Goal: Task Accomplishment & Management: Complete application form

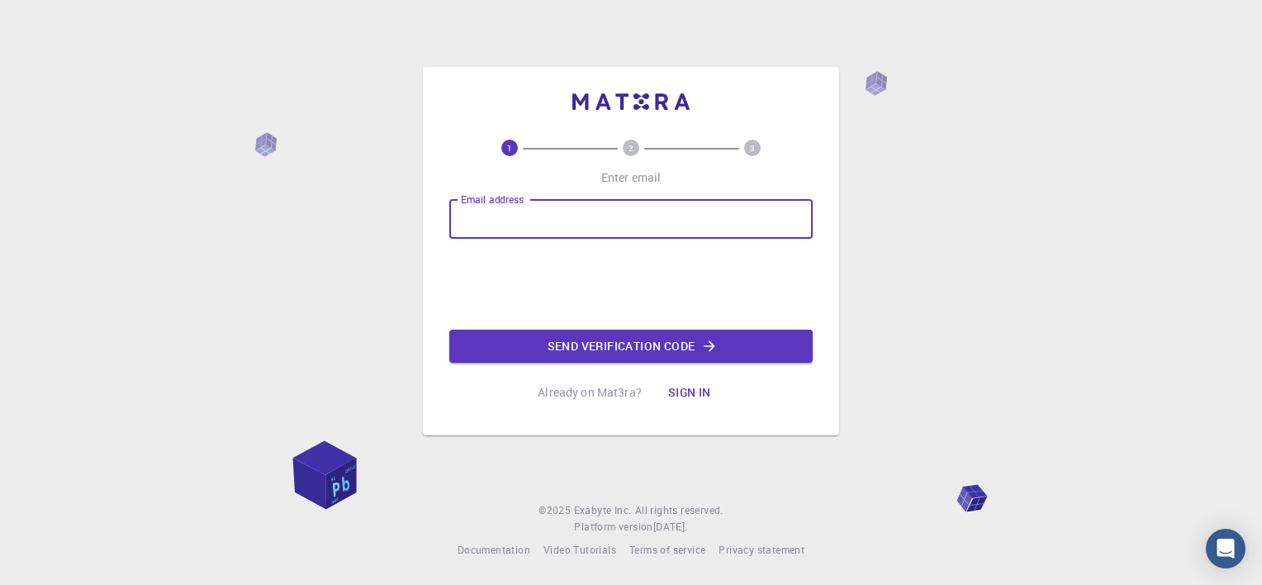
click at [487, 208] on div "Email address Email address" at bounding box center [631, 219] width 364 height 40
type input "brandonrpce@gmail.com"
click at [627, 355] on button "Send verification code" at bounding box center [631, 346] width 364 height 33
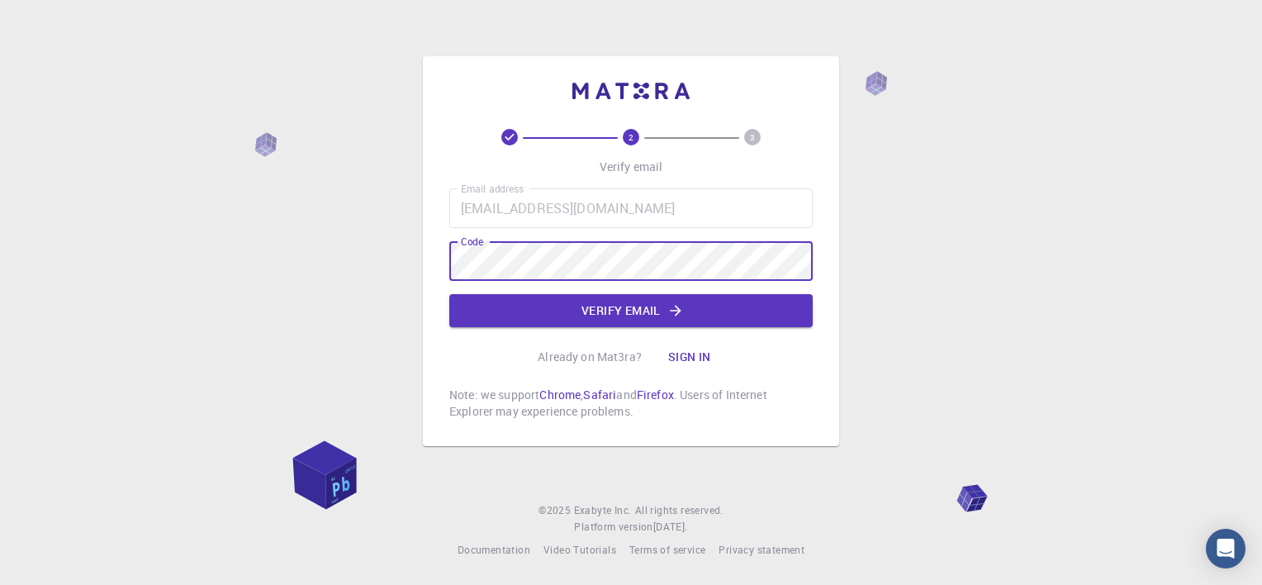
click at [580, 316] on button "Verify email" at bounding box center [631, 310] width 364 height 33
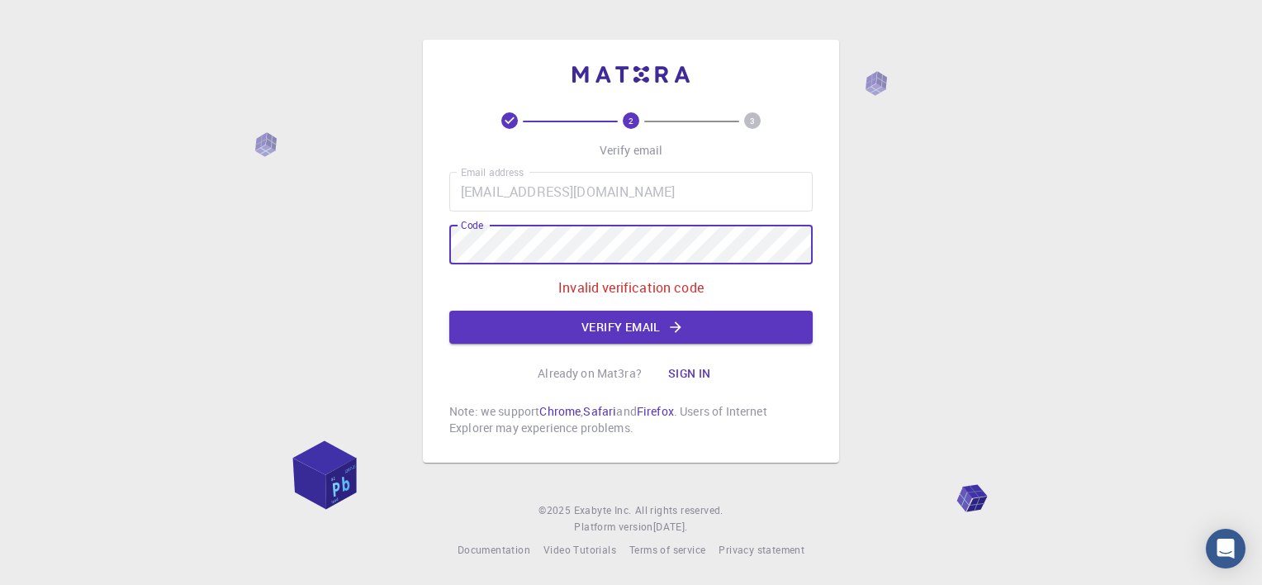
click at [393, 247] on div "2 3 Verify email Email address brandonrpce@gmail.com Email address Code Code In…" at bounding box center [631, 292] width 1262 height 585
click at [544, 318] on button "Verify email" at bounding box center [631, 327] width 364 height 33
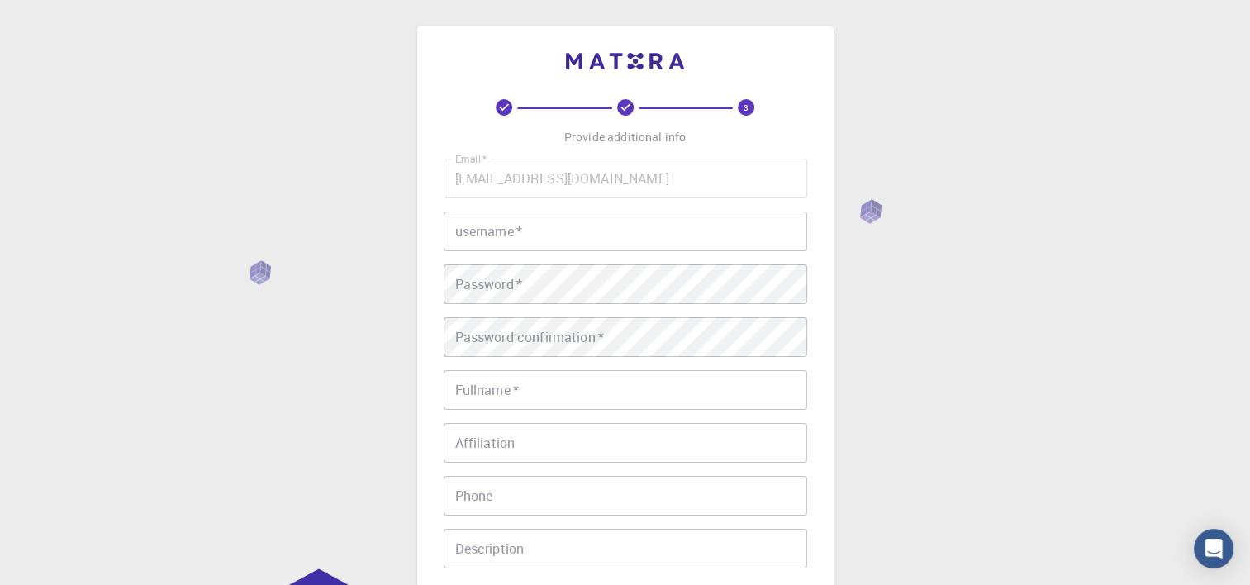
click at [483, 242] on input "username   *" at bounding box center [626, 232] width 364 height 40
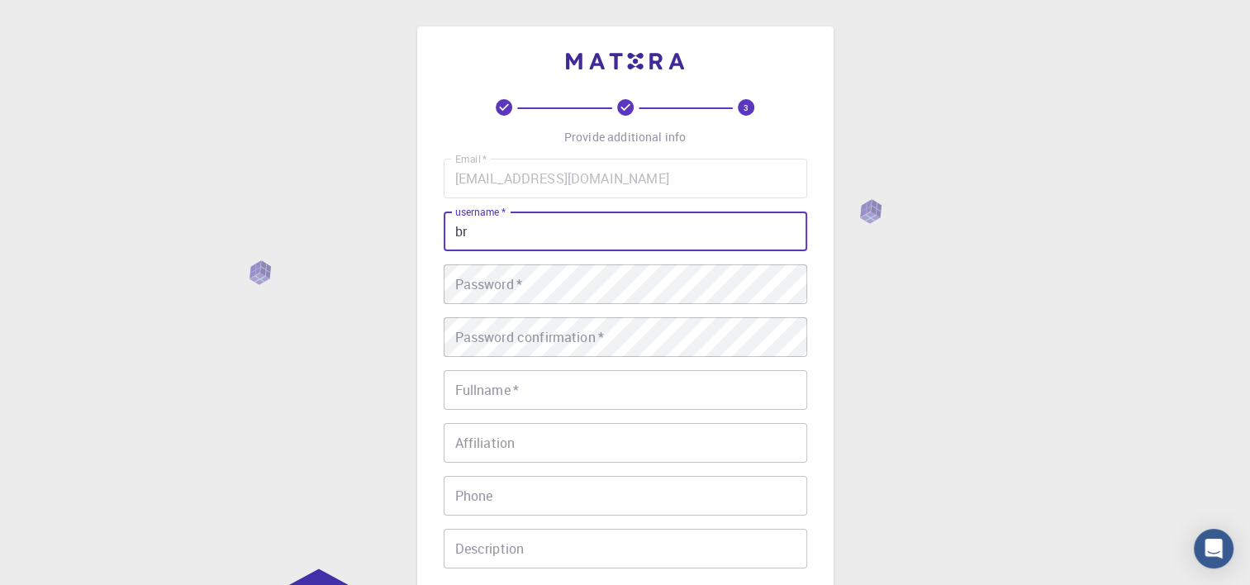
type input "b"
type input "BranPeRo"
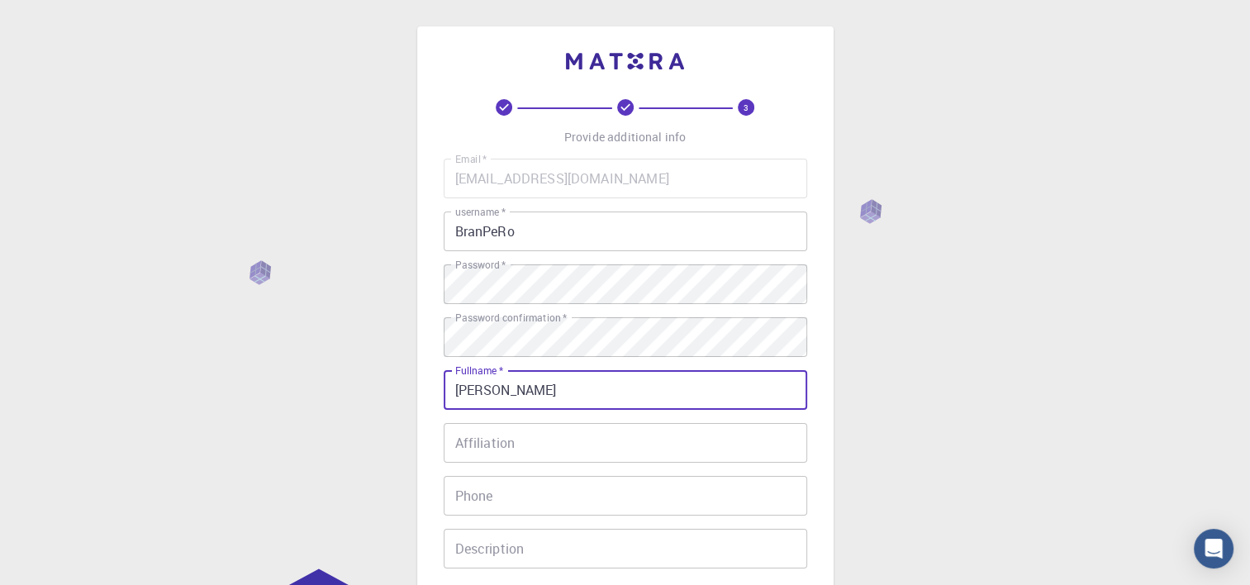
click at [560, 408] on input "[PERSON_NAME]" at bounding box center [626, 390] width 364 height 40
type input "[PERSON_NAME]"
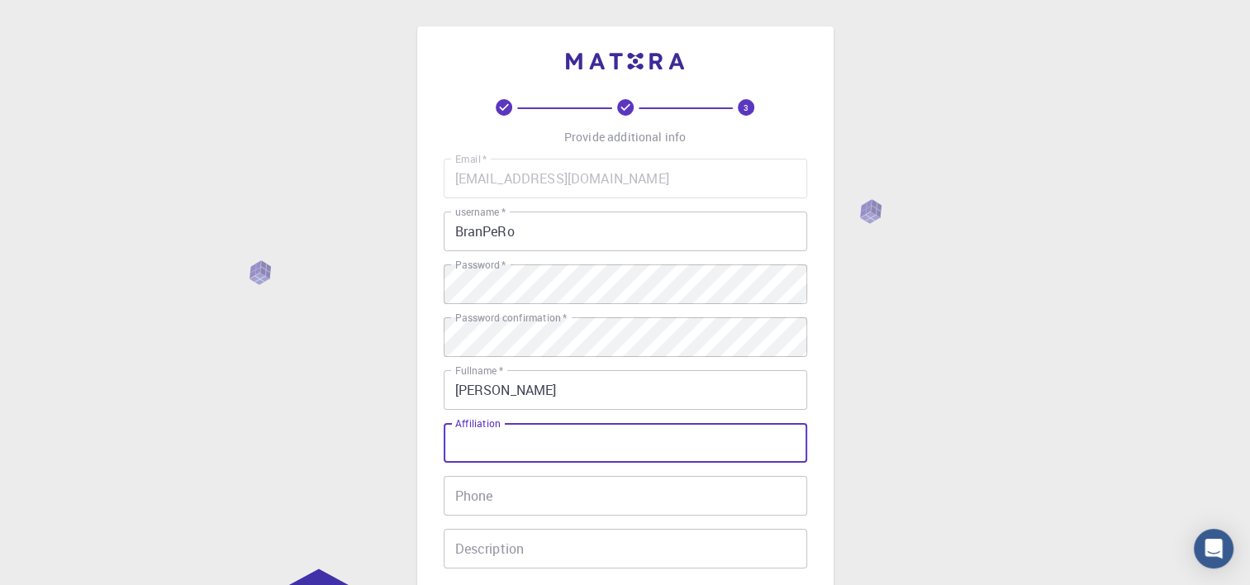
click at [565, 444] on input "Affiliation" at bounding box center [626, 443] width 364 height 40
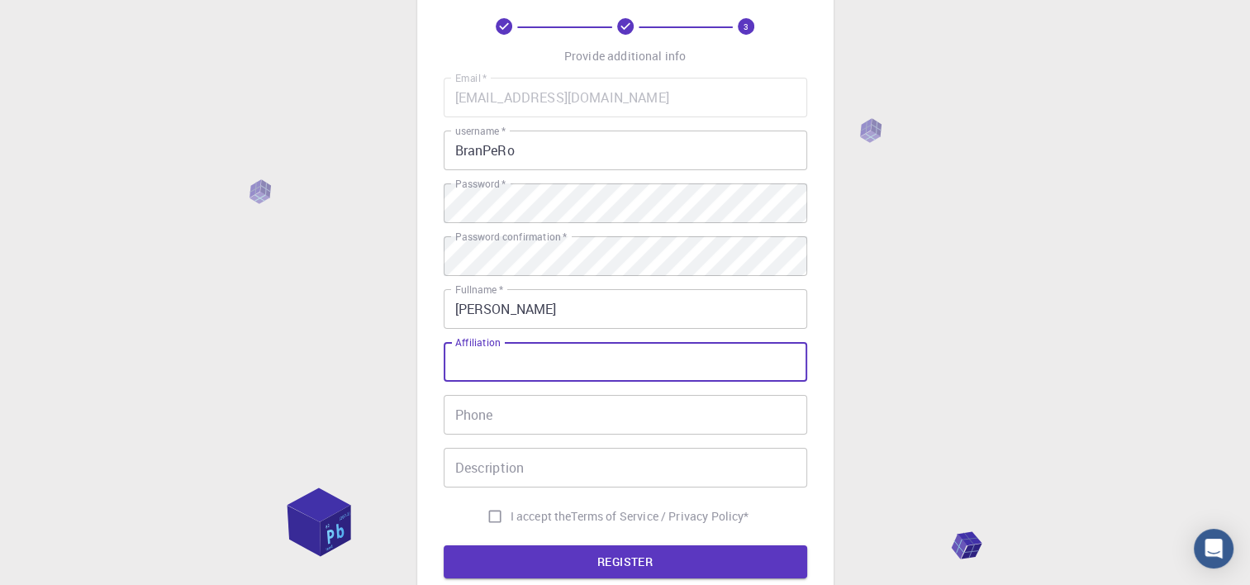
scroll to position [165, 0]
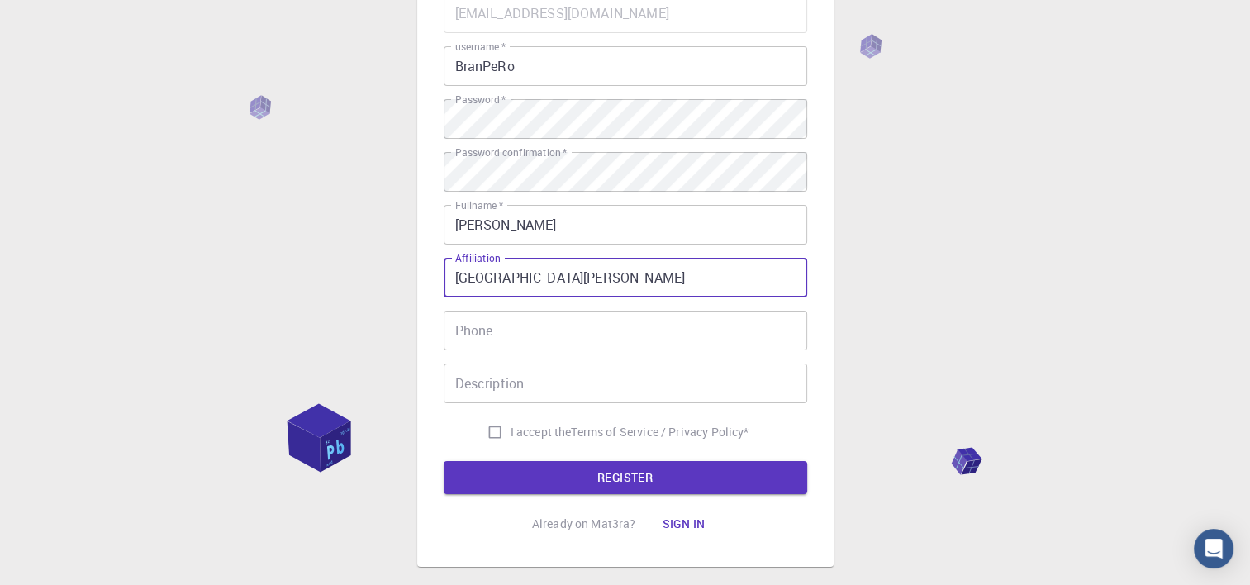
type input "Autonomous University of The State of Hidalgo"
click at [530, 337] on input "Phone" at bounding box center [626, 331] width 364 height 40
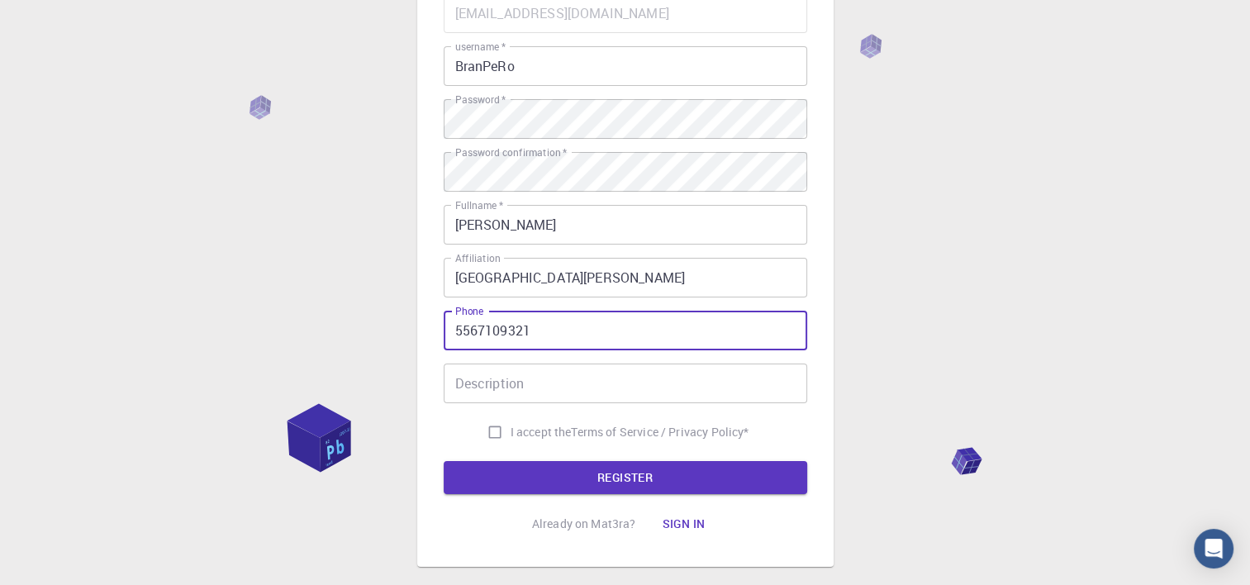
type input "5567109321"
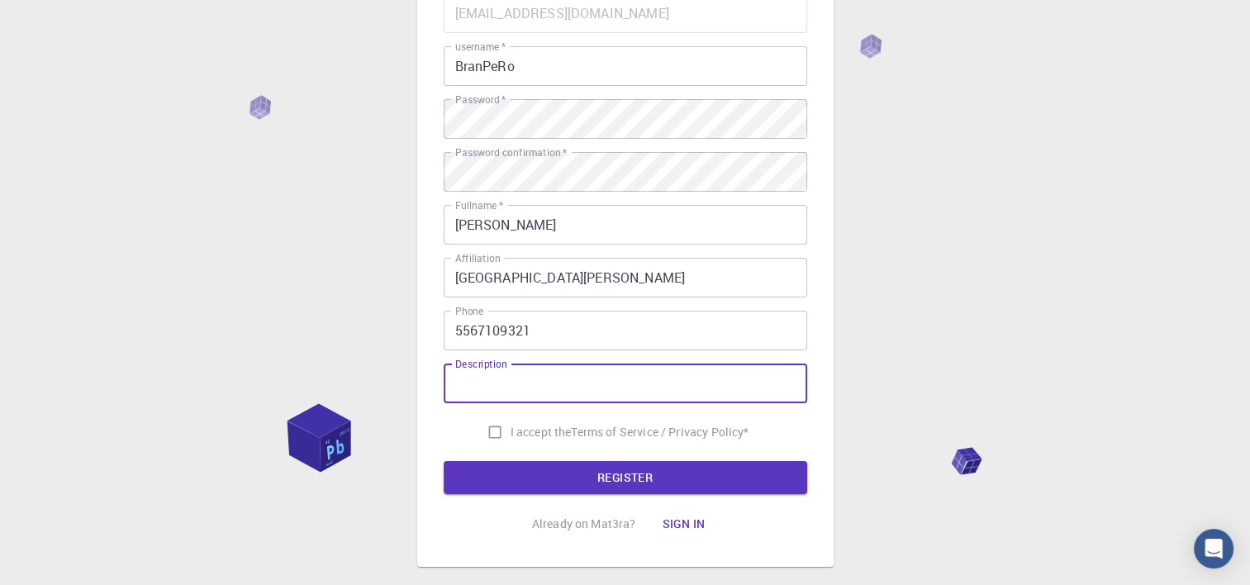
click at [772, 386] on input "Description" at bounding box center [626, 384] width 364 height 40
type input "PhD in Materials Sciences"
click at [613, 479] on button "REGISTER" at bounding box center [626, 477] width 364 height 33
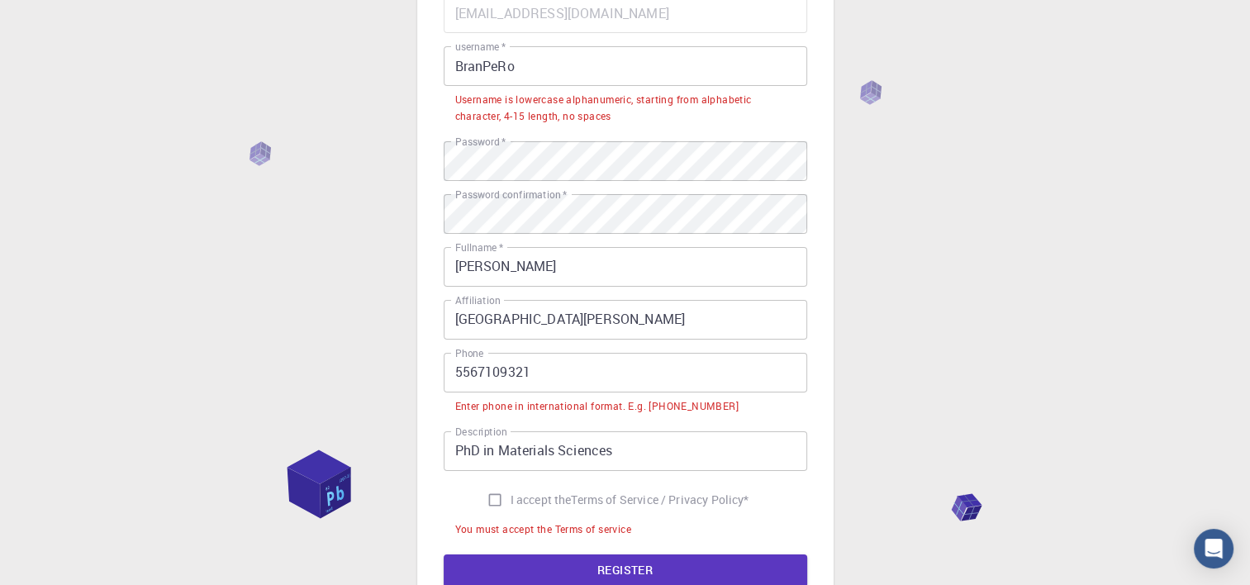
click at [491, 500] on input "I accept the Terms of Service / Privacy Policy *" at bounding box center [494, 499] width 31 height 31
checkbox input "true"
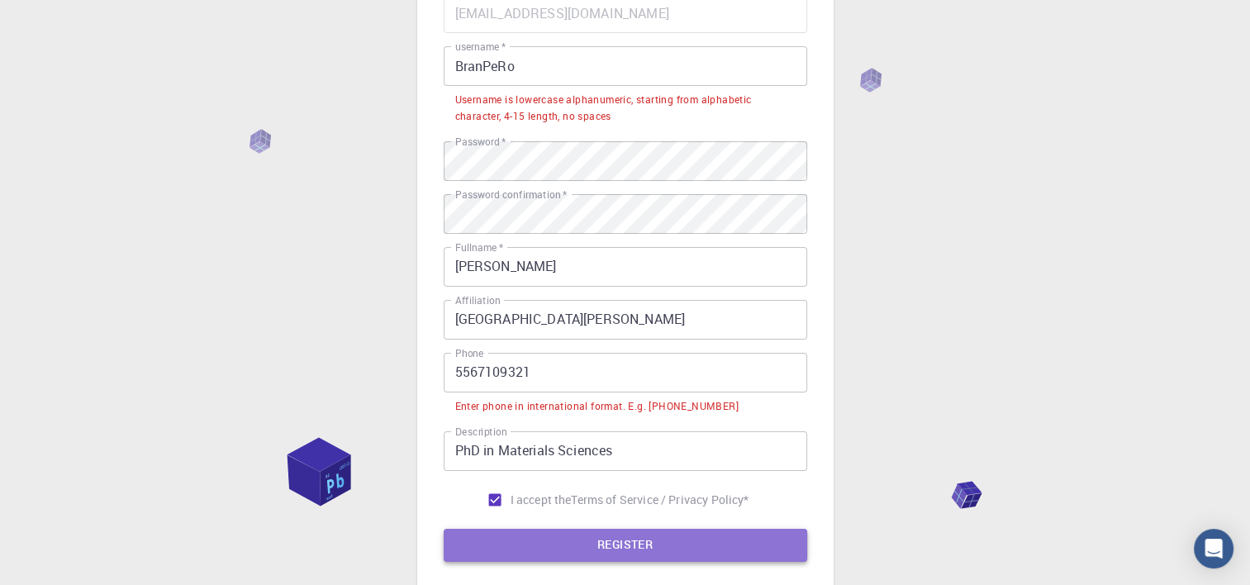
click at [606, 543] on button "REGISTER" at bounding box center [626, 545] width 364 height 33
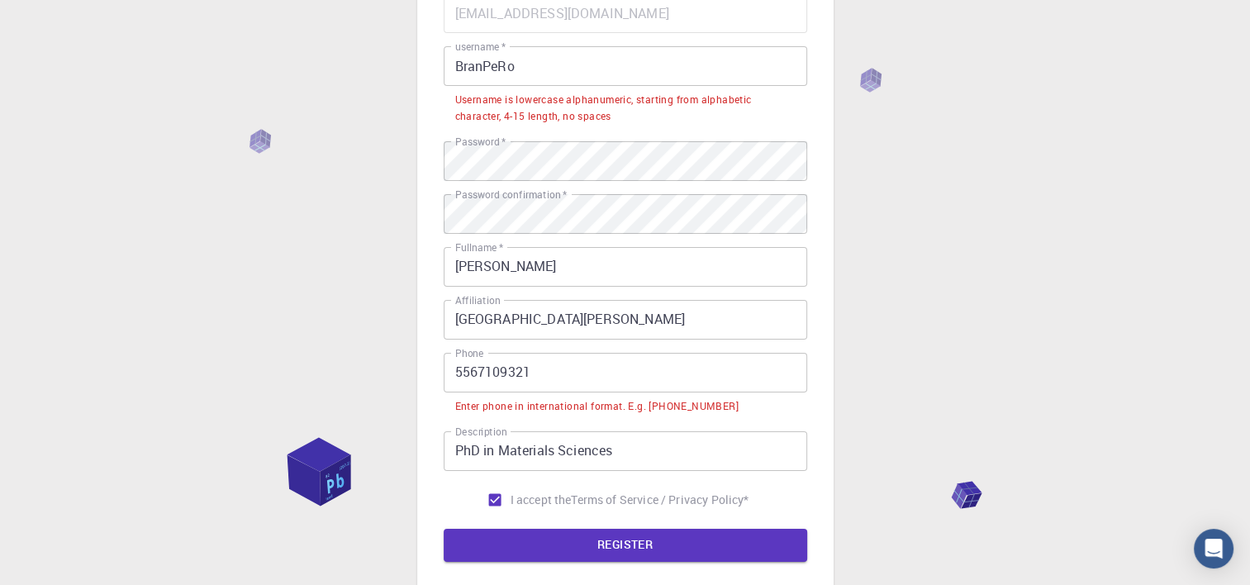
click at [451, 379] on input "5567109321" at bounding box center [626, 373] width 364 height 40
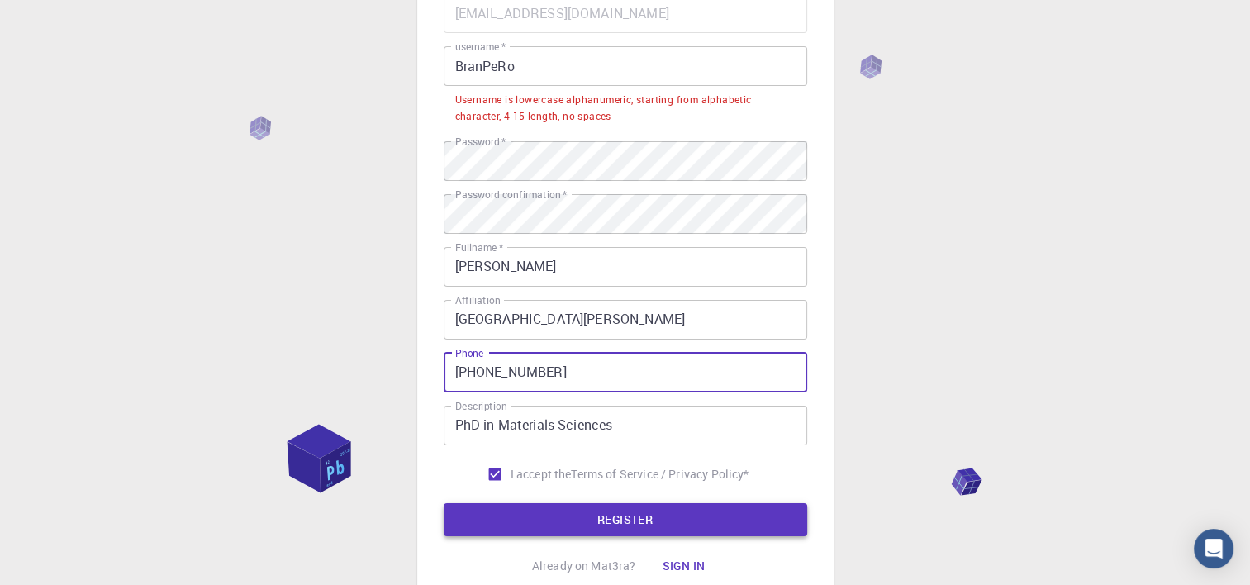
type input "+525567109321"
click at [607, 514] on button "REGISTER" at bounding box center [626, 519] width 364 height 33
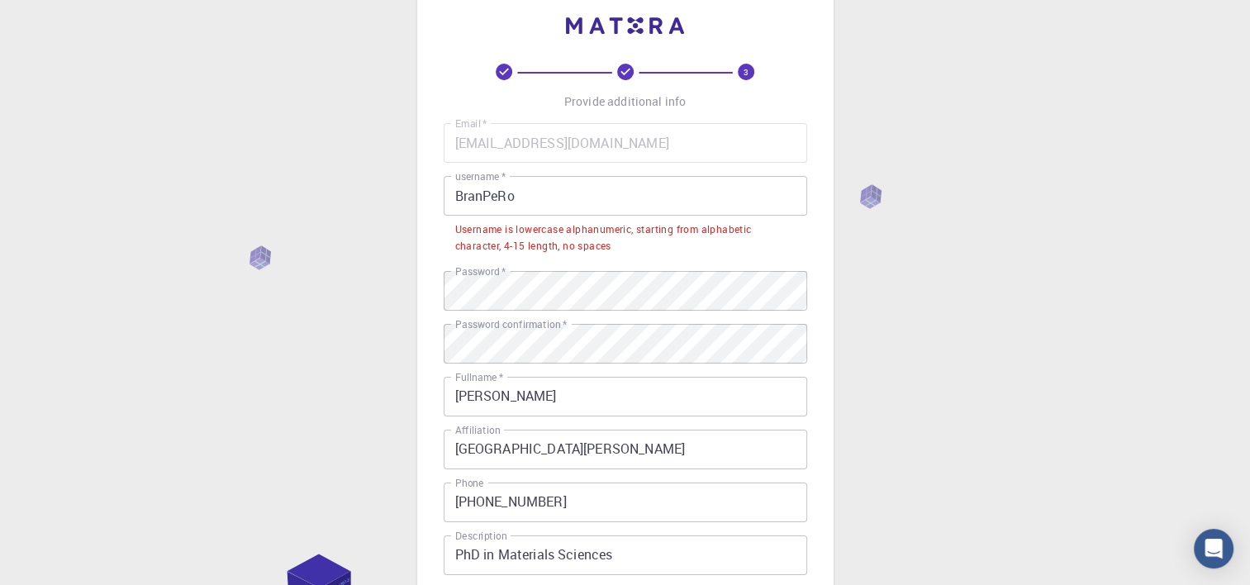
scroll to position [0, 0]
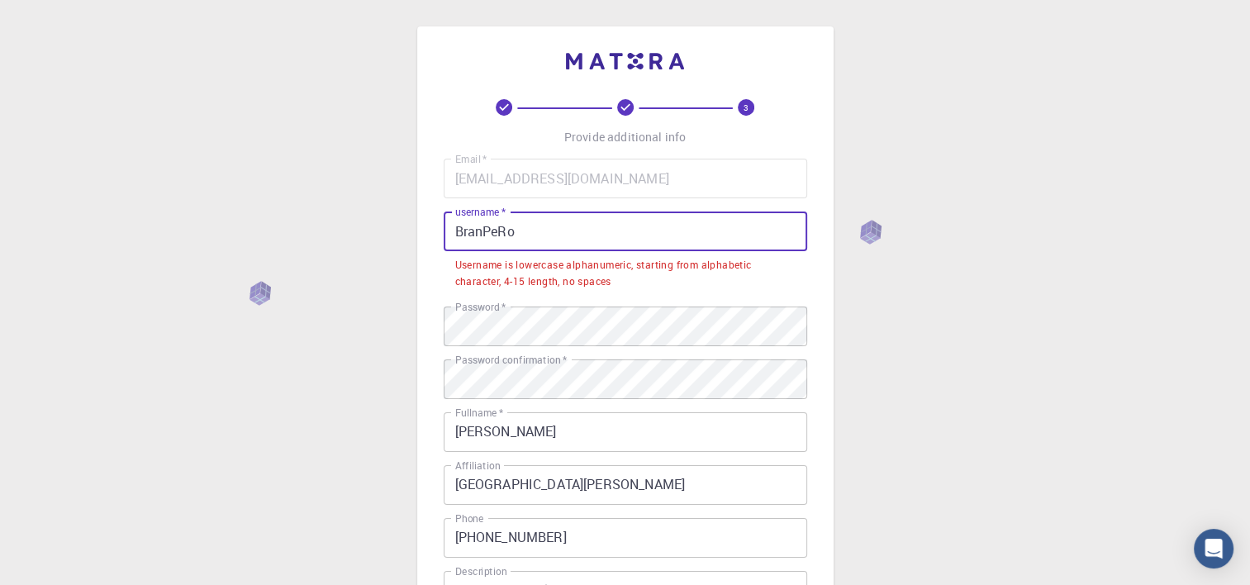
drag, startPoint x: 532, startPoint y: 232, endPoint x: 387, endPoint y: 239, distance: 144.7
click at [387, 239] on div "3 Provide additional info Email   * brandonrpce@gmail.com Email   * username   …" at bounding box center [625, 441] width 1250 height 883
click at [390, 239] on div "3 Provide additional info Email   * brandonrpce@gmail.com Email   * username   …" at bounding box center [625, 441] width 1250 height 883
click at [641, 229] on input "BranPeRo" at bounding box center [626, 232] width 364 height 40
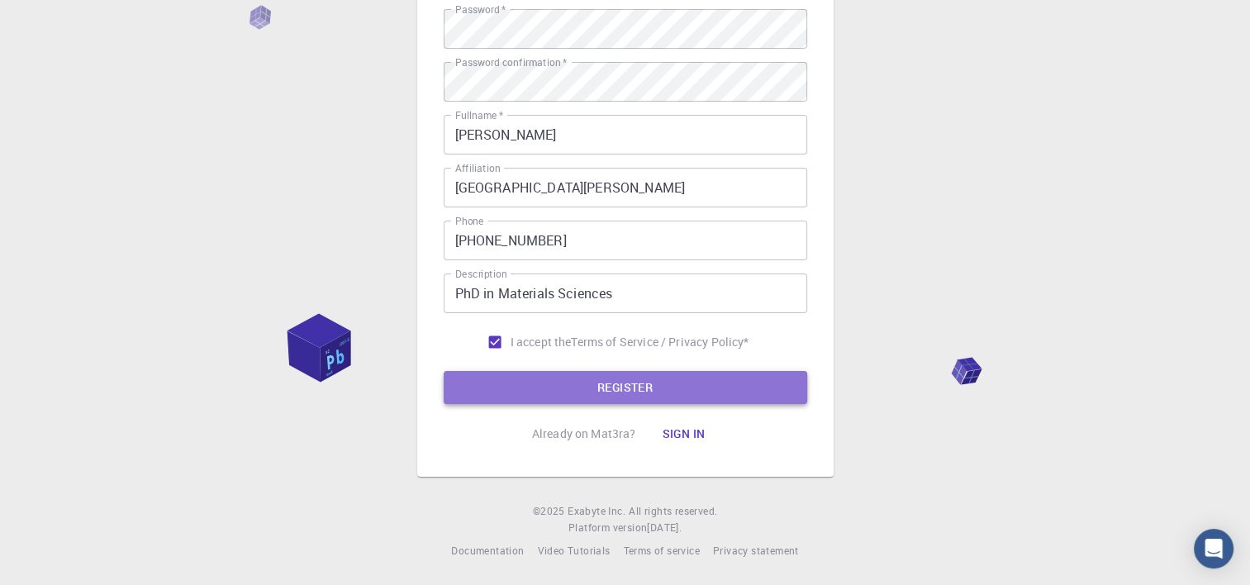
click at [592, 377] on button "REGISTER" at bounding box center [626, 387] width 364 height 33
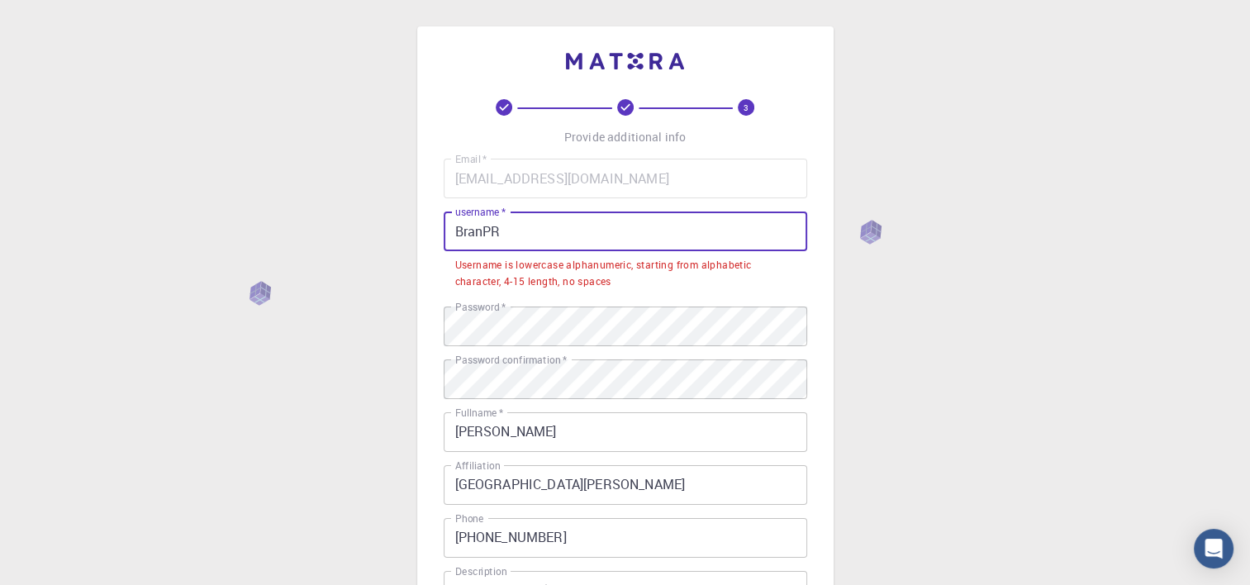
drag, startPoint x: 515, startPoint y: 234, endPoint x: 312, endPoint y: 235, distance: 202.4
click at [312, 235] on div "3 Provide additional info Email   * brandonrpce@gmail.com Email   * username   …" at bounding box center [625, 441] width 1250 height 883
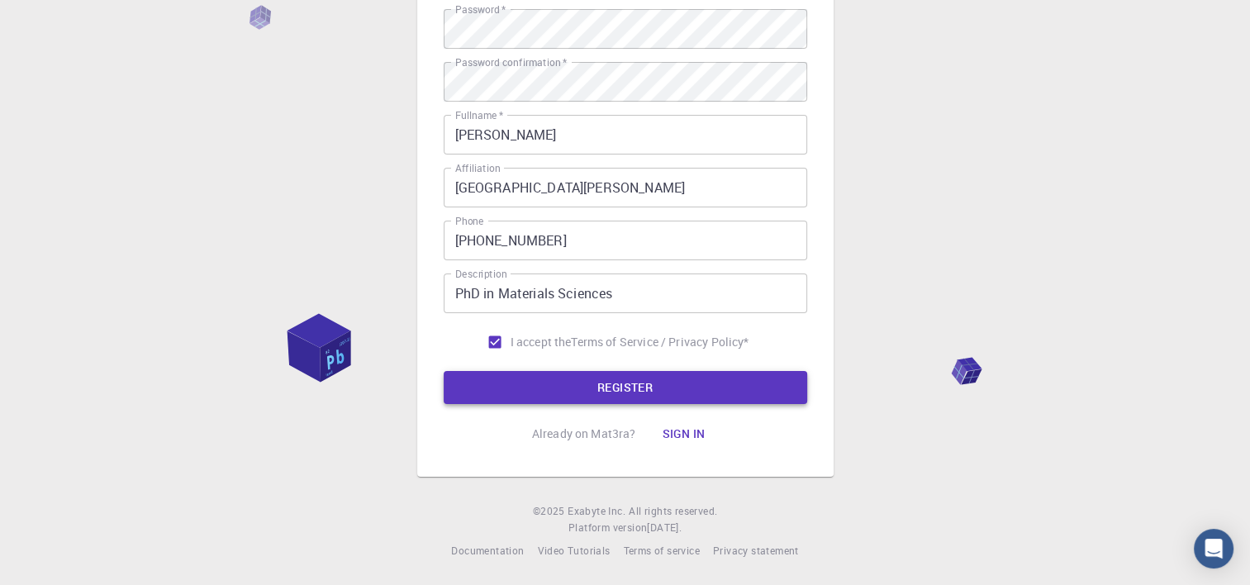
click at [575, 372] on button "REGISTER" at bounding box center [626, 387] width 364 height 33
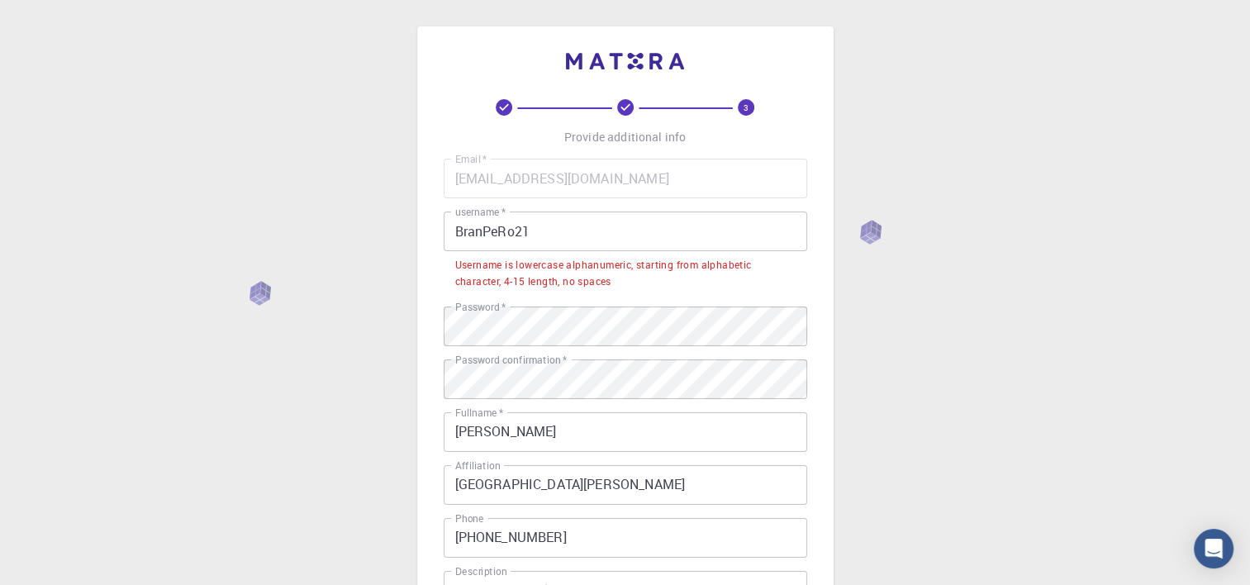
click at [563, 224] on input "BranPeRo21" at bounding box center [626, 232] width 364 height 40
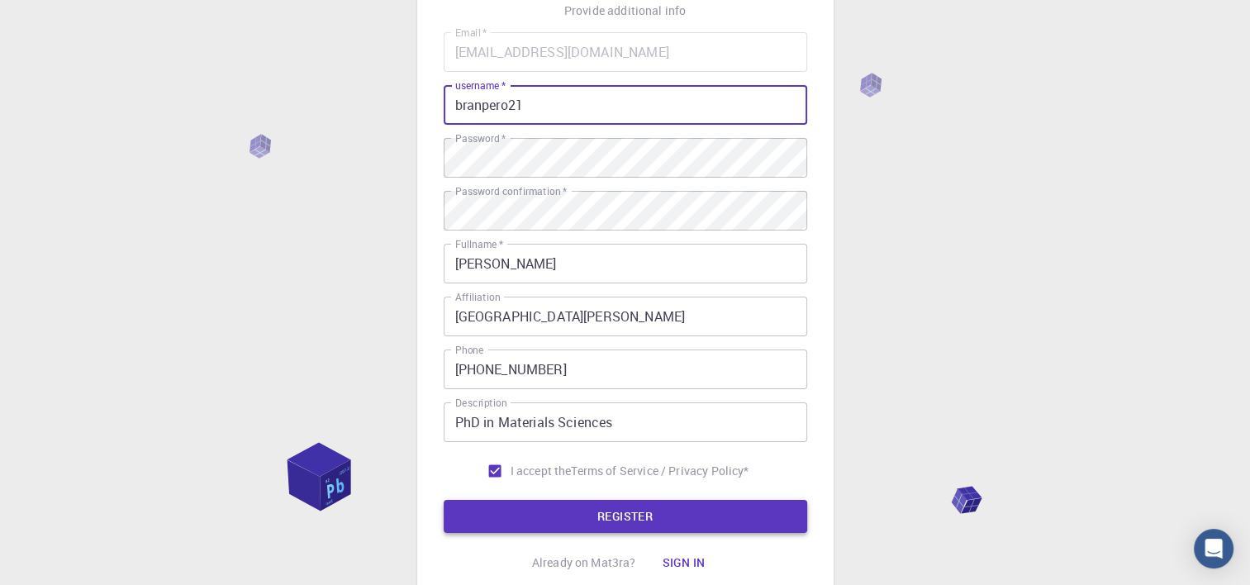
scroll to position [255, 0]
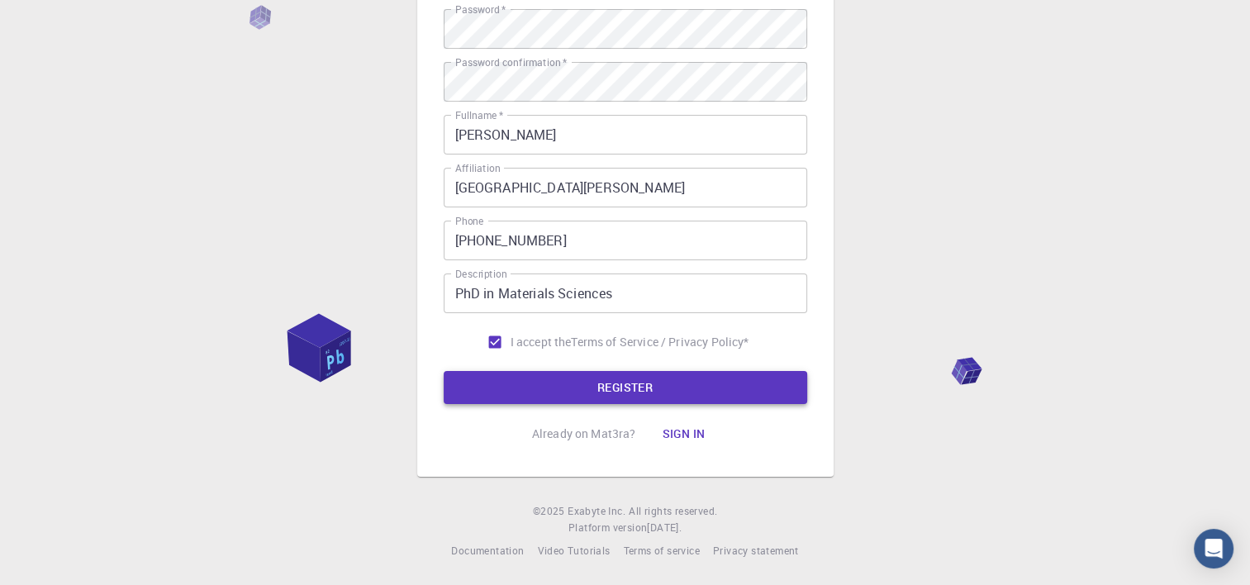
type input "branpero21"
click at [528, 392] on button "REGISTER" at bounding box center [626, 387] width 364 height 33
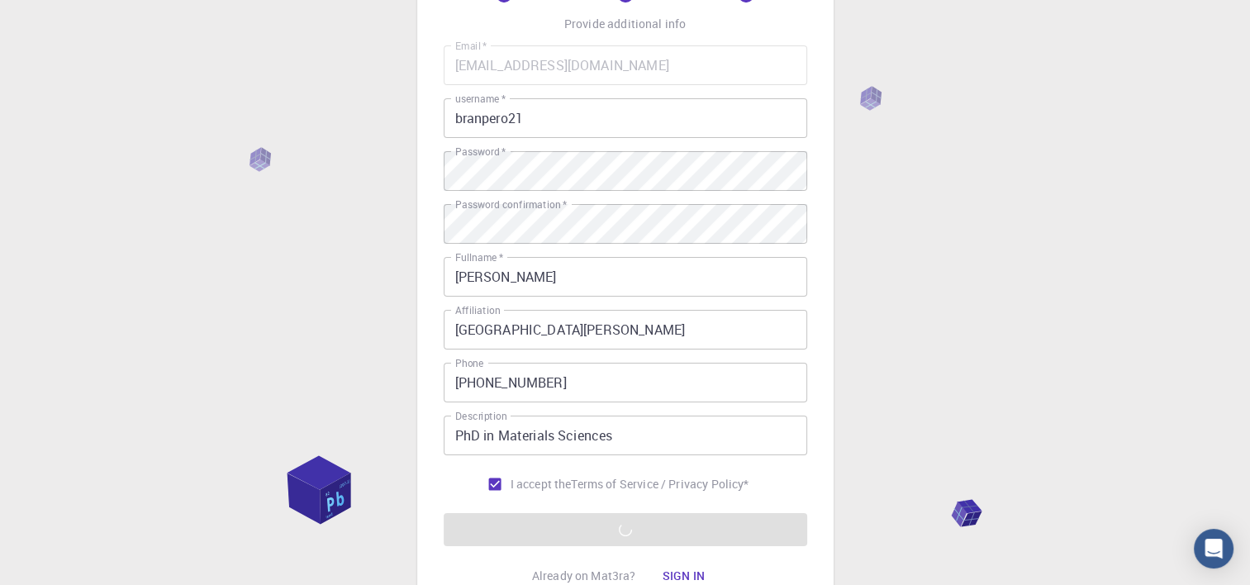
scroll to position [0, 0]
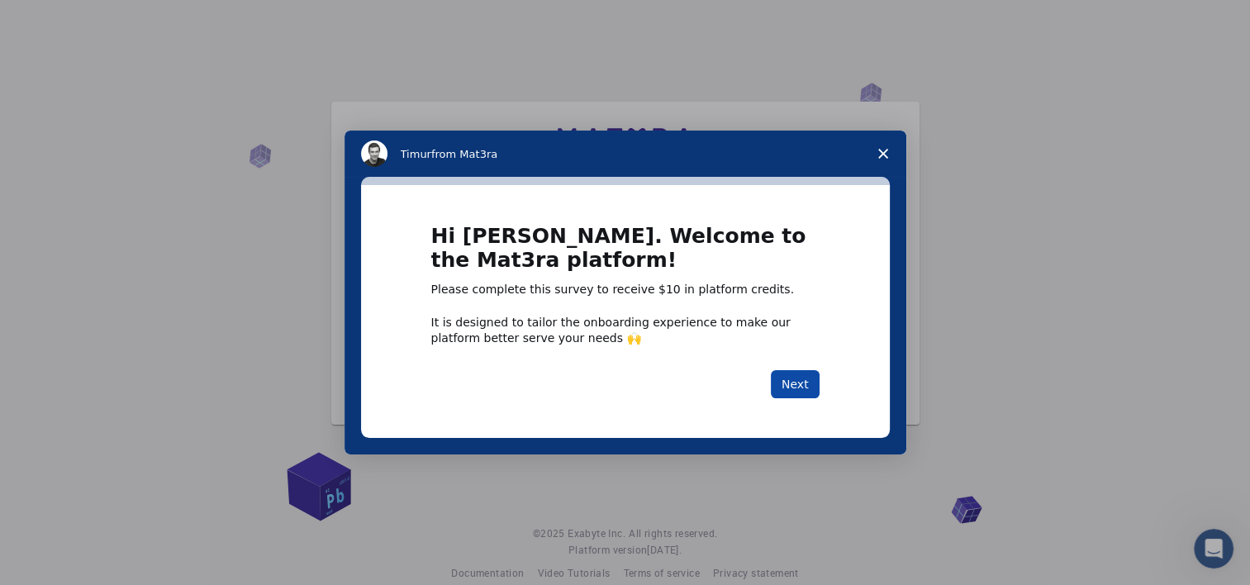
click at [800, 390] on button "Next" at bounding box center [795, 384] width 49 height 28
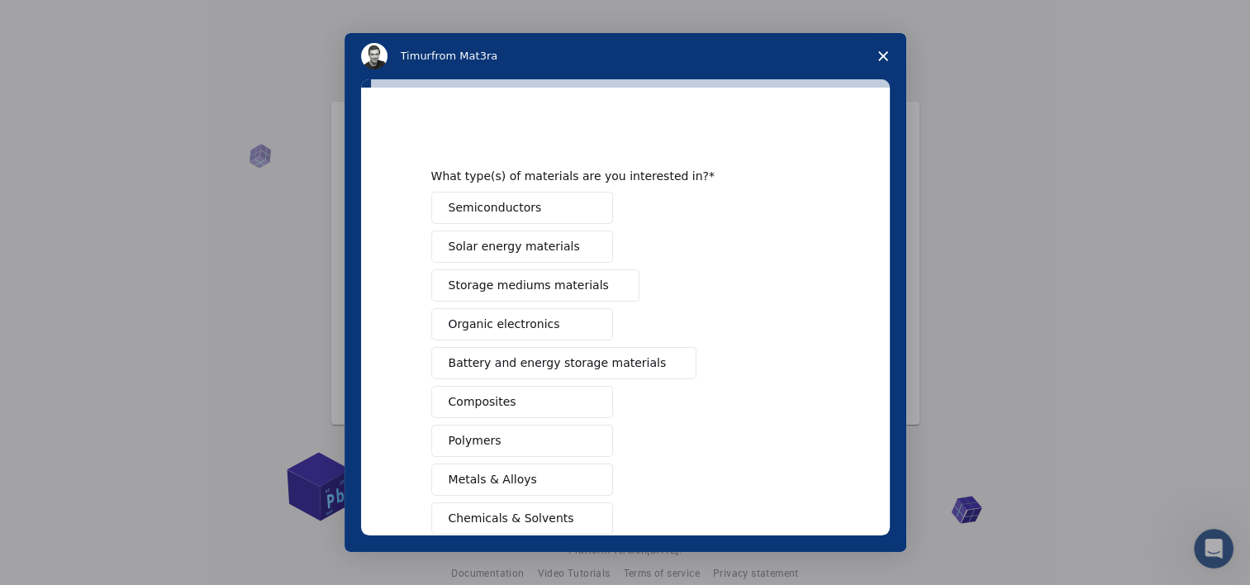
click at [479, 197] on button "Semiconductors" at bounding box center [522, 208] width 182 height 32
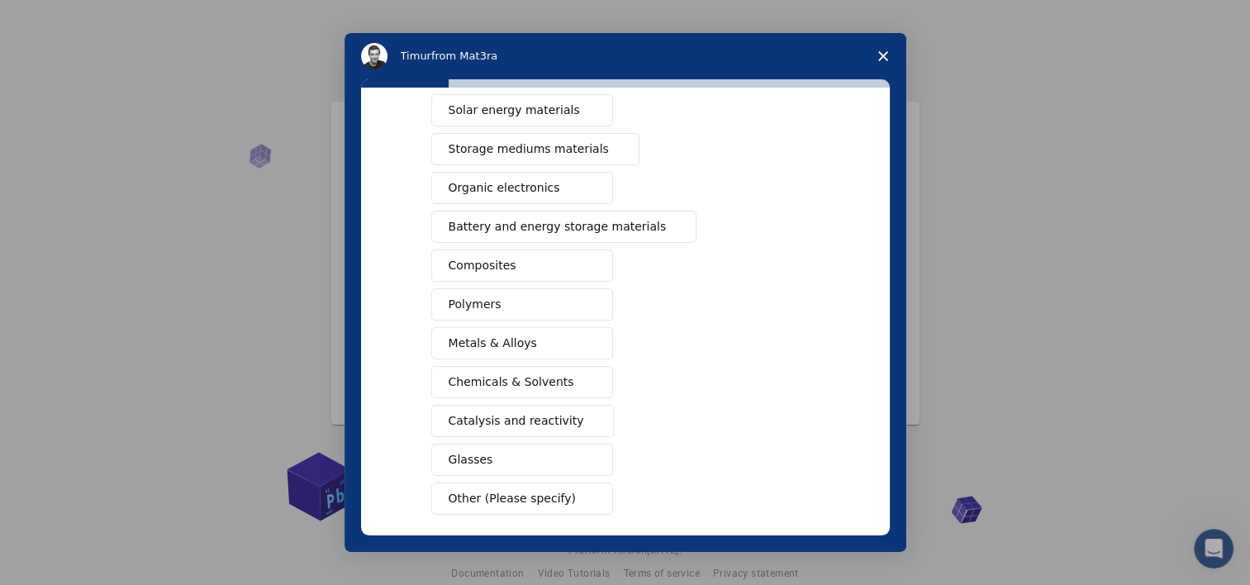
scroll to position [165, 0]
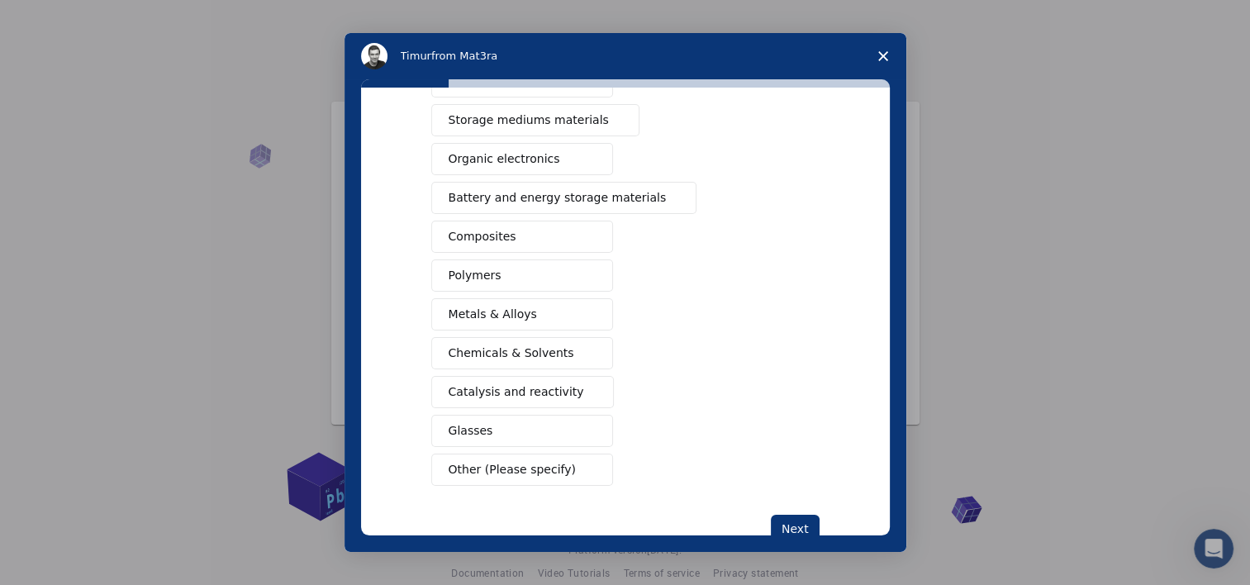
click at [542, 394] on span "Catalysis and reactivity" at bounding box center [516, 391] width 135 height 17
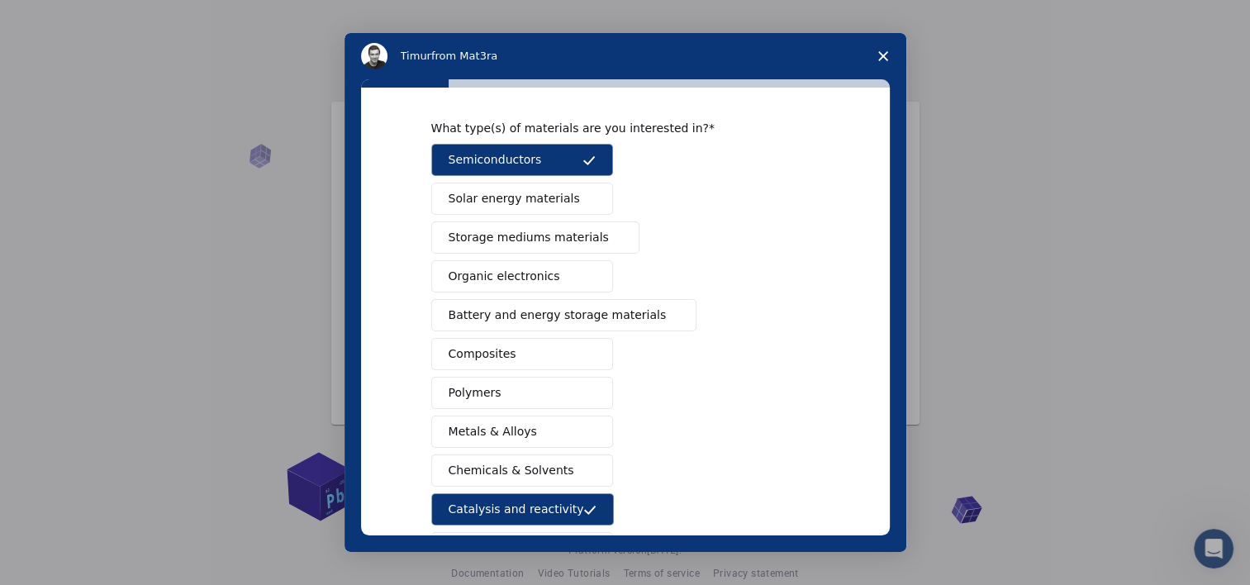
scroll to position [0, 0]
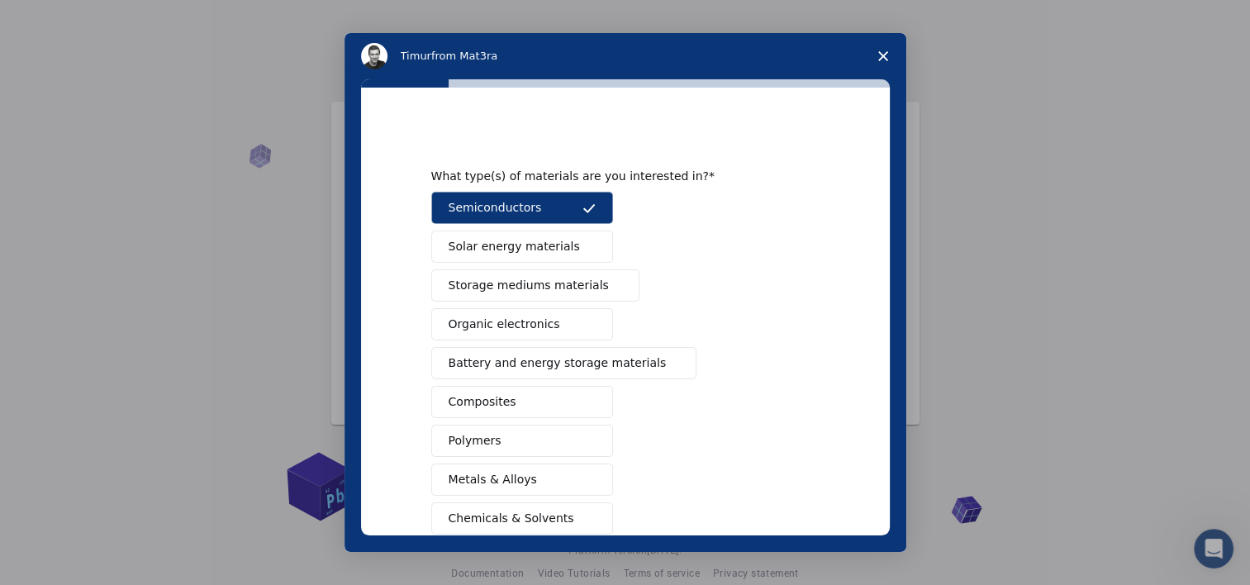
click at [479, 281] on span "Storage mediums materials" at bounding box center [529, 285] width 160 height 17
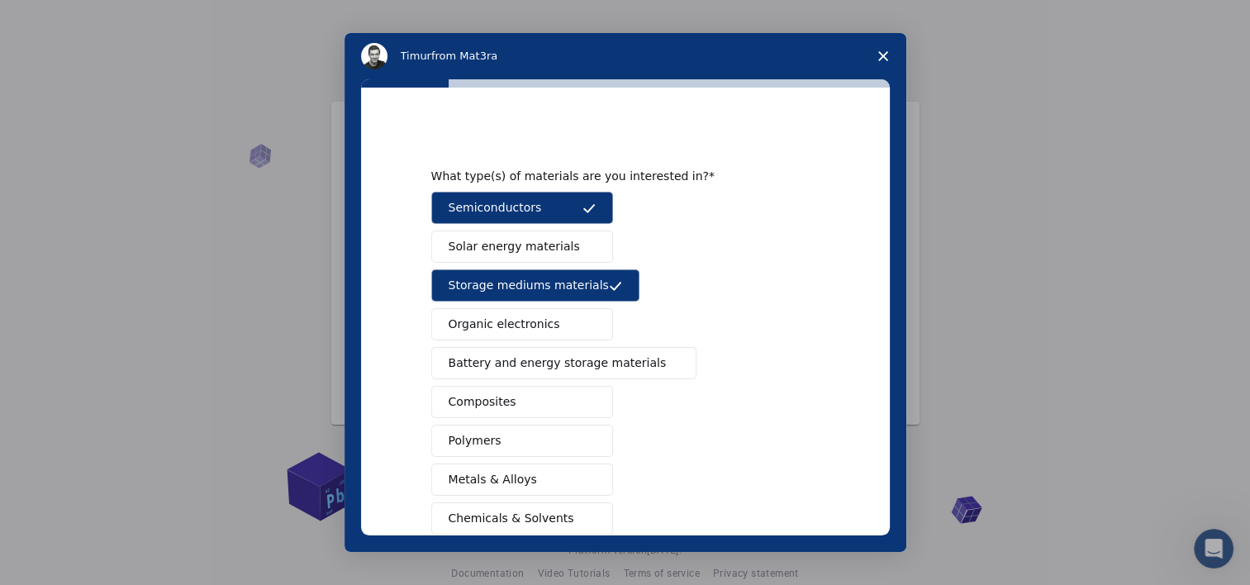
click at [501, 363] on span "Battery and energy storage materials" at bounding box center [558, 362] width 218 height 17
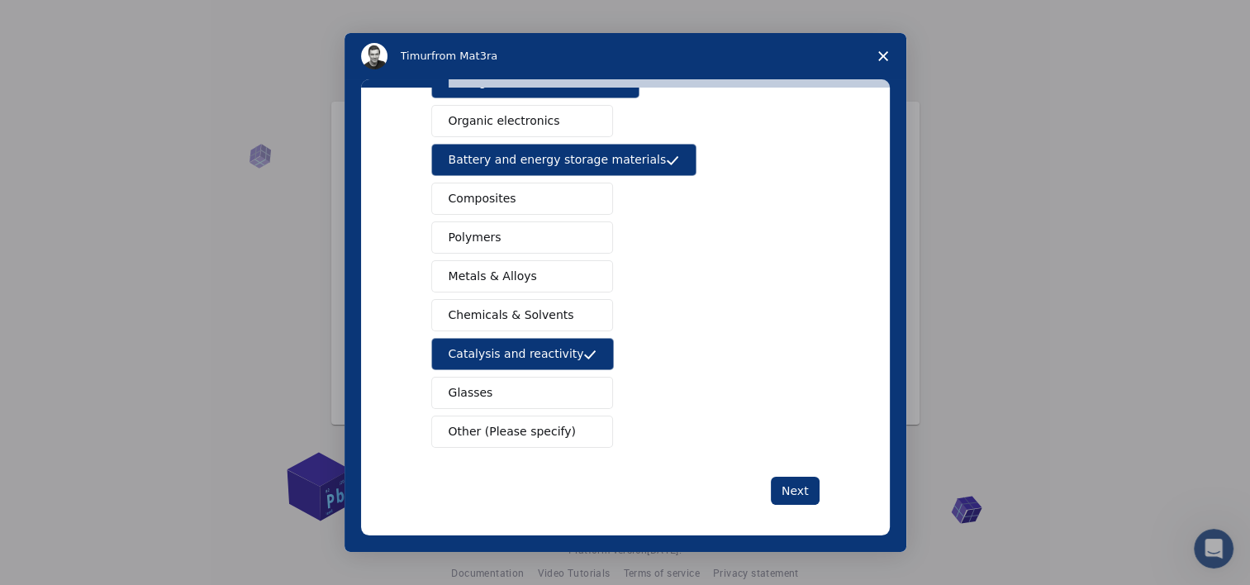
scroll to position [208, 0]
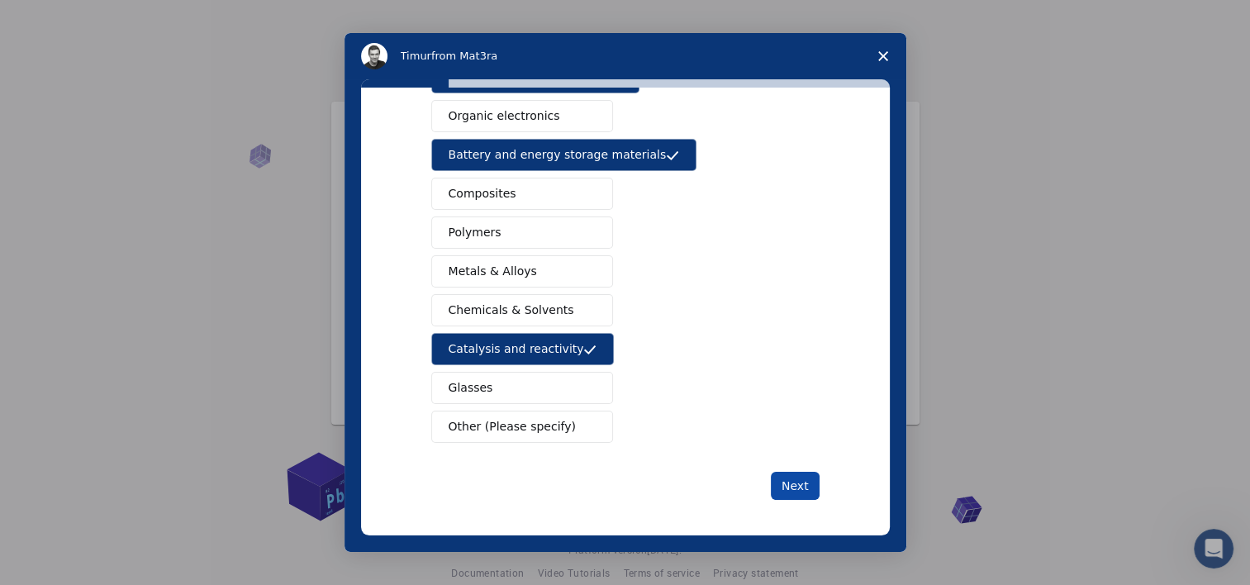
click at [773, 472] on button "Next" at bounding box center [795, 486] width 49 height 28
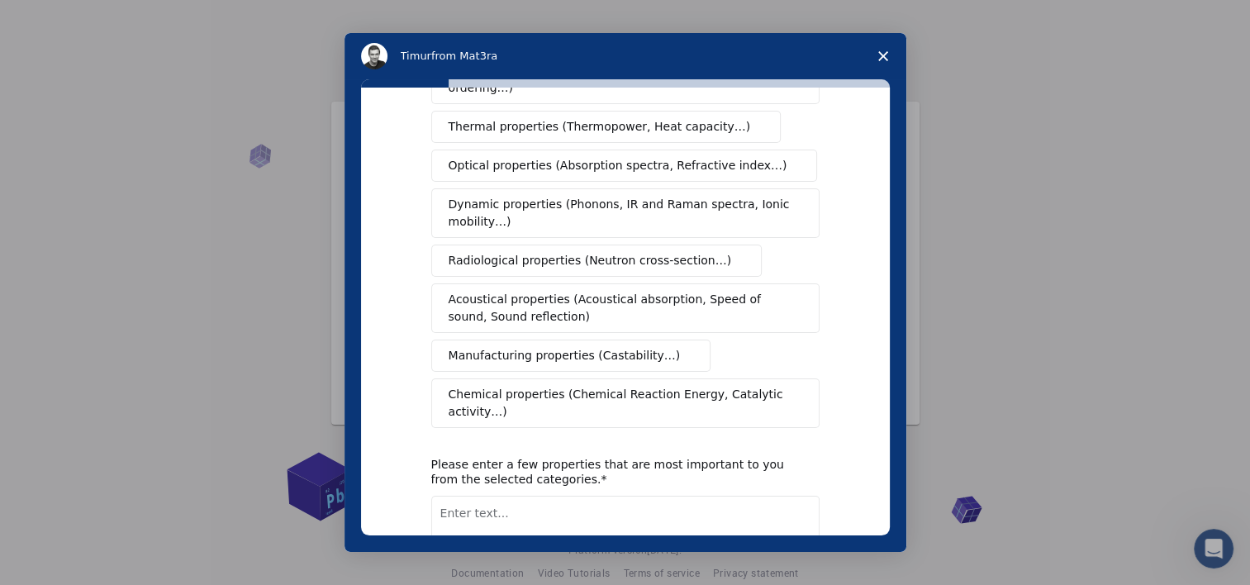
scroll to position [0, 0]
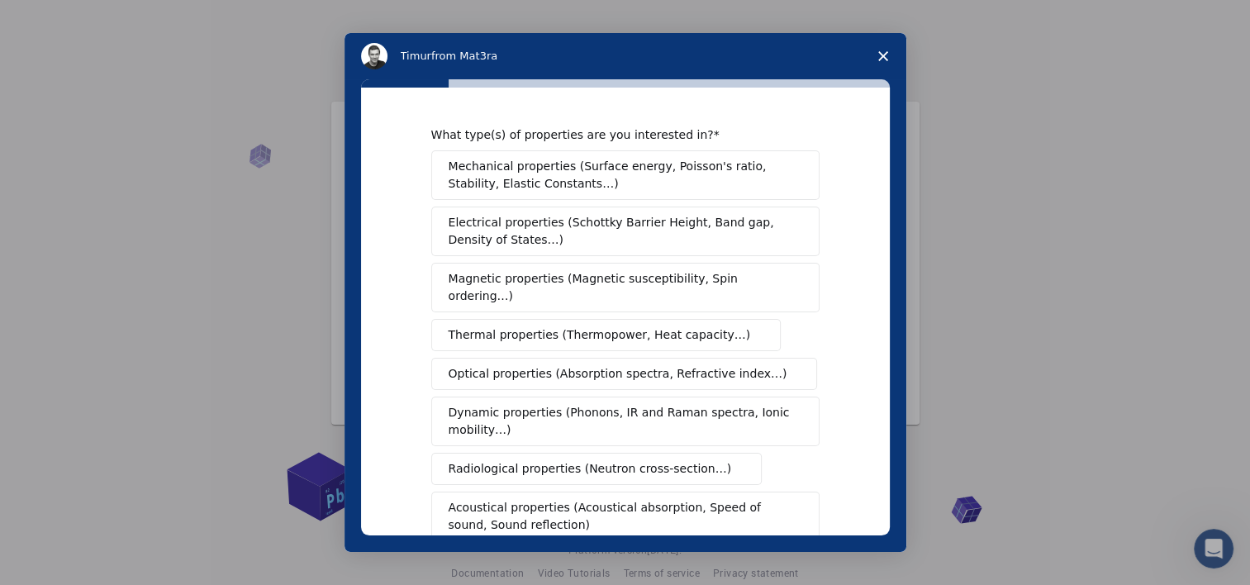
click at [522, 189] on span "Mechanical properties (Surface energy, Poisson's ratio, Stability, Elastic Cons…" at bounding box center [621, 175] width 345 height 35
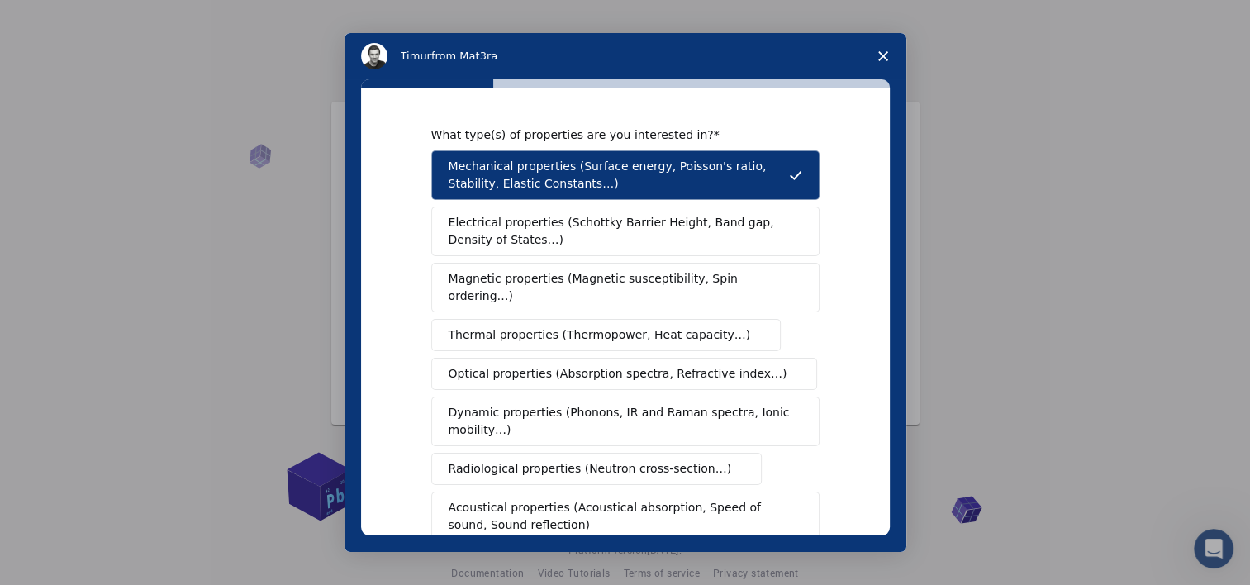
click at [547, 242] on span "Electrical properties (Schottky Barrier Height, Band gap, Density of States…)" at bounding box center [621, 231] width 344 height 35
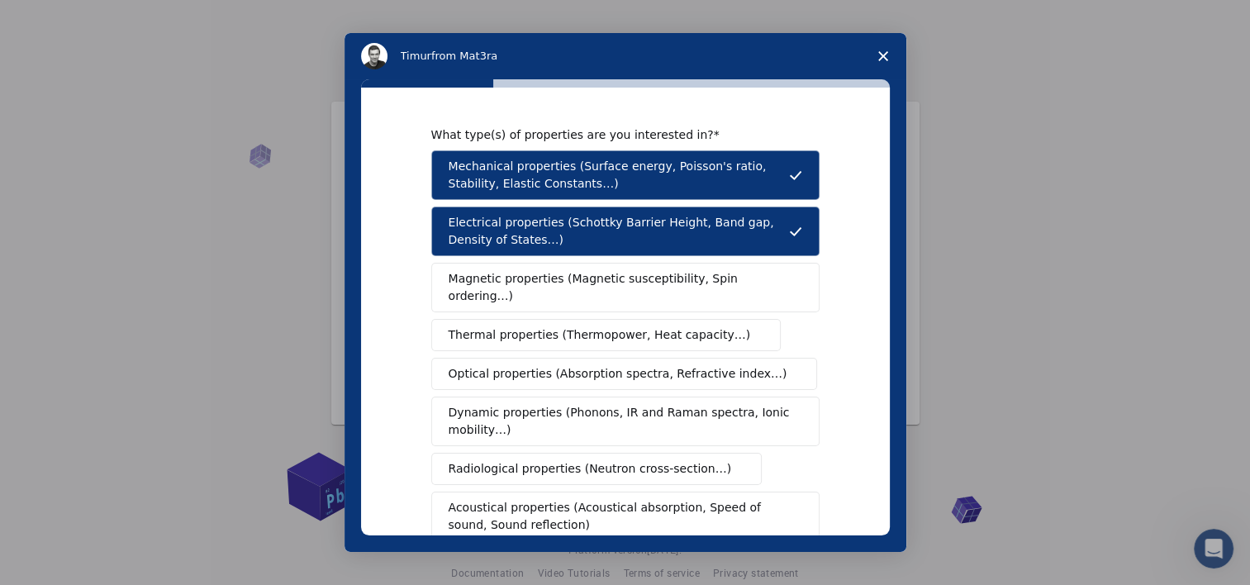
click at [525, 278] on span "Magnetic properties (Magnetic susceptibility, Spin ordering…)" at bounding box center [619, 287] width 341 height 35
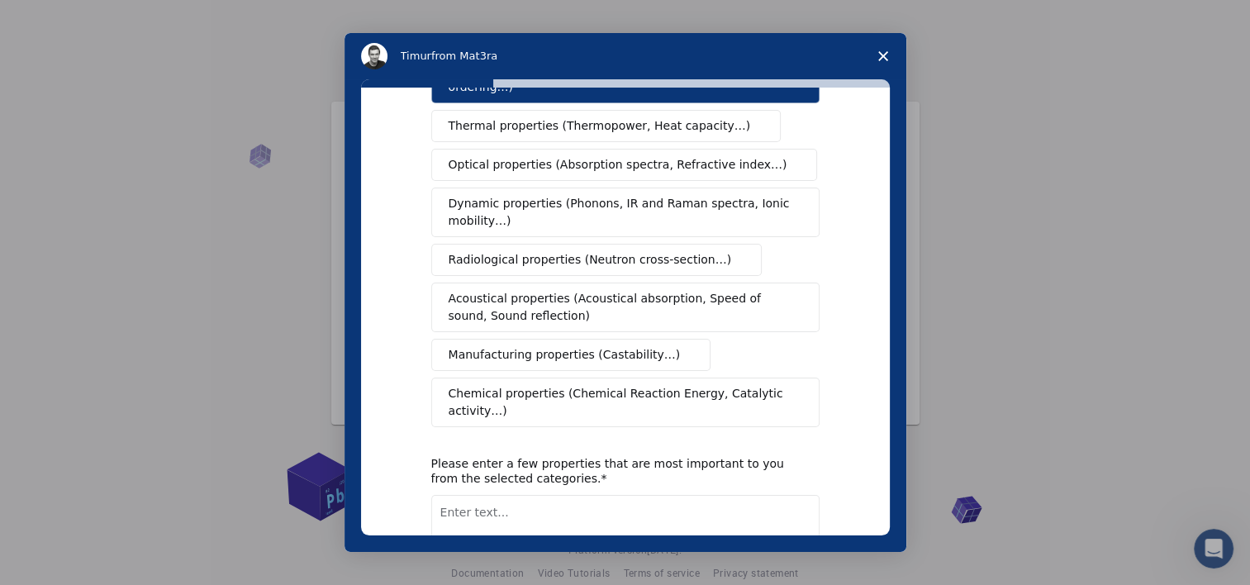
scroll to position [248, 0]
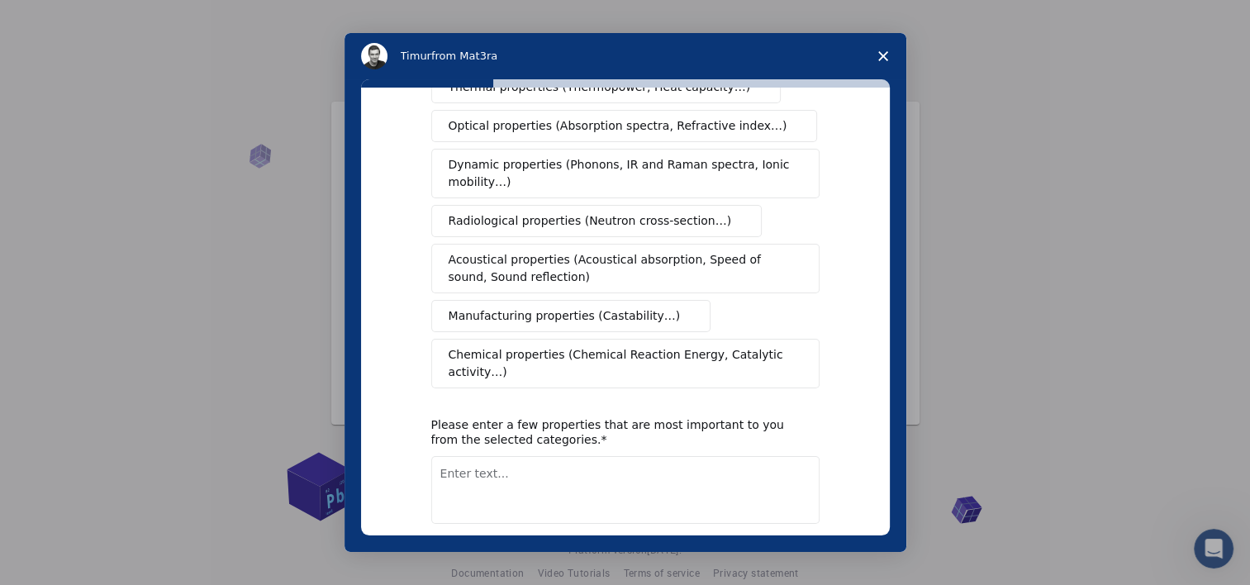
click at [525, 346] on span "Chemical properties (Chemical Reaction Energy, Catalytic activity…)" at bounding box center [620, 363] width 342 height 35
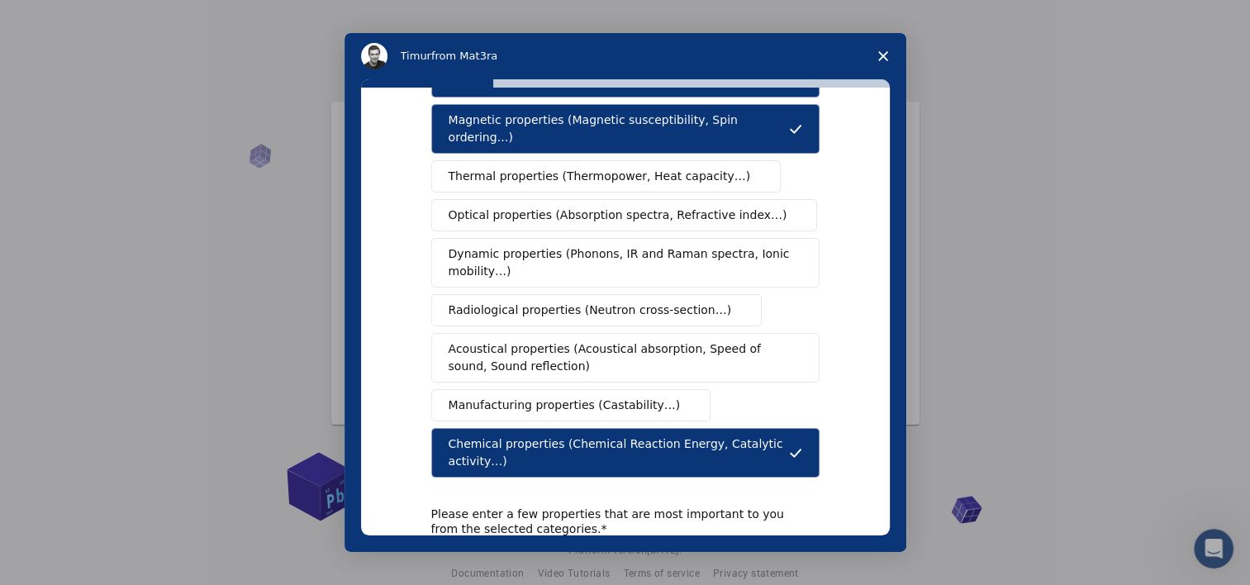
scroll to position [294, 0]
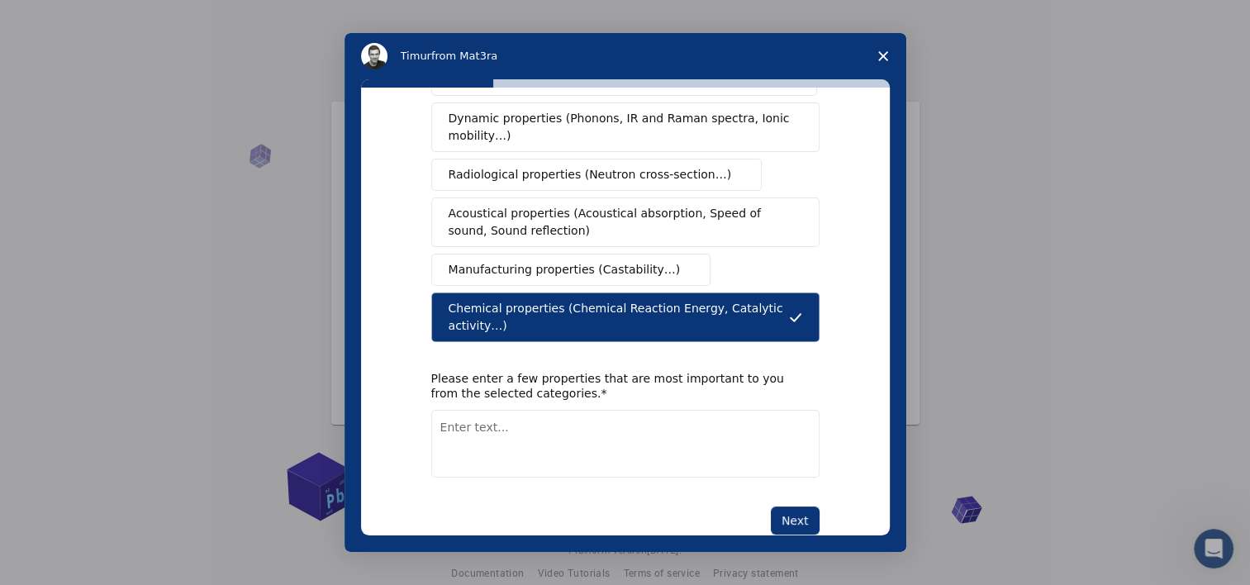
click at [516, 410] on textarea "Enter text..." at bounding box center [625, 444] width 388 height 68
type textarea "D"
type textarea "Particle dynamics"
click at [798, 506] on button "Next" at bounding box center [795, 520] width 49 height 28
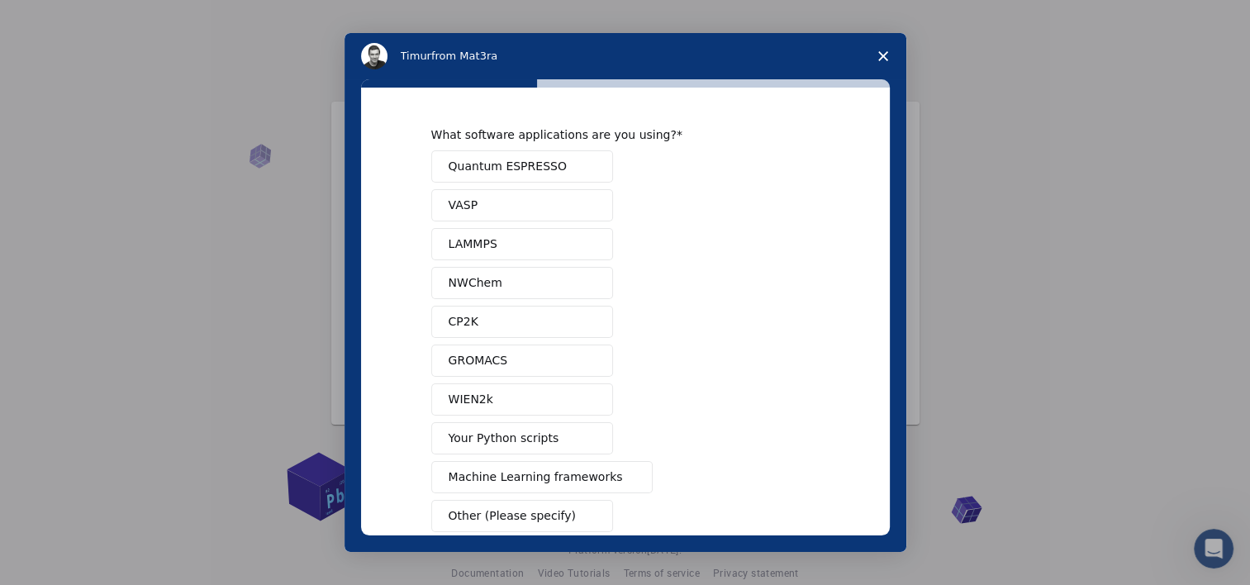
drag, startPoint x: 525, startPoint y: 173, endPoint x: 512, endPoint y: 193, distance: 23.8
click at [513, 192] on div "Quantum ESPRESSO VASP LAMMPS NWChem CP2K GROMACS WIEN2k Your Python scripts Mac…" at bounding box center [625, 341] width 388 height 382
click at [506, 178] on button "Quantum ESPRESSO" at bounding box center [522, 166] width 182 height 32
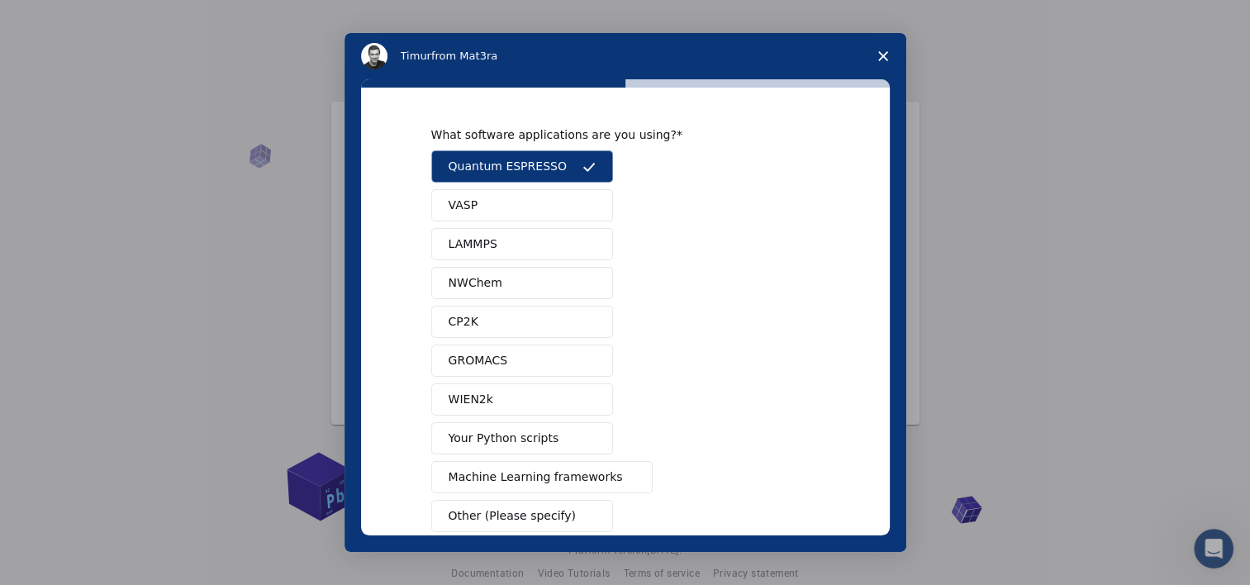
click at [506, 215] on button "VASP" at bounding box center [522, 205] width 182 height 32
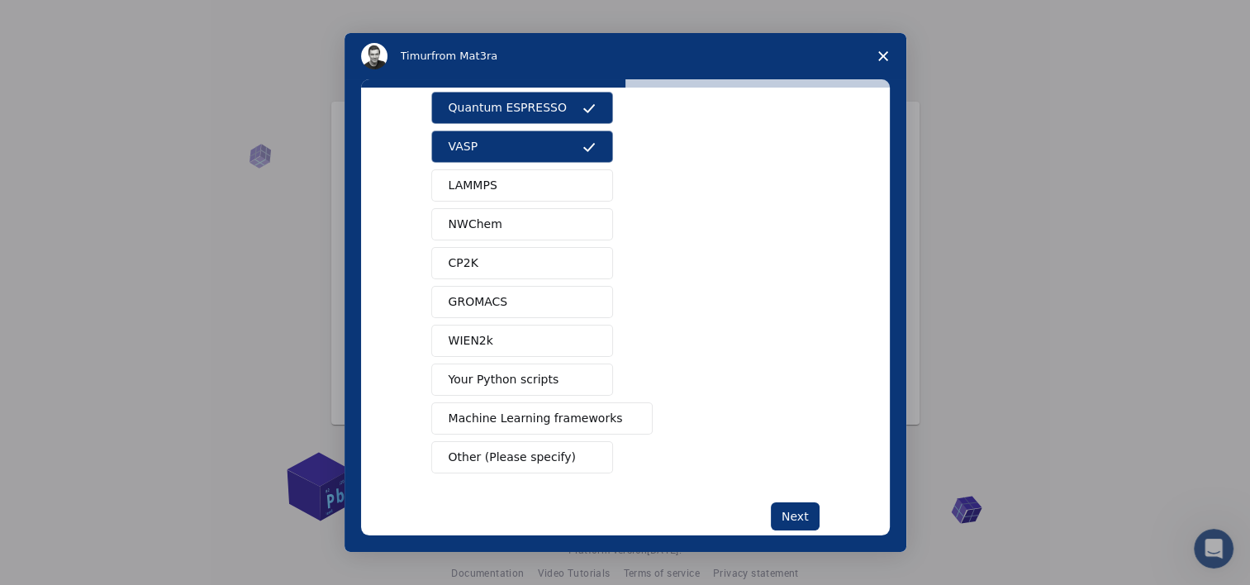
scroll to position [83, 0]
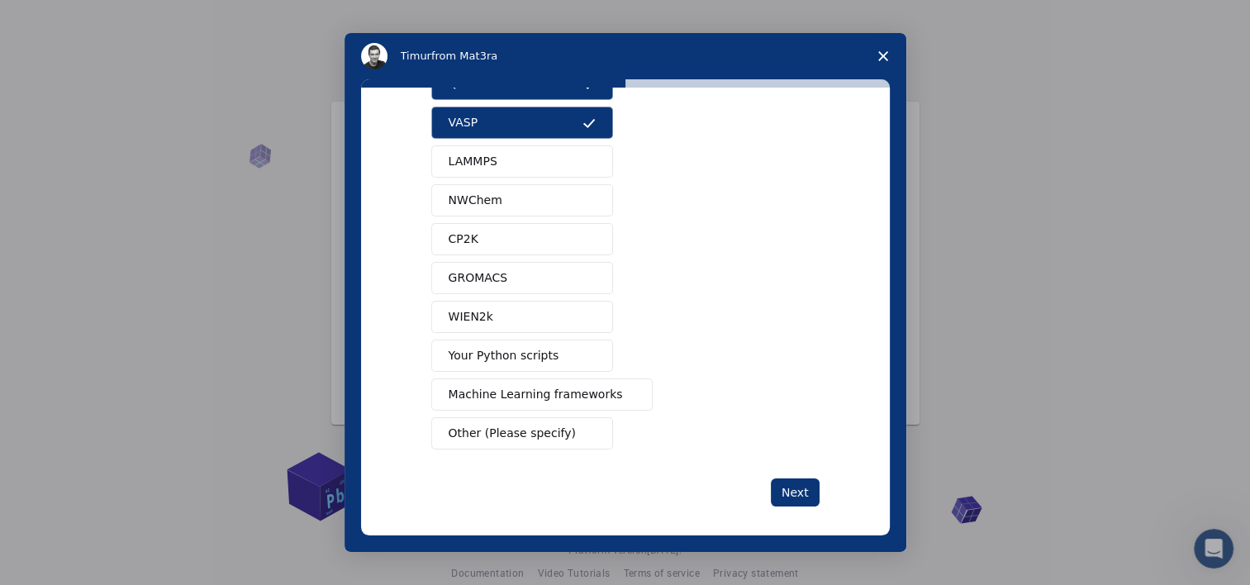
click at [515, 361] on span "Your Python scripts" at bounding box center [504, 355] width 111 height 17
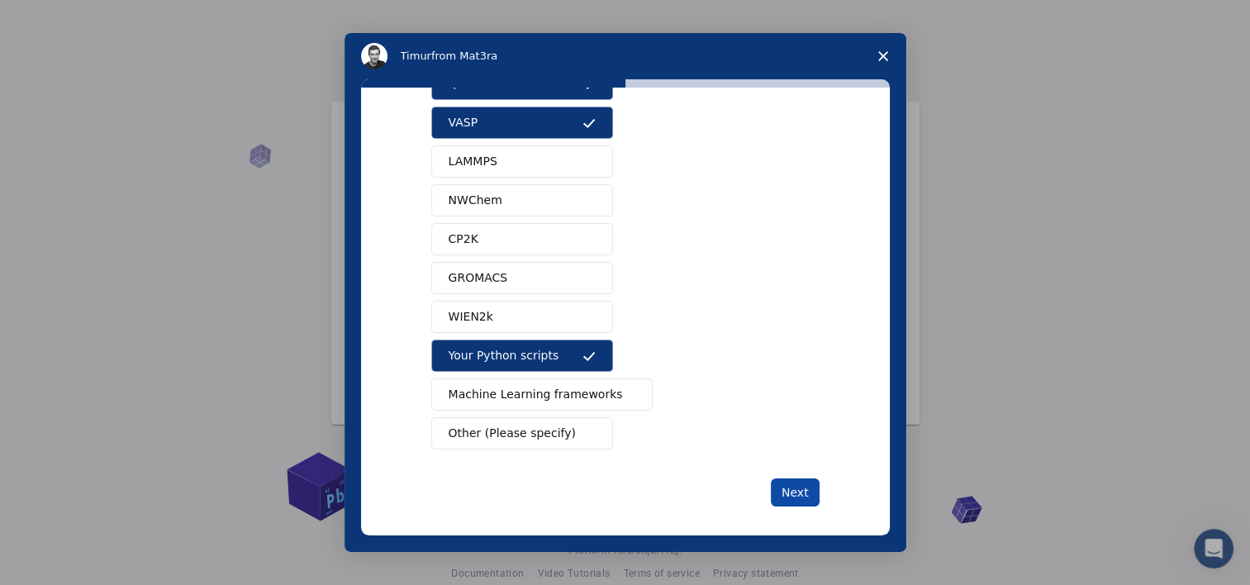
click at [803, 489] on button "Next" at bounding box center [795, 492] width 49 height 28
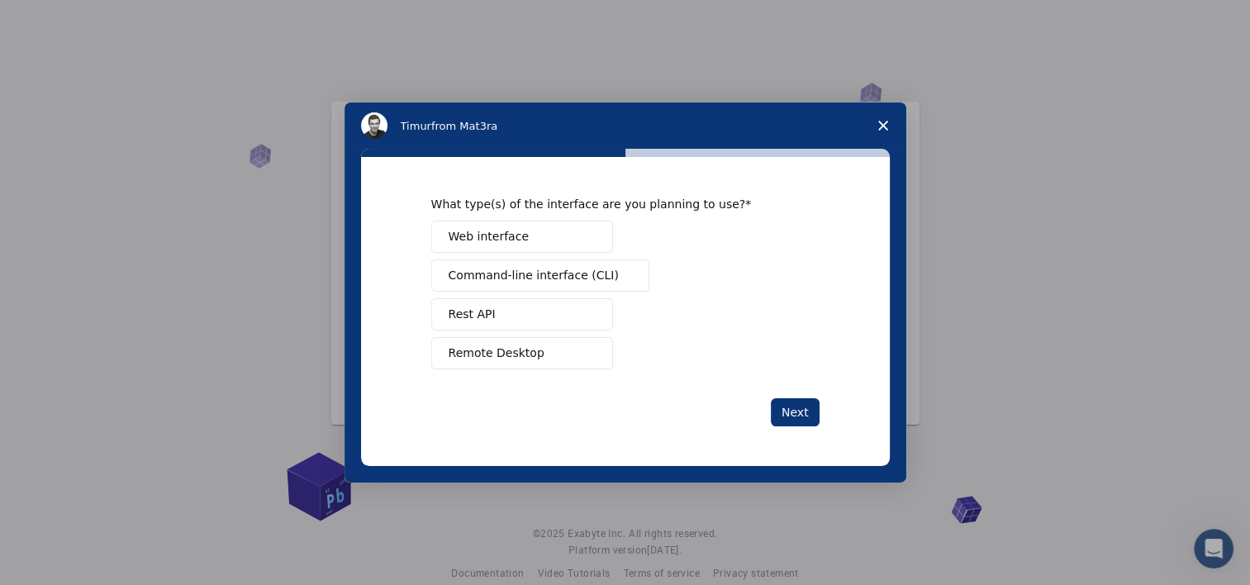
scroll to position [0, 0]
click at [534, 365] on button "Remote Desktop" at bounding box center [522, 353] width 182 height 32
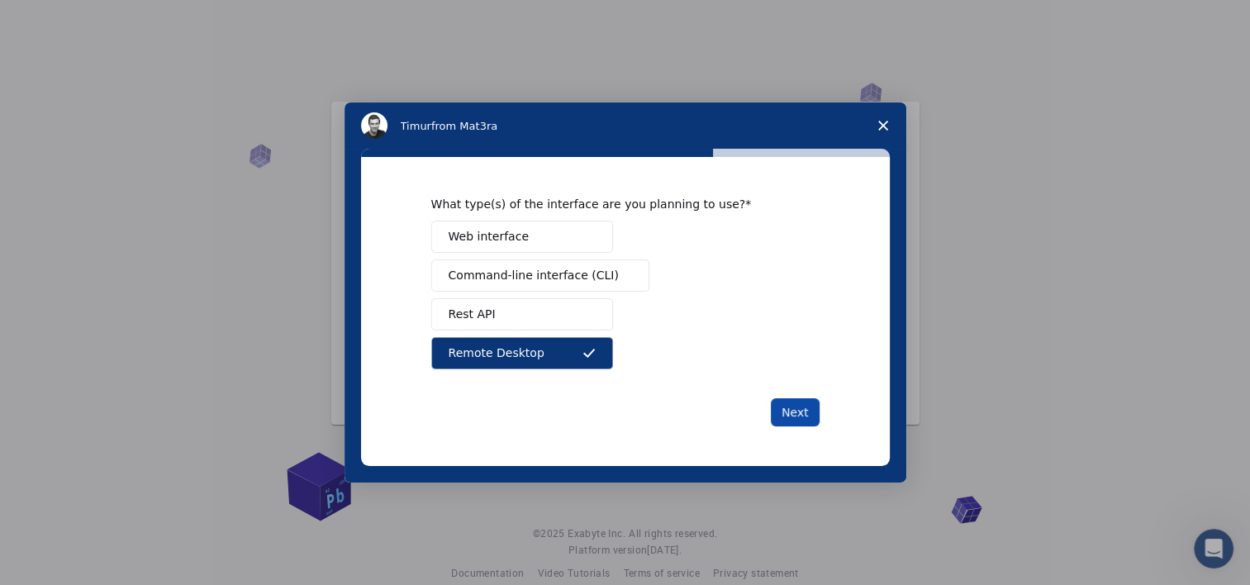
click at [789, 408] on button "Next" at bounding box center [795, 412] width 49 height 28
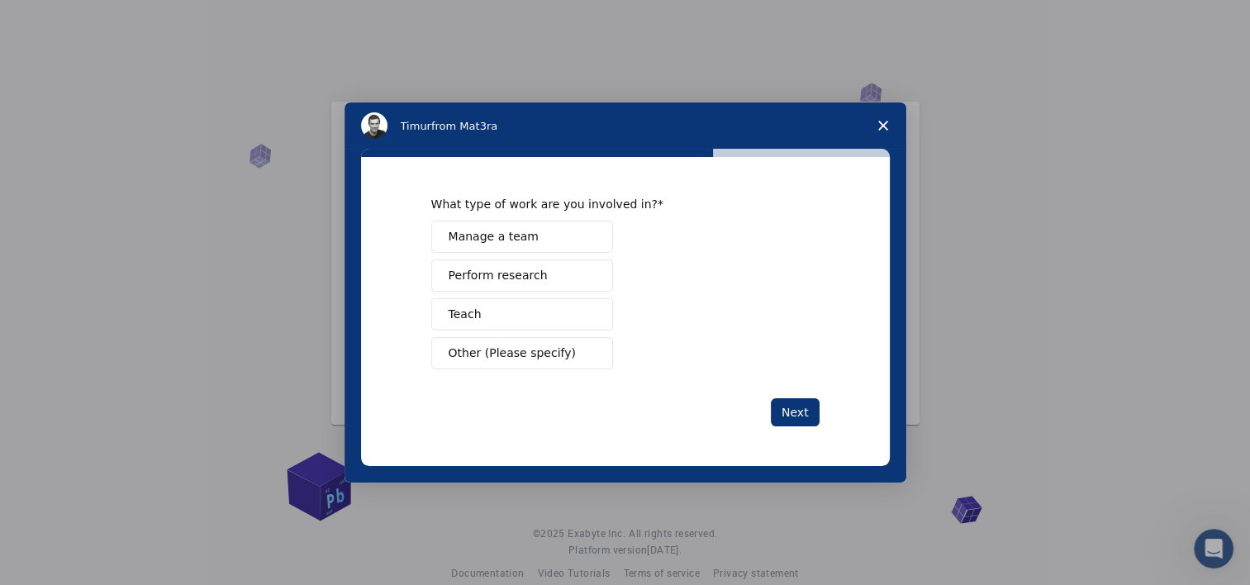
click at [477, 286] on button "Perform research" at bounding box center [522, 275] width 182 height 32
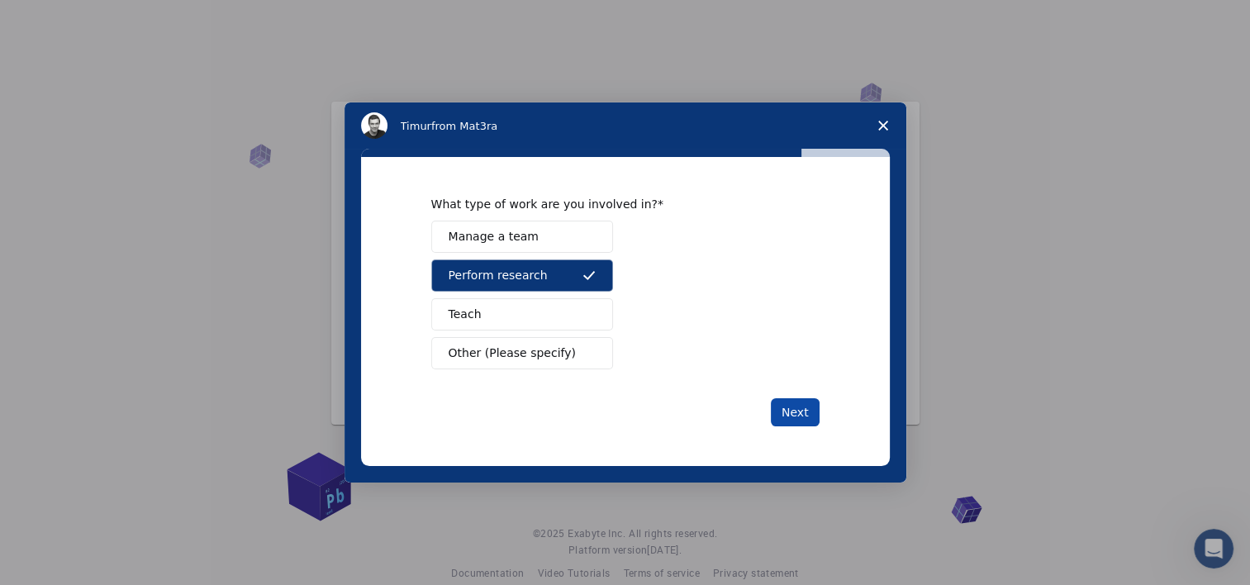
click at [789, 413] on button "Next" at bounding box center [795, 412] width 49 height 28
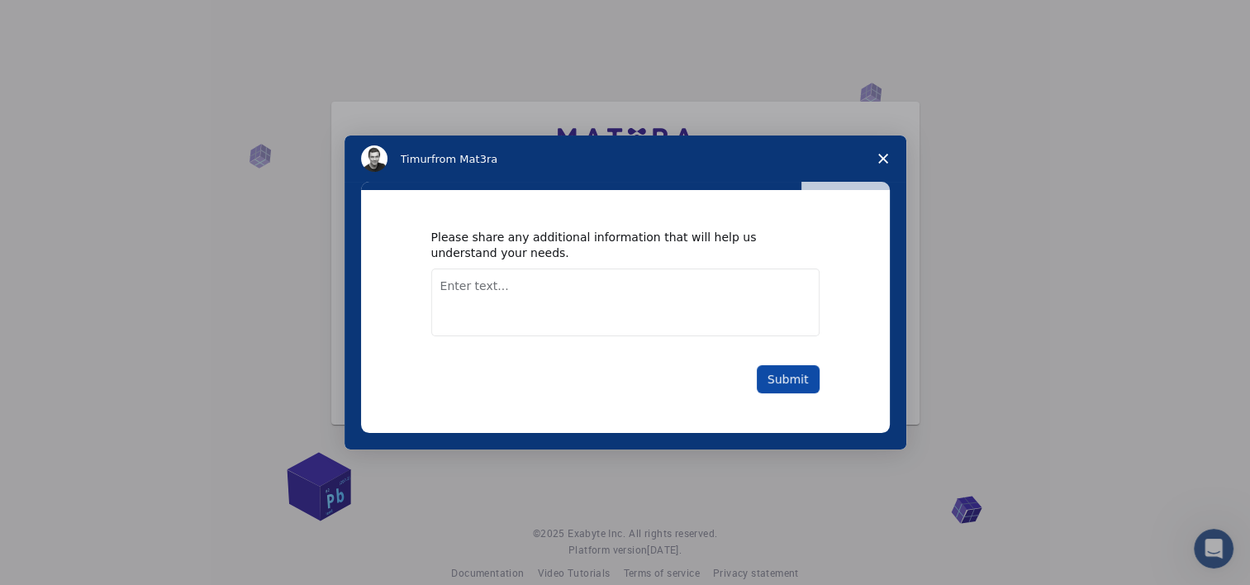
click at [777, 373] on button "Submit" at bounding box center [788, 379] width 63 height 28
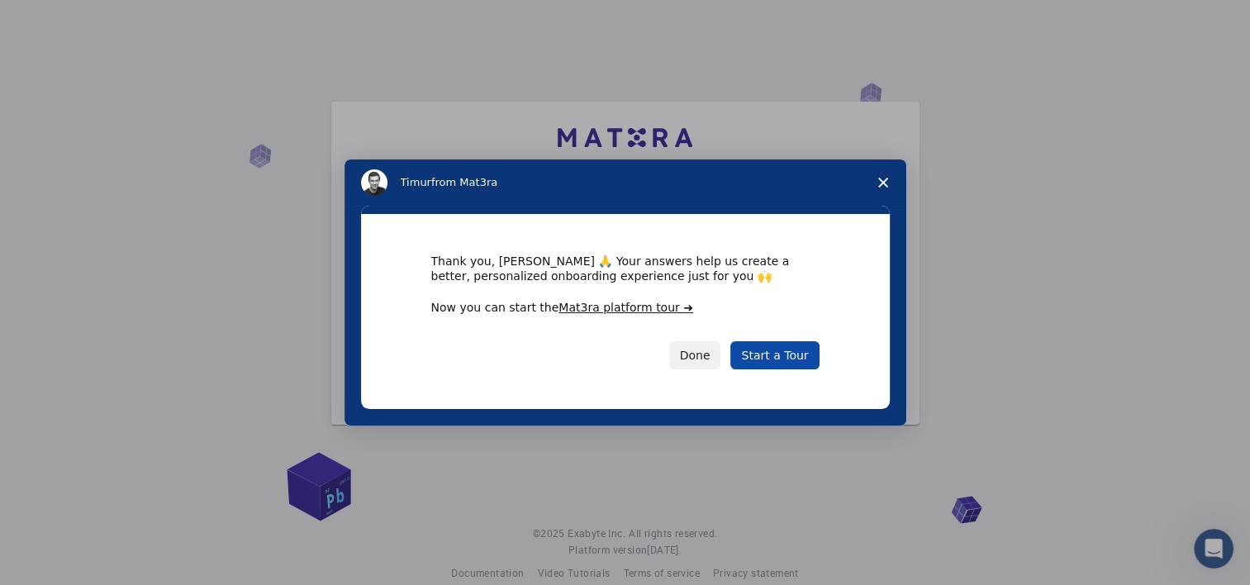
click at [758, 357] on link "Start a Tour" at bounding box center [774, 355] width 88 height 28
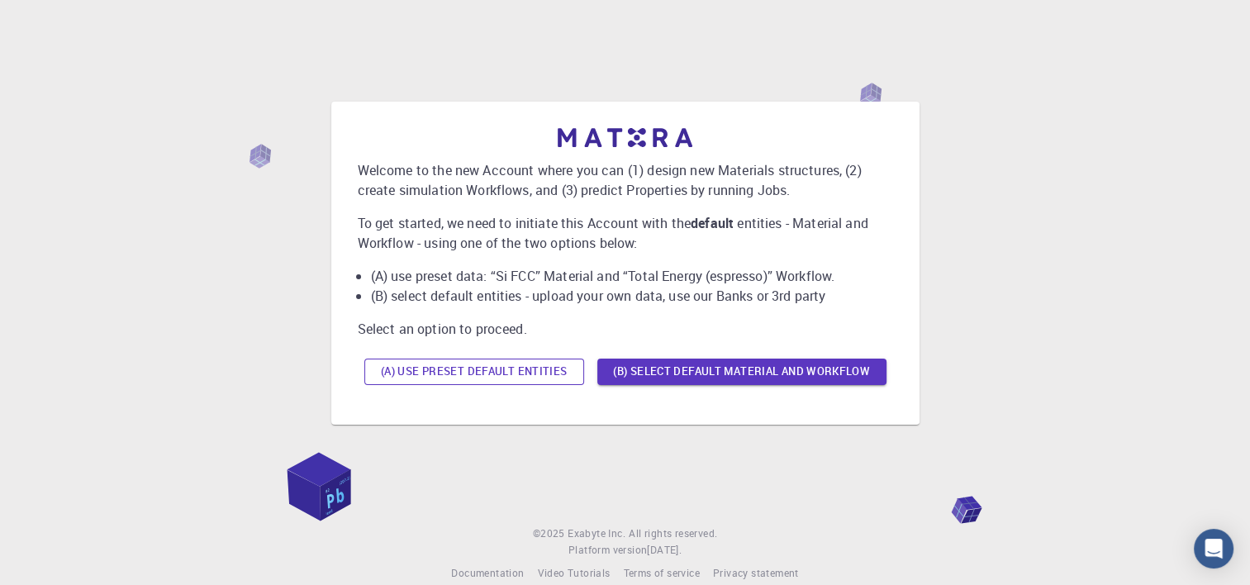
click at [460, 374] on button "(A) Use preset default entities" at bounding box center [474, 372] width 220 height 26
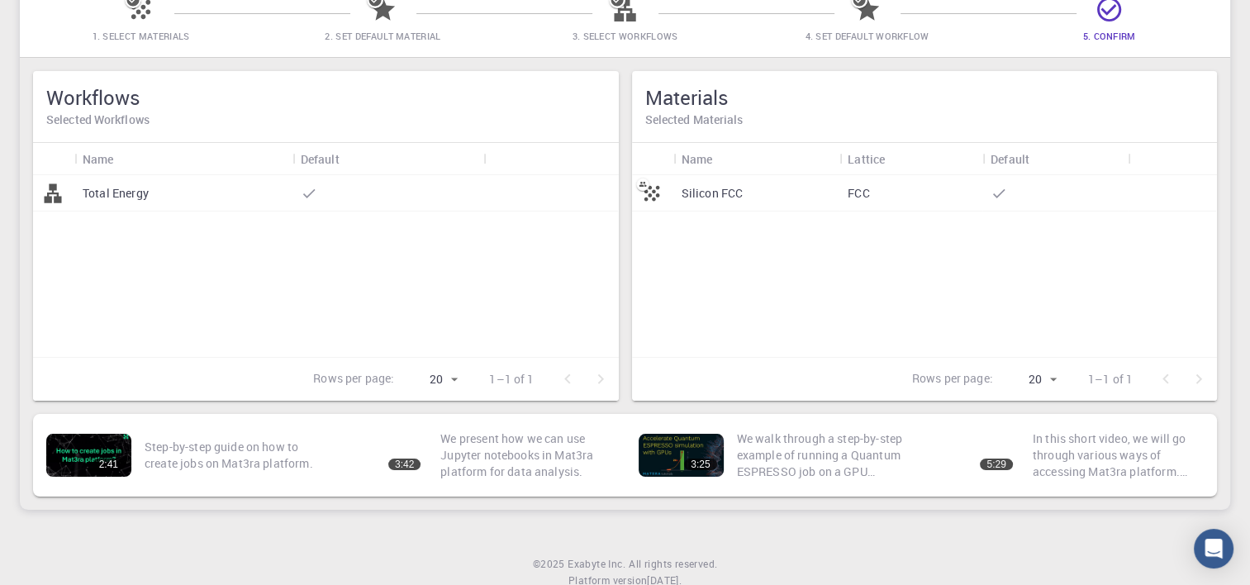
scroll to position [121, 0]
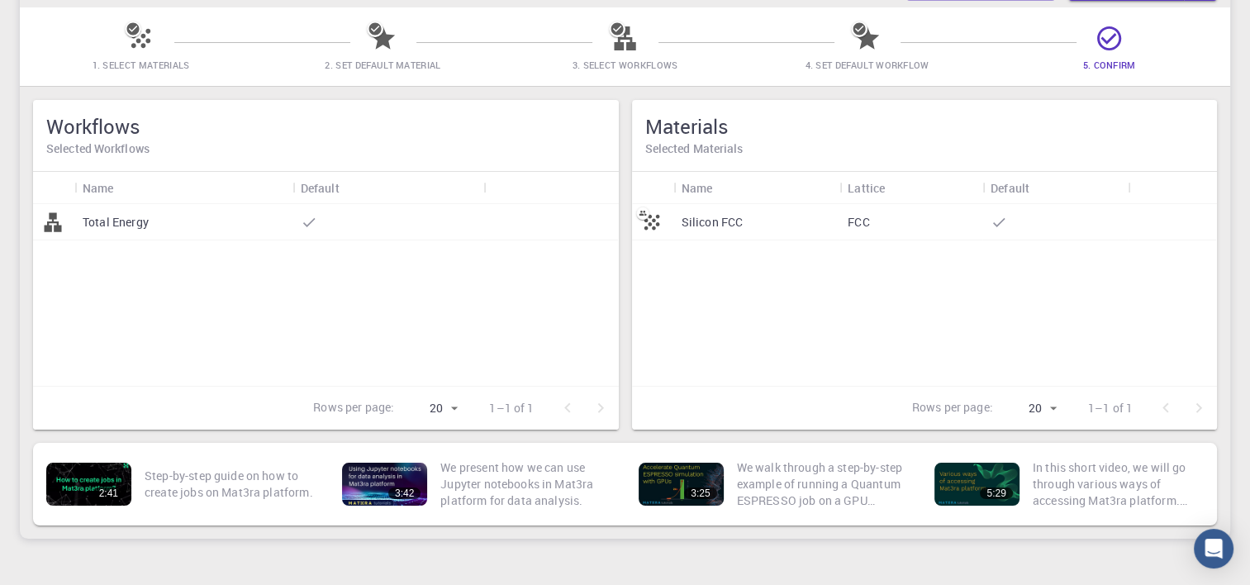
click at [708, 214] on p "Silicon FCC" at bounding box center [713, 222] width 62 height 17
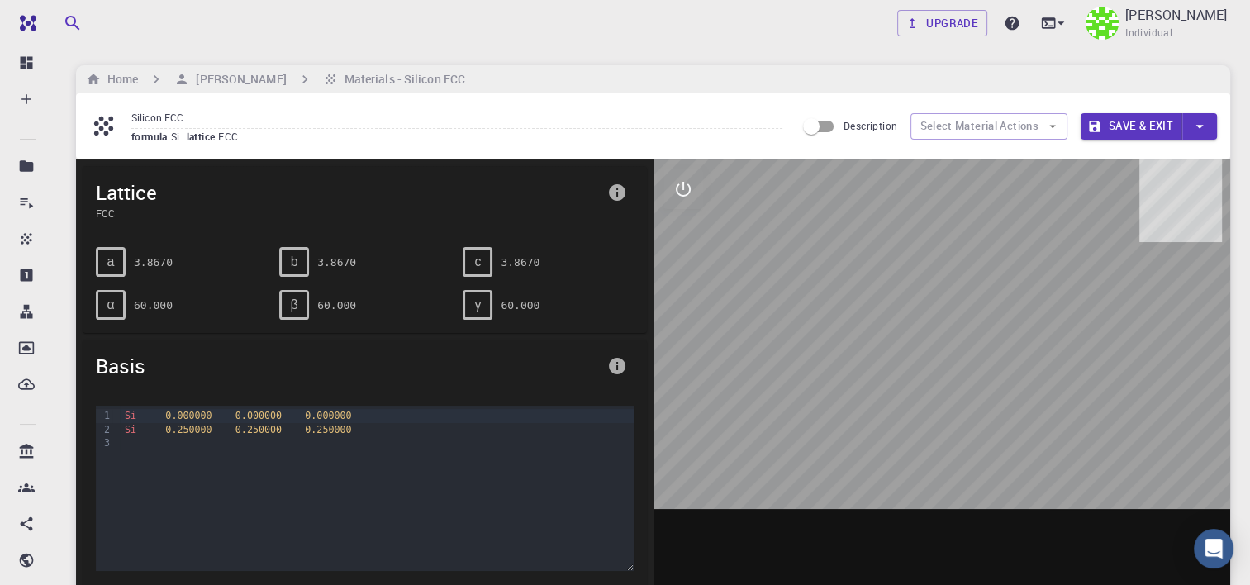
click at [815, 304] on div at bounding box center [942, 416] width 577 height 514
drag, startPoint x: 946, startPoint y: 292, endPoint x: 610, endPoint y: 251, distance: 338.7
click at [675, 294] on div at bounding box center [942, 416] width 577 height 514
click at [677, 193] on icon "interactive" at bounding box center [683, 189] width 15 height 15
click at [678, 237] on icon "view" at bounding box center [683, 229] width 20 height 20
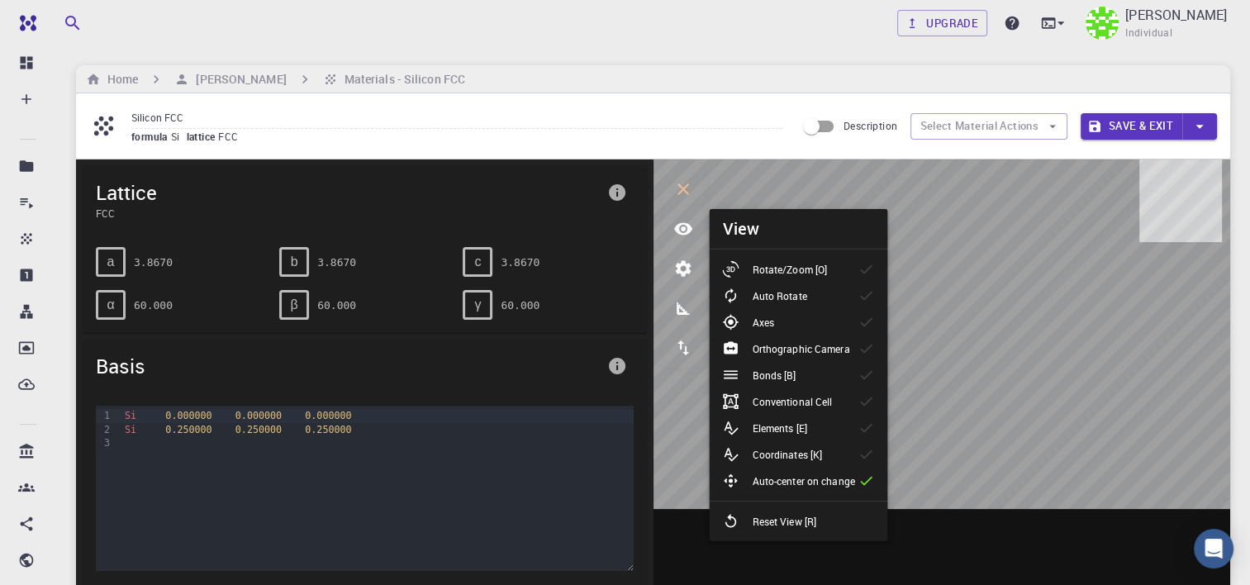
click at [796, 288] on p "Auto Rotate" at bounding box center [779, 295] width 55 height 15
click at [765, 269] on p "Rotate/Zoom [O]" at bounding box center [789, 269] width 75 height 15
click at [773, 273] on p "Rotate/Zoom [O]" at bounding box center [789, 269] width 75 height 15
click at [773, 265] on p "Rotate/Zoom [O]" at bounding box center [789, 269] width 75 height 15
click at [777, 289] on p "Auto Rotate" at bounding box center [779, 295] width 55 height 15
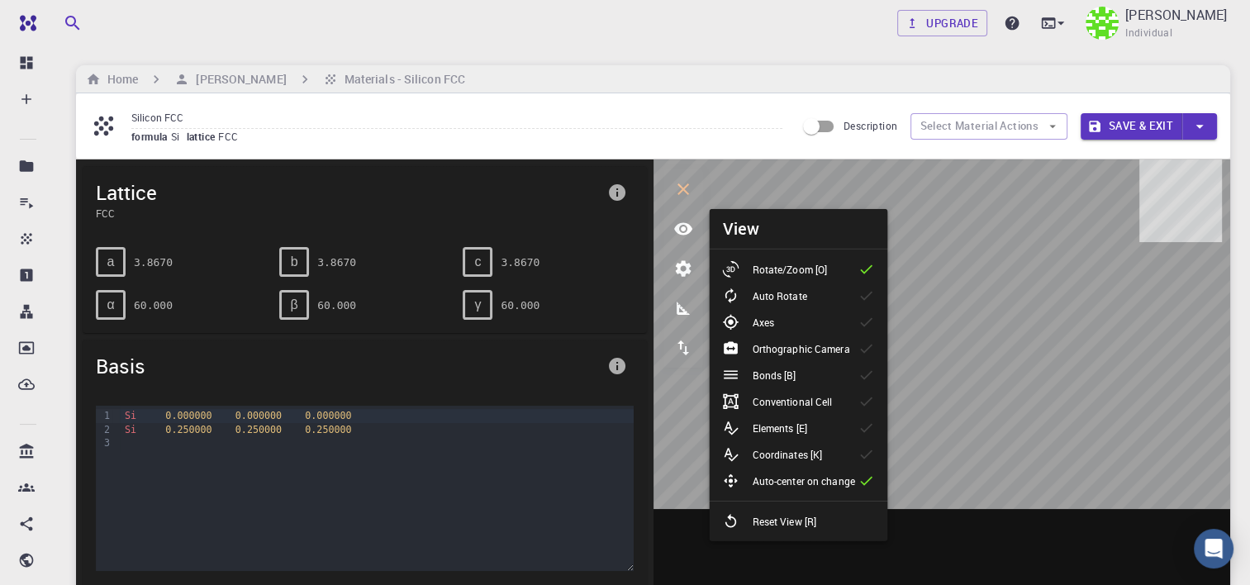
click at [784, 315] on div "Axes" at bounding box center [754, 322] width 64 height 17
click at [819, 370] on li "Bonds [B]" at bounding box center [798, 375] width 178 height 26
click at [787, 406] on p "Conventional Cell" at bounding box center [792, 401] width 80 height 15
click at [796, 434] on p "Elements [E]" at bounding box center [779, 428] width 55 height 15
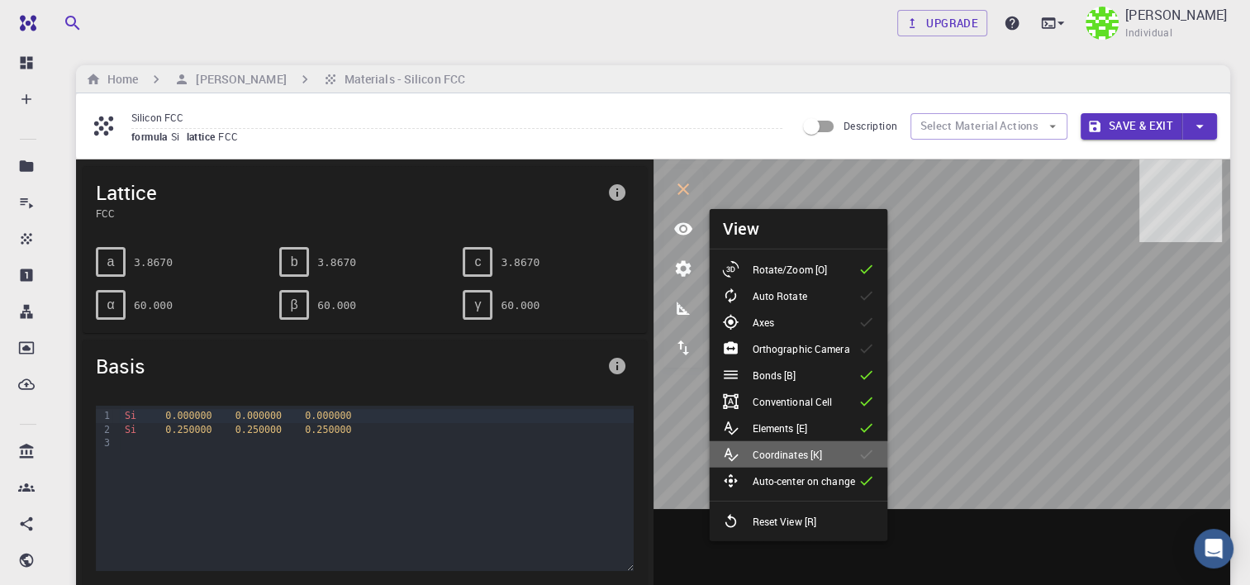
click at [792, 456] on p "Coordinates [K]" at bounding box center [787, 454] width 70 height 15
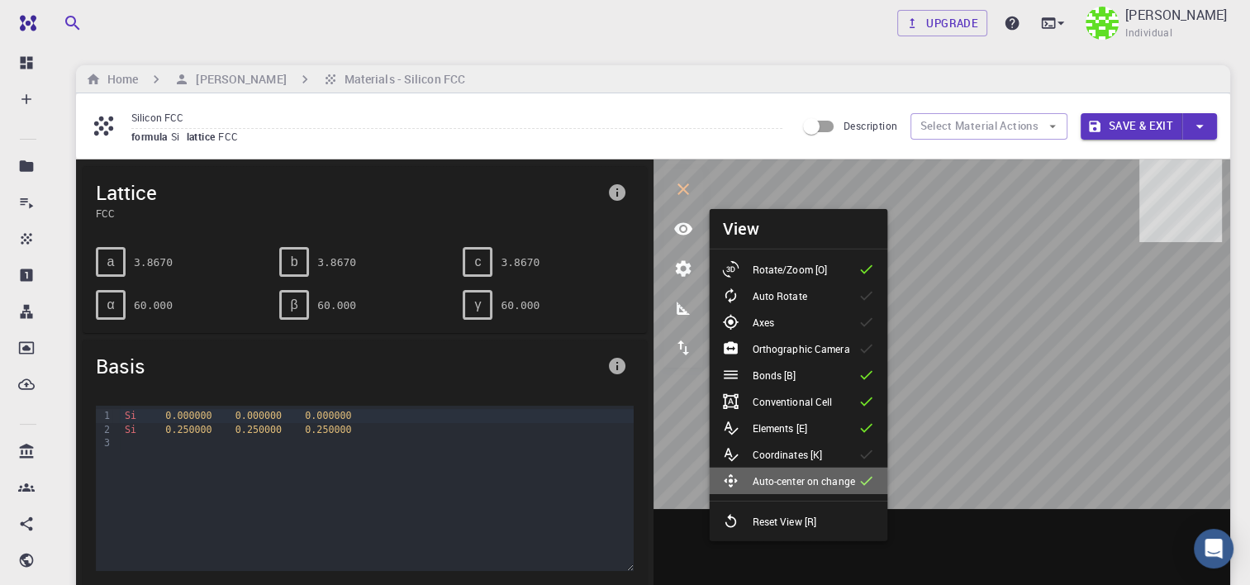
click at [777, 474] on p "Auto-center on change" at bounding box center [803, 480] width 102 height 15
click at [766, 326] on p "Axes" at bounding box center [762, 322] width 21 height 15
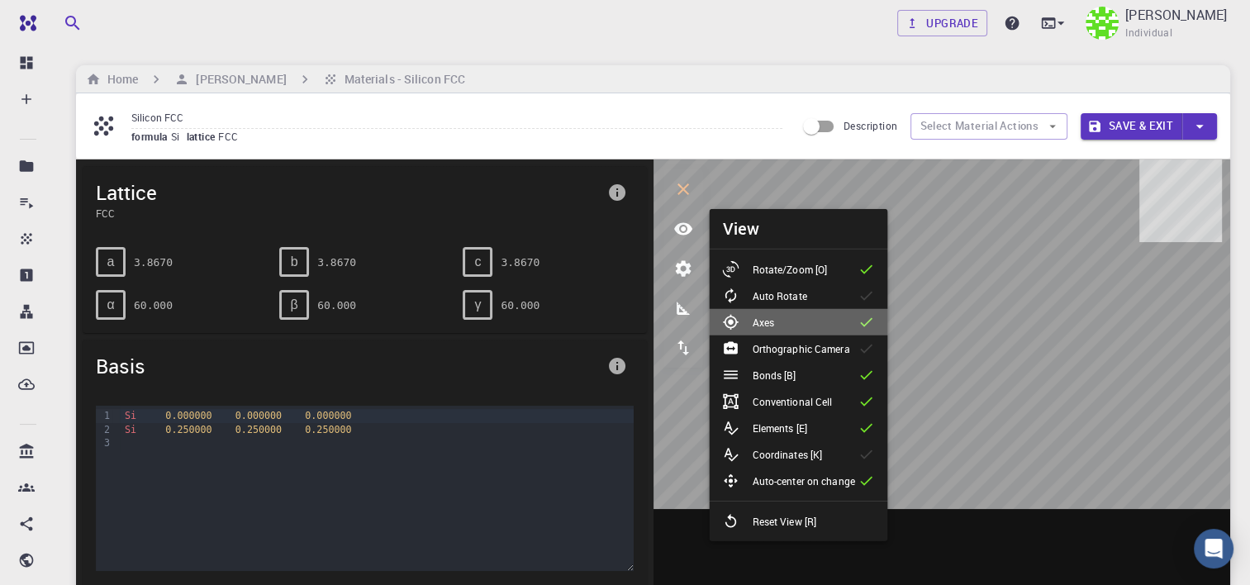
click at [765, 325] on p "Axes" at bounding box center [762, 322] width 21 height 15
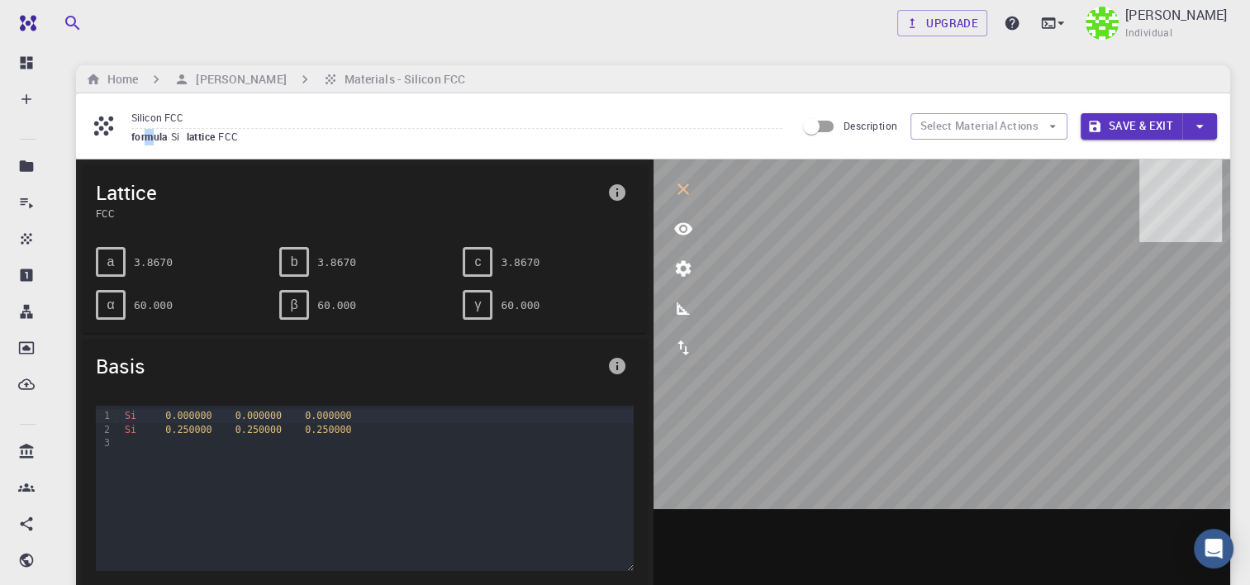
click at [148, 142] on span "formula" at bounding box center [151, 136] width 40 height 13
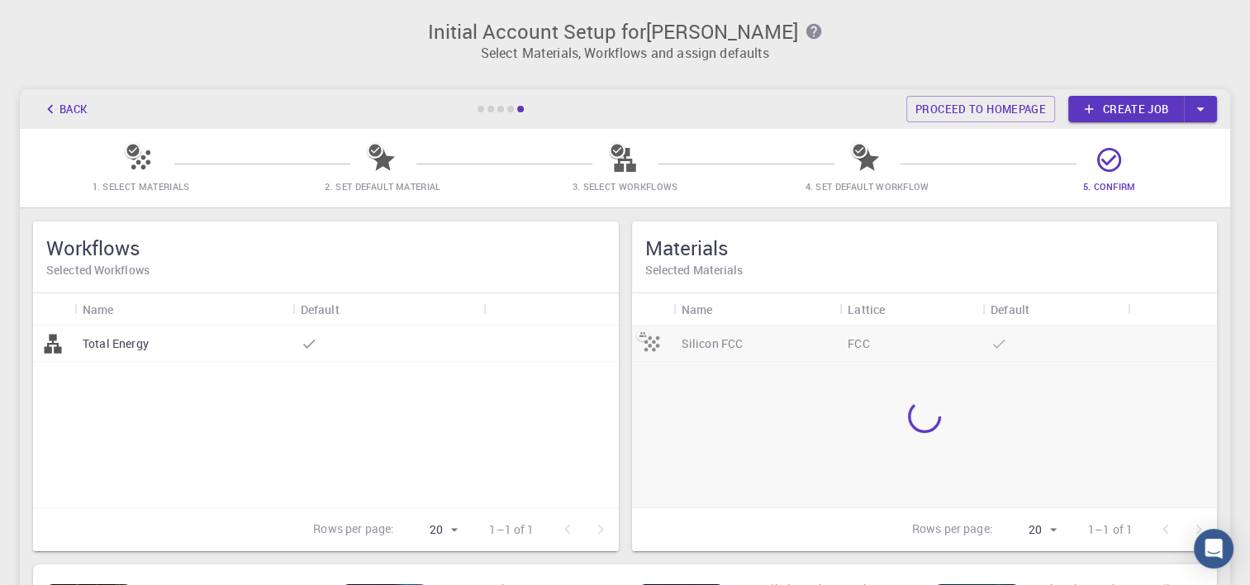
scroll to position [121, 0]
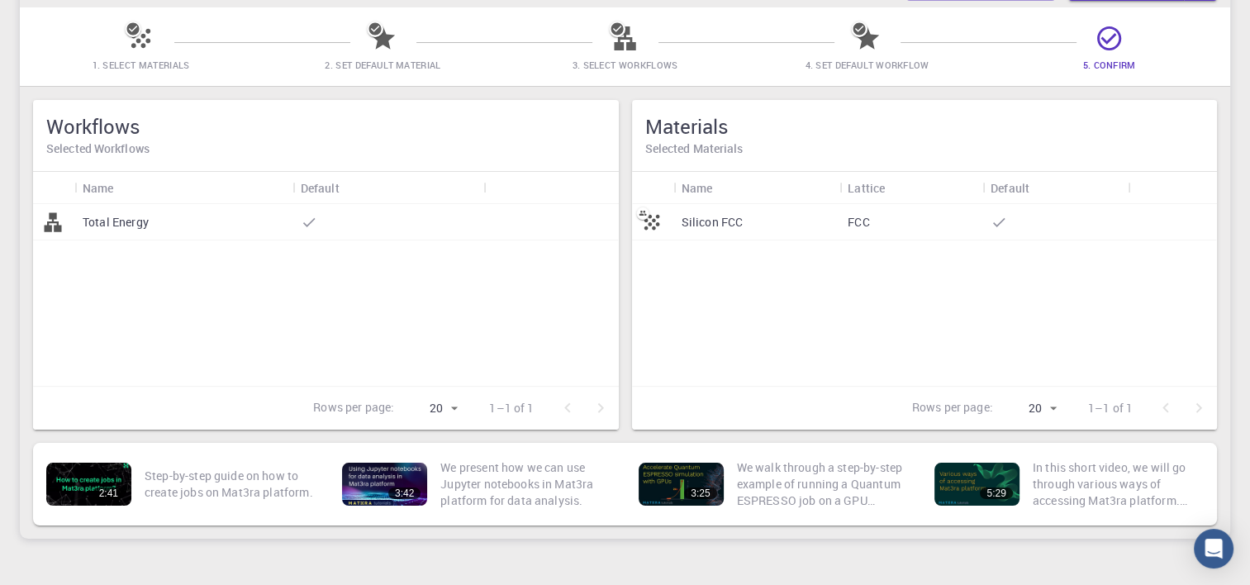
click at [822, 346] on div "Silicon FCC FCC" at bounding box center [925, 295] width 586 height 182
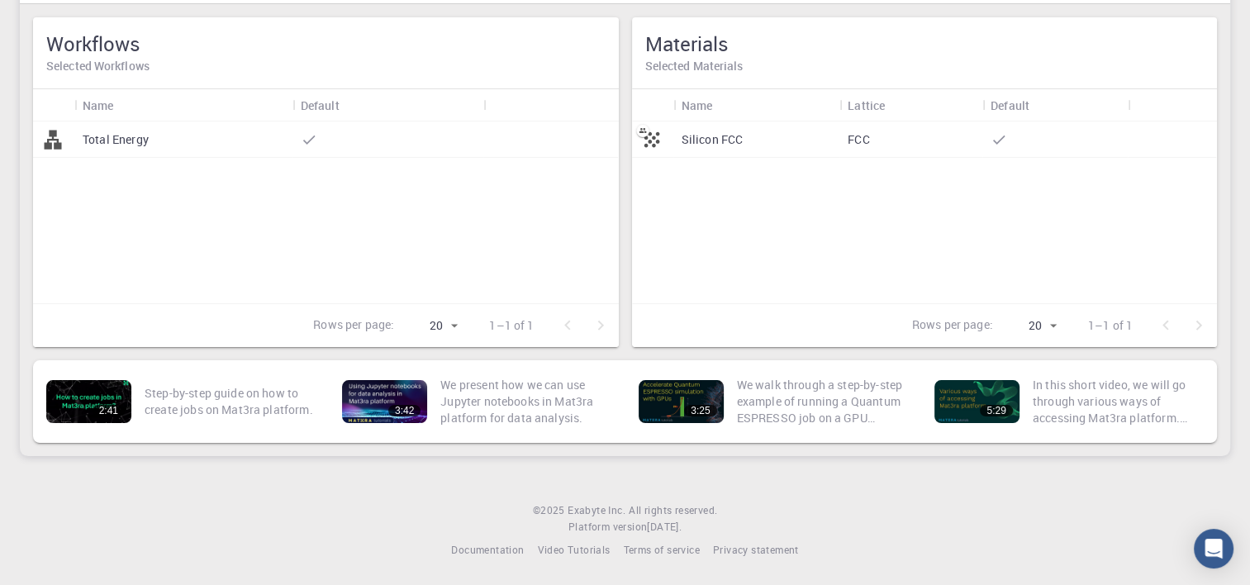
scroll to position [0, 0]
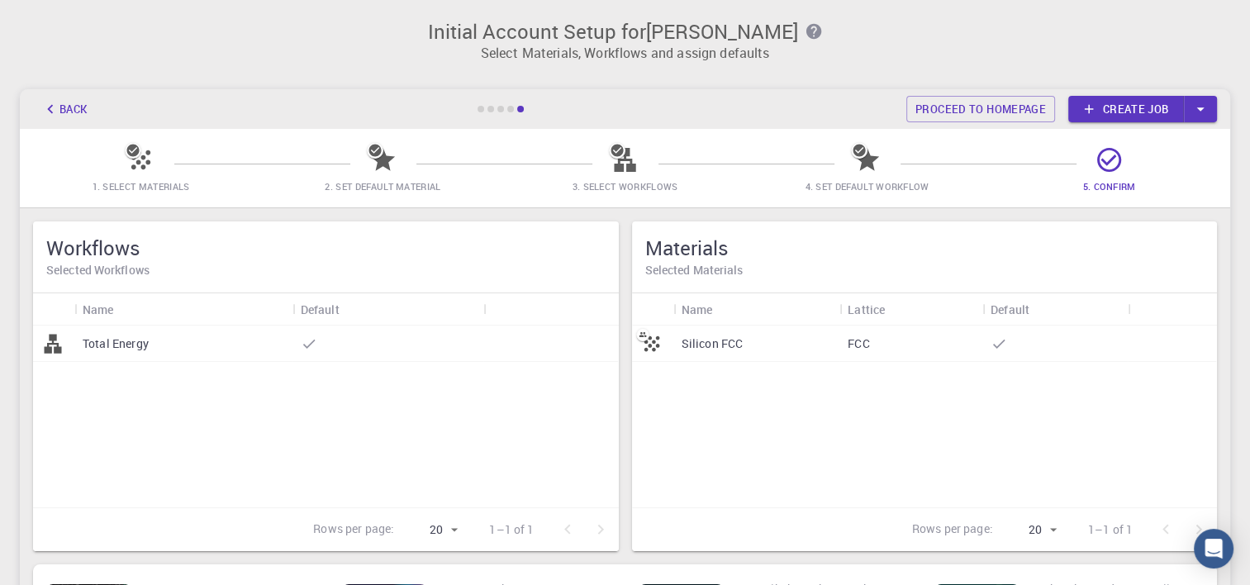
click at [1141, 107] on link "Create job" at bounding box center [1126, 109] width 116 height 26
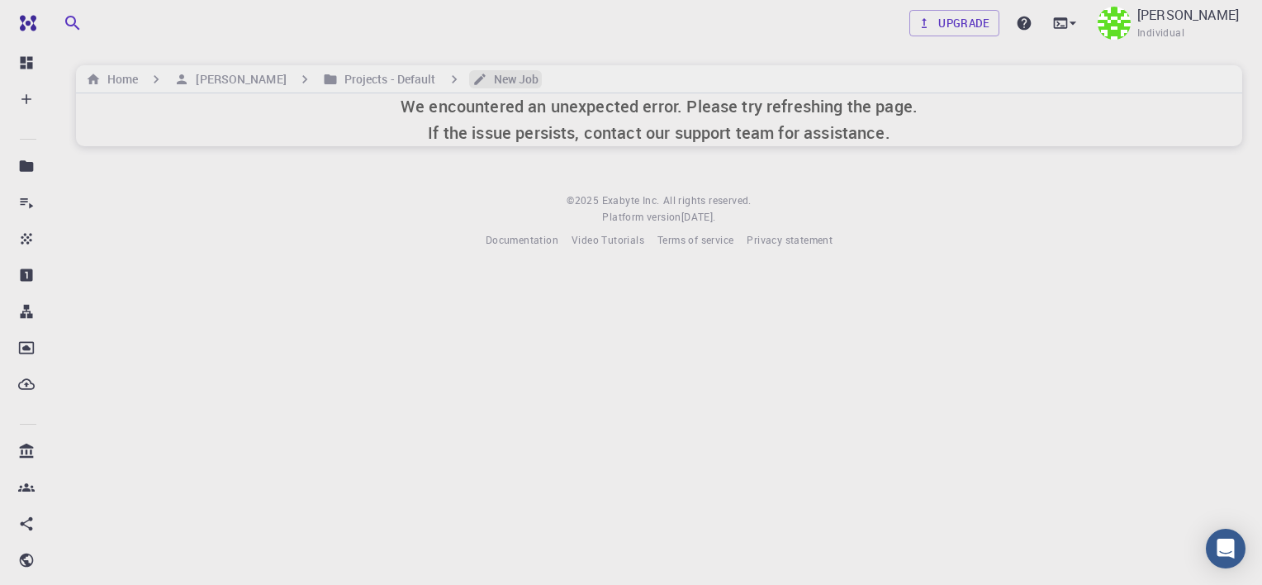
click at [529, 79] on h6 "New Job" at bounding box center [513, 79] width 52 height 18
click at [917, 15] on link "Upgrade" at bounding box center [955, 23] width 90 height 26
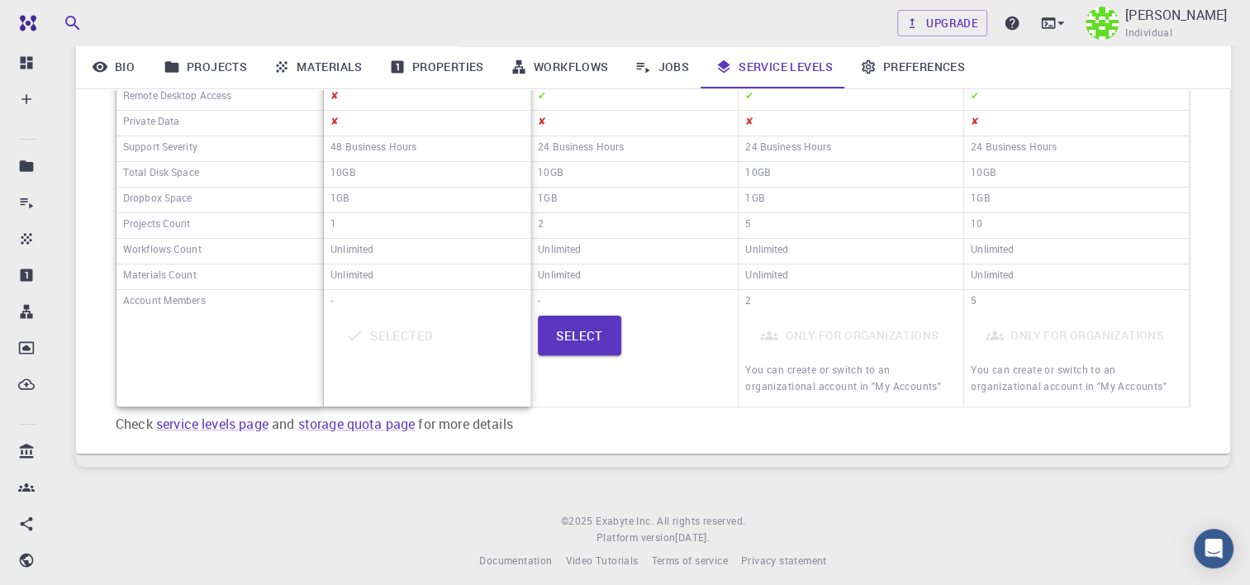
scroll to position [457, 0]
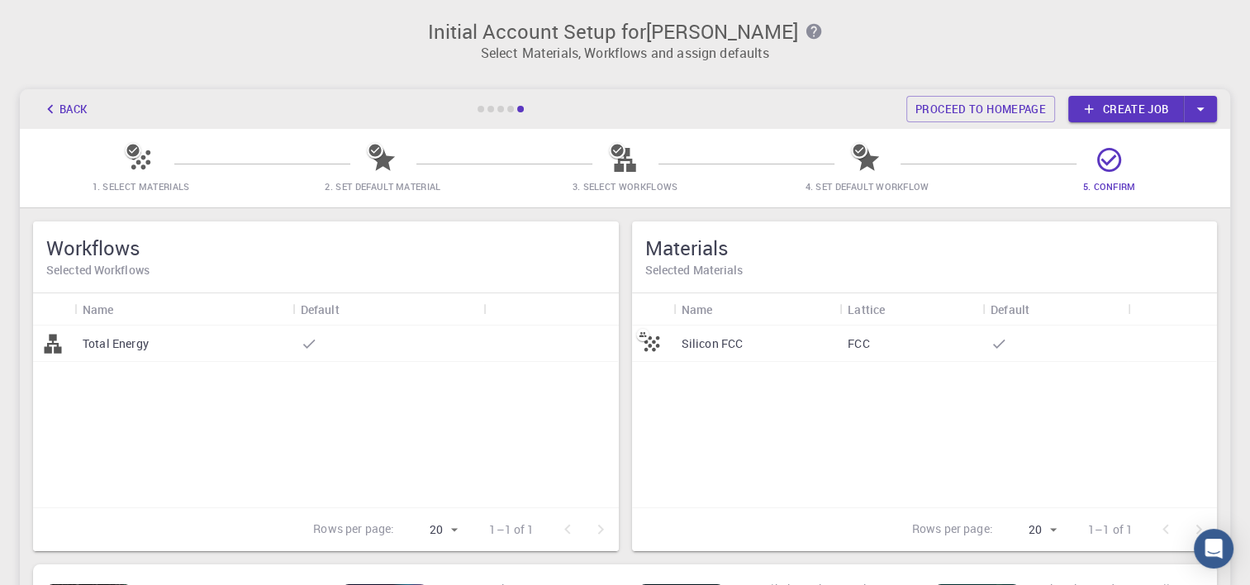
click at [305, 513] on div "Rows per page: 20 20 1–1 of 1" at bounding box center [455, 529] width 325 height 43
click at [933, 431] on div "Silicon FCC FCC" at bounding box center [925, 417] width 586 height 182
click at [722, 349] on p "Silicon FCC" at bounding box center [713, 343] width 62 height 17
click at [1207, 107] on icon "button" at bounding box center [1200, 109] width 18 height 18
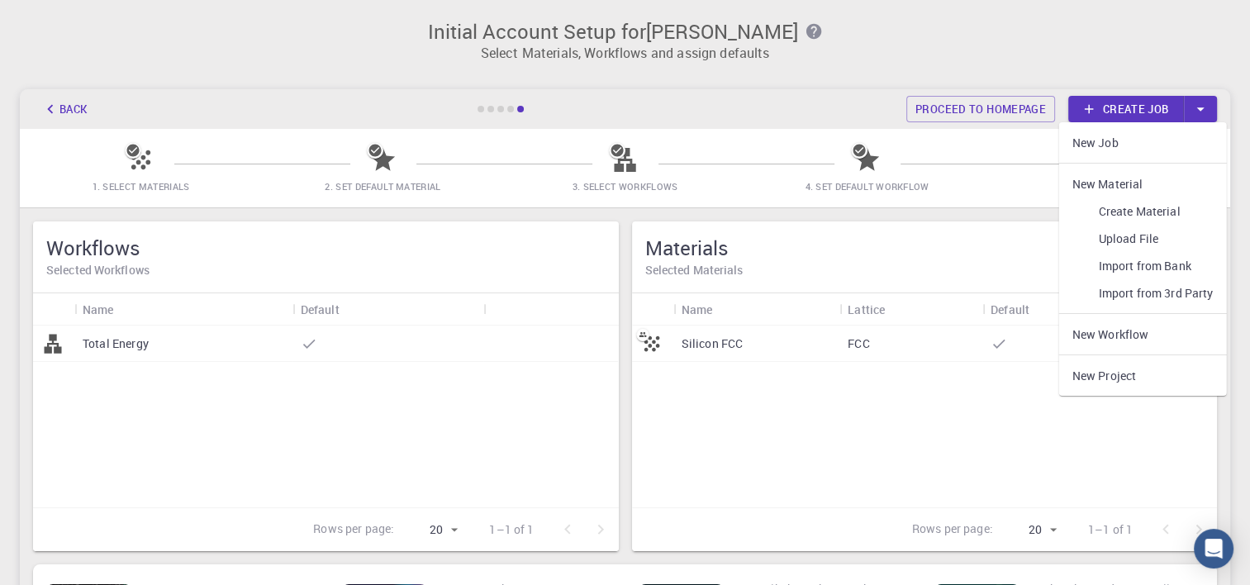
click at [1134, 192] on li "New Material" at bounding box center [1143, 183] width 168 height 27
click at [1134, 240] on link "Upload File" at bounding box center [1143, 238] width 168 height 27
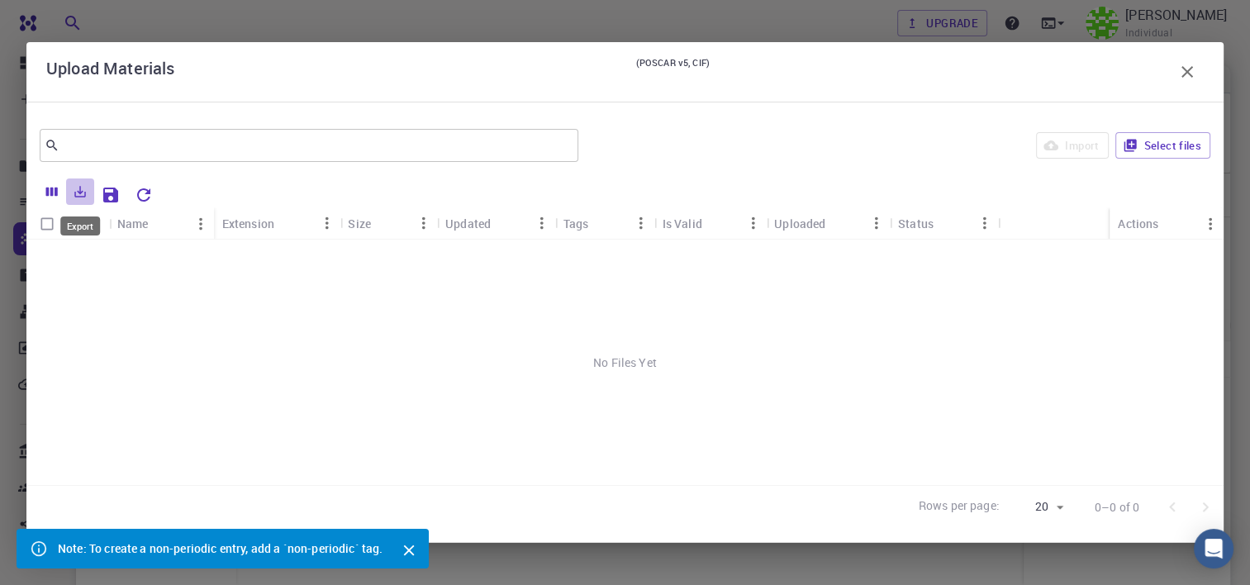
click at [74, 192] on icon "Export" at bounding box center [80, 191] width 15 height 15
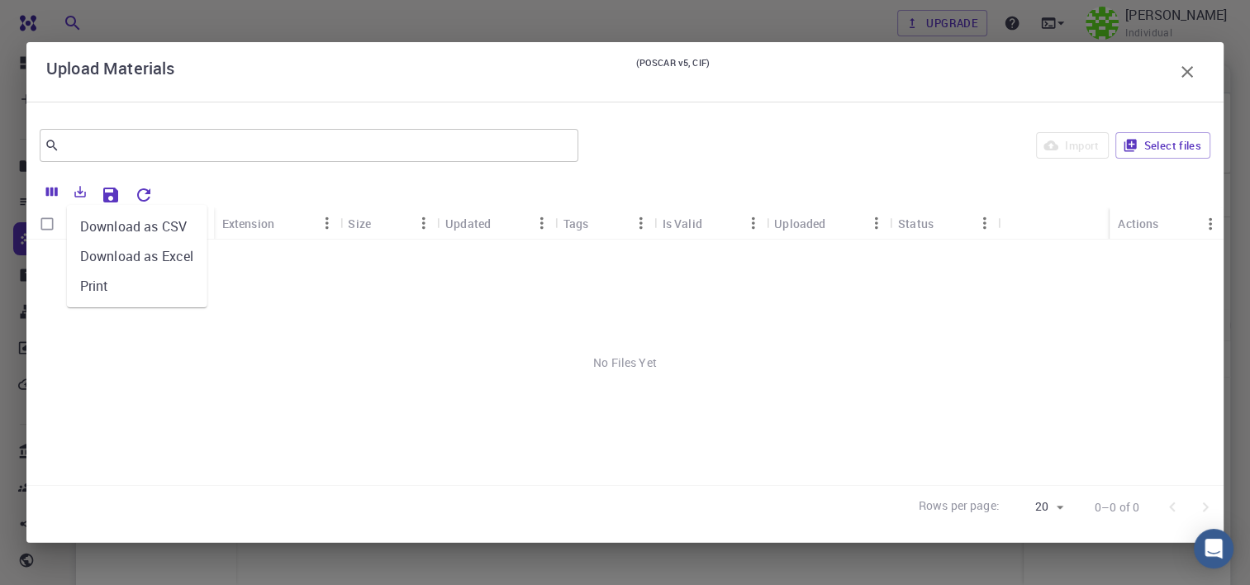
click at [443, 408] on div "No Files Yet" at bounding box center [624, 362] width 1197 height 245
click at [1177, 143] on button "Select files" at bounding box center [1162, 145] width 95 height 26
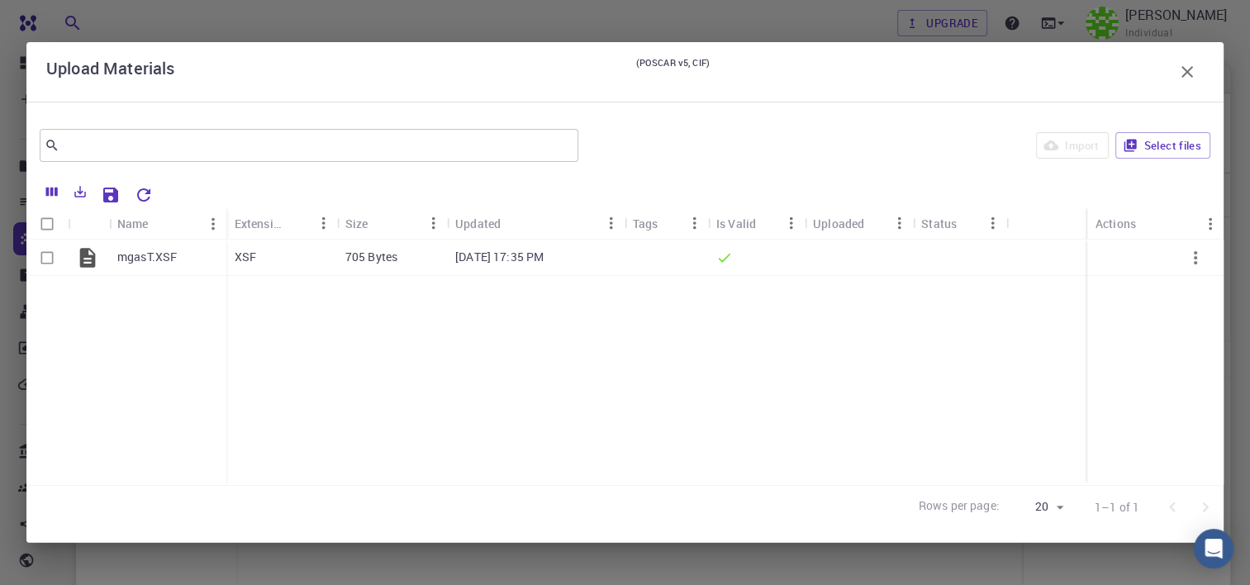
drag, startPoint x: 1195, startPoint y: 76, endPoint x: 1020, endPoint y: 150, distance: 190.3
click at [1191, 75] on icon "button" at bounding box center [1187, 72] width 20 height 20
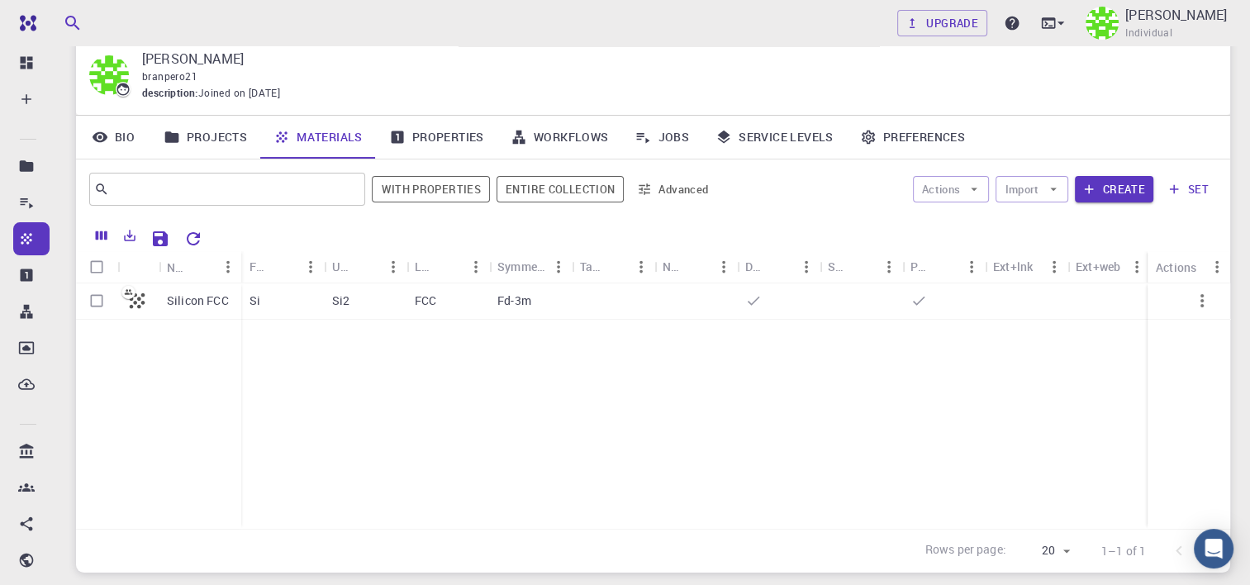
scroll to position [83, 0]
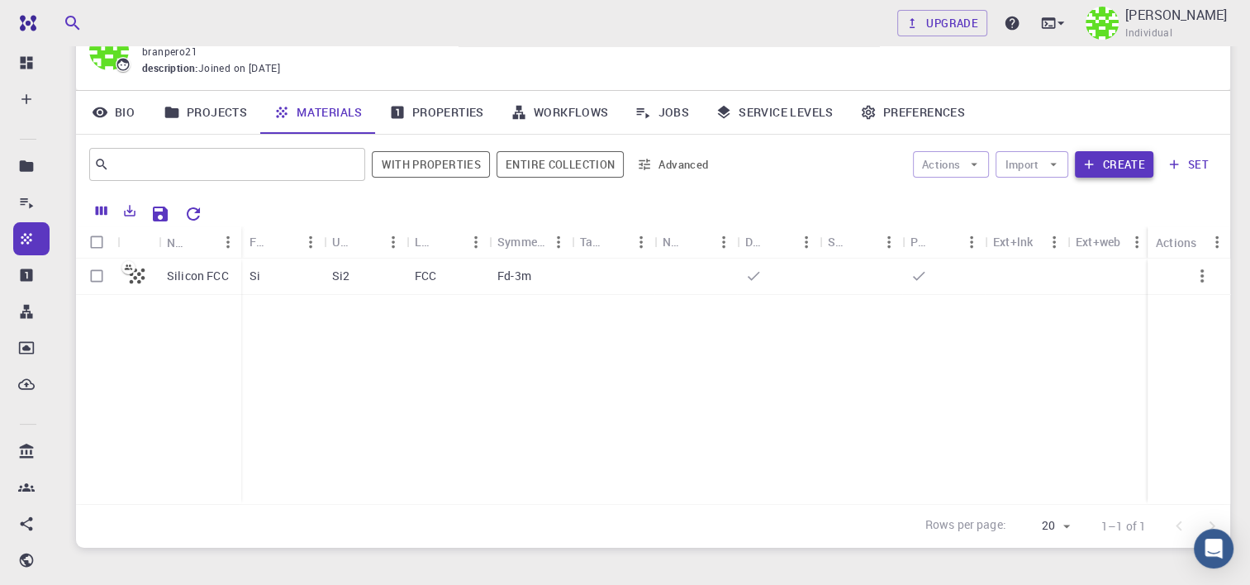
click at [1119, 169] on button "Create" at bounding box center [1114, 164] width 78 height 26
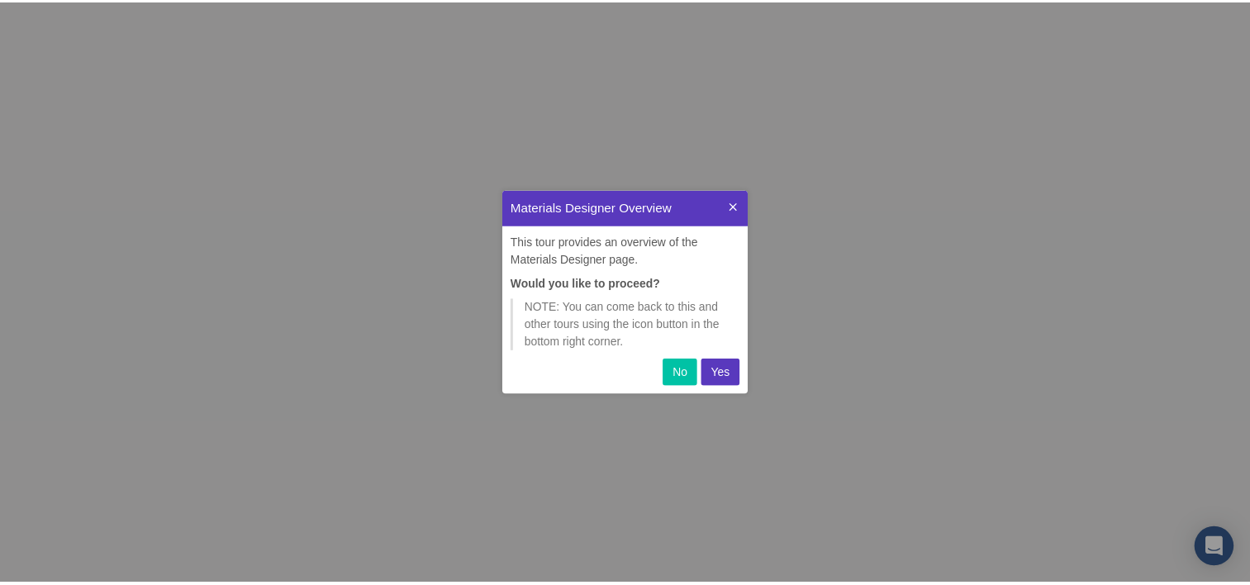
scroll to position [192, 235]
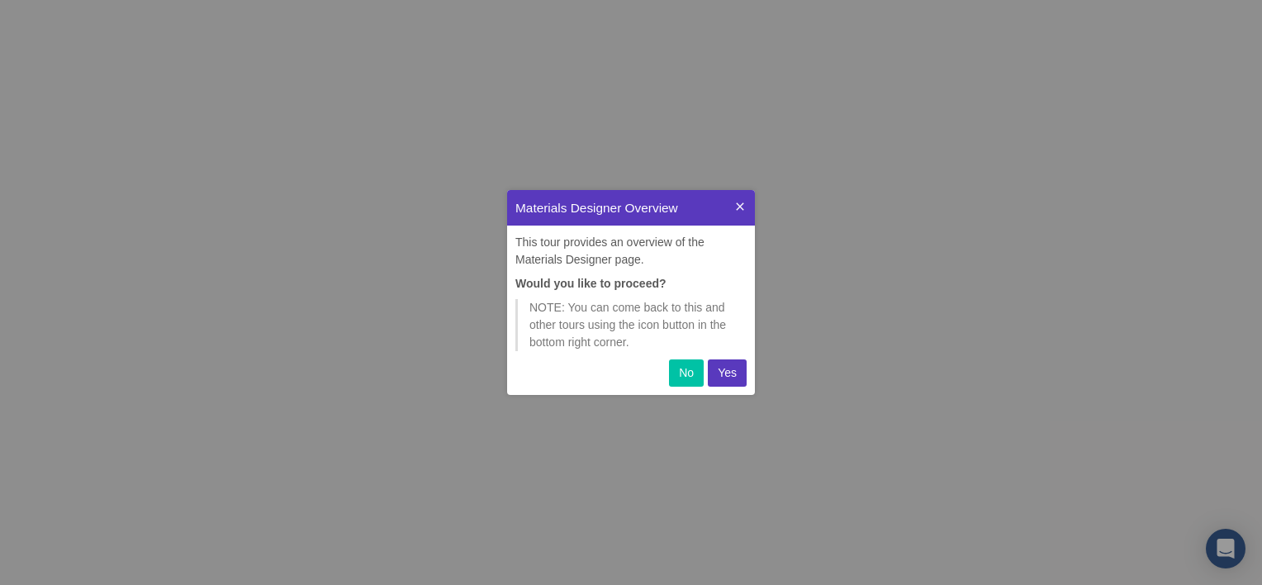
click at [681, 367] on p "No" at bounding box center [686, 372] width 15 height 17
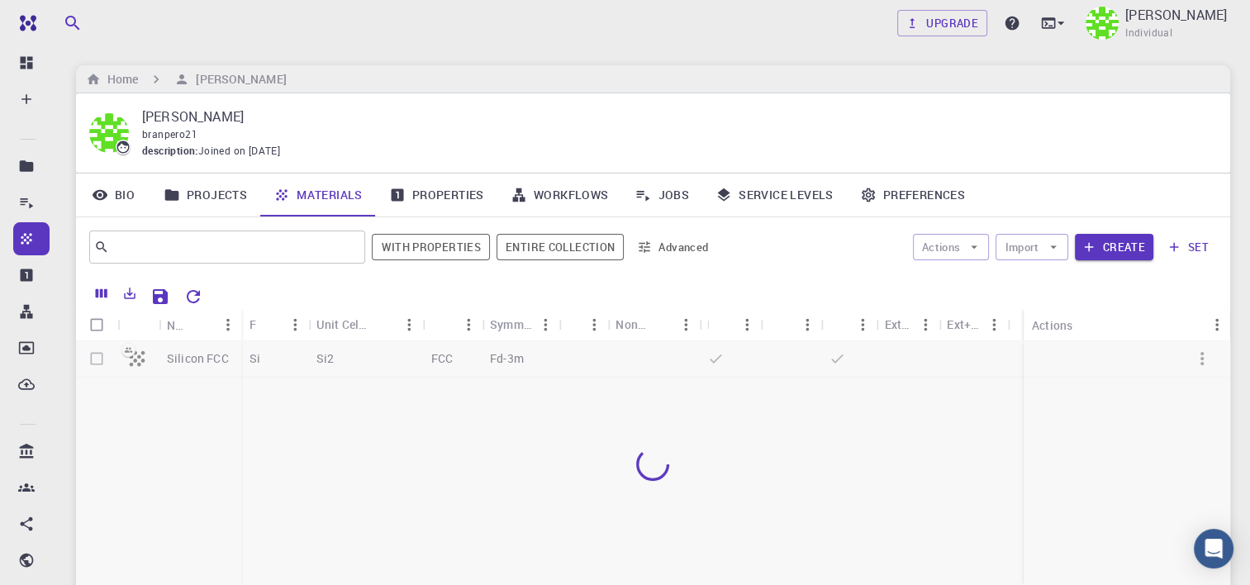
click at [198, 360] on div at bounding box center [653, 463] width 1154 height 245
click at [318, 370] on div at bounding box center [653, 463] width 1154 height 245
click at [309, 356] on div at bounding box center [653, 463] width 1154 height 245
click at [215, 202] on link "Projects" at bounding box center [205, 194] width 110 height 43
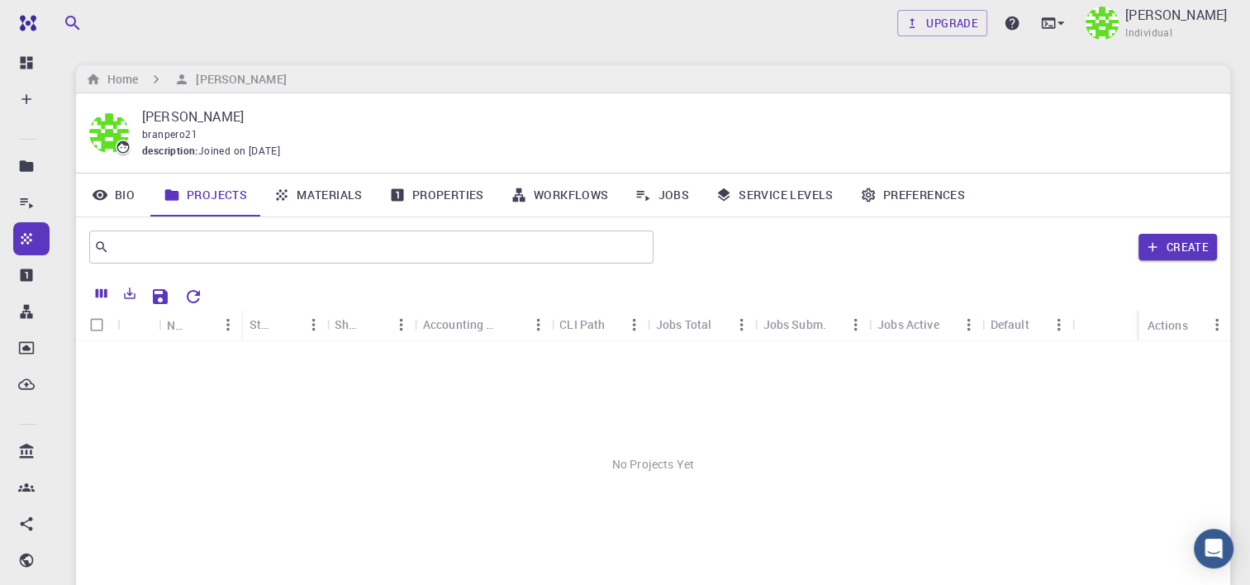
click at [337, 205] on link "Materials" at bounding box center [318, 194] width 116 height 43
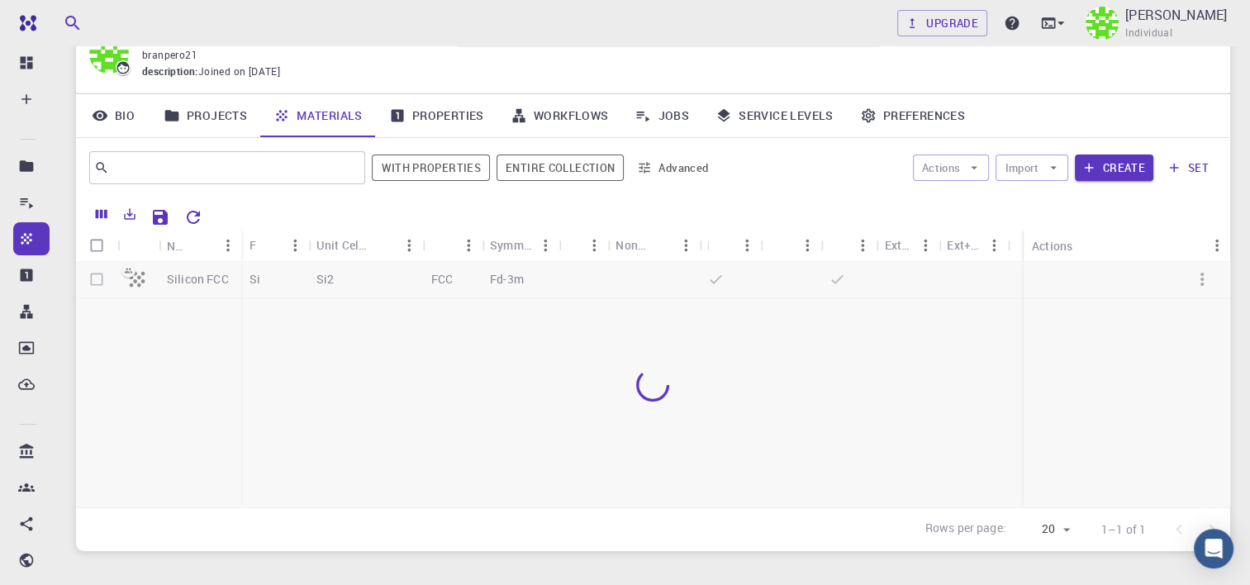
scroll to position [173, 0]
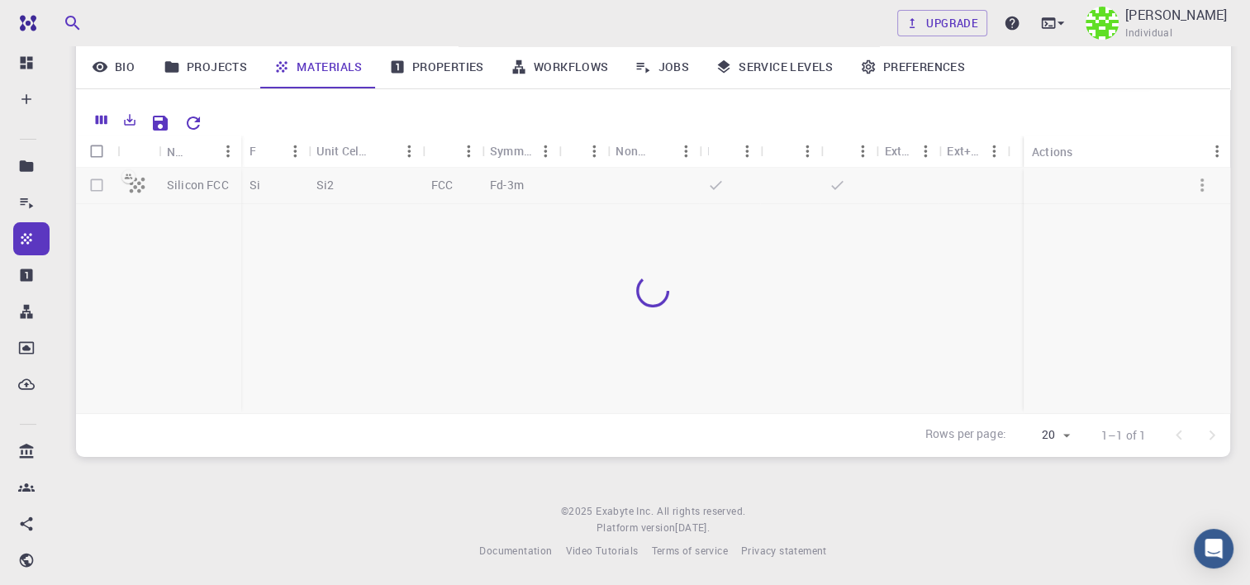
click at [495, 188] on div at bounding box center [653, 290] width 1154 height 245
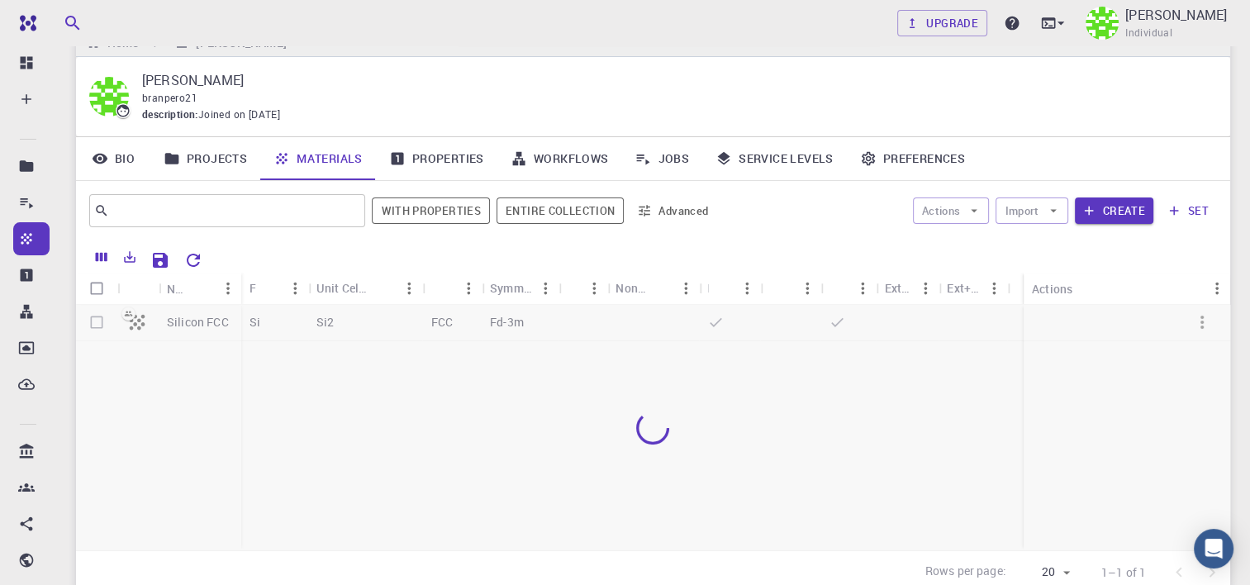
scroll to position [7, 0]
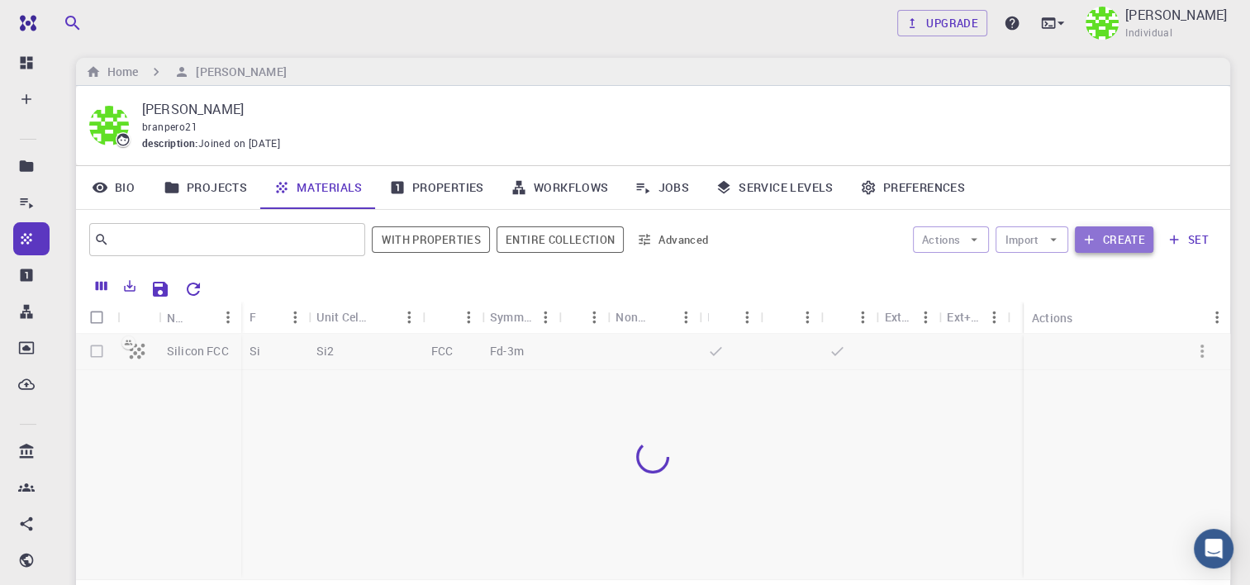
click at [1131, 237] on button "Create" at bounding box center [1114, 239] width 78 height 26
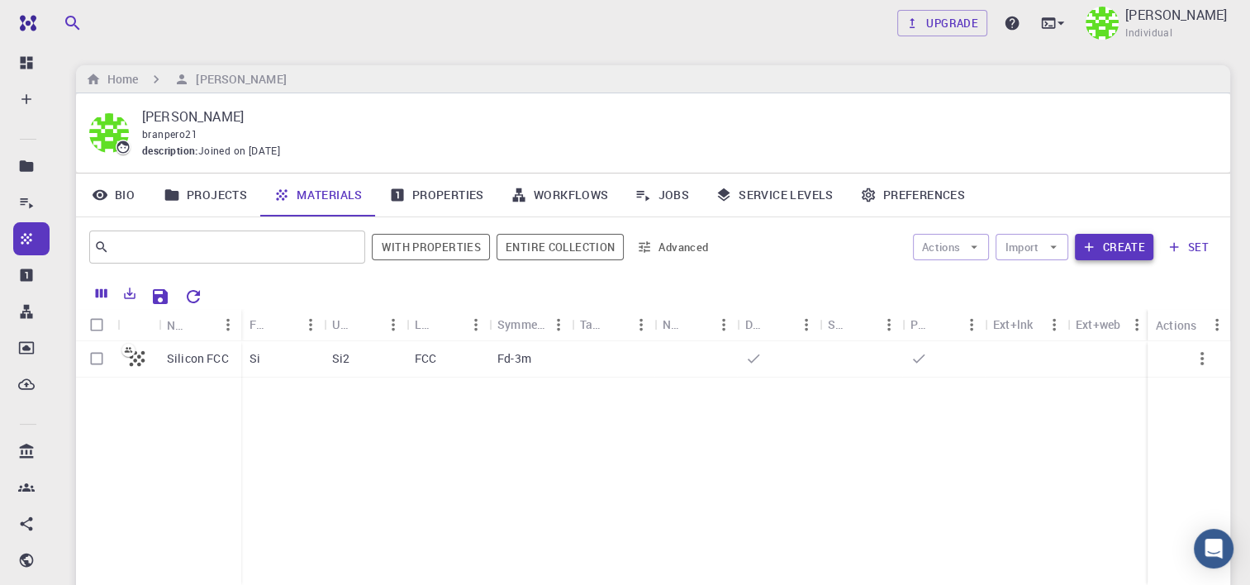
click at [1119, 254] on button "Create" at bounding box center [1114, 247] width 78 height 26
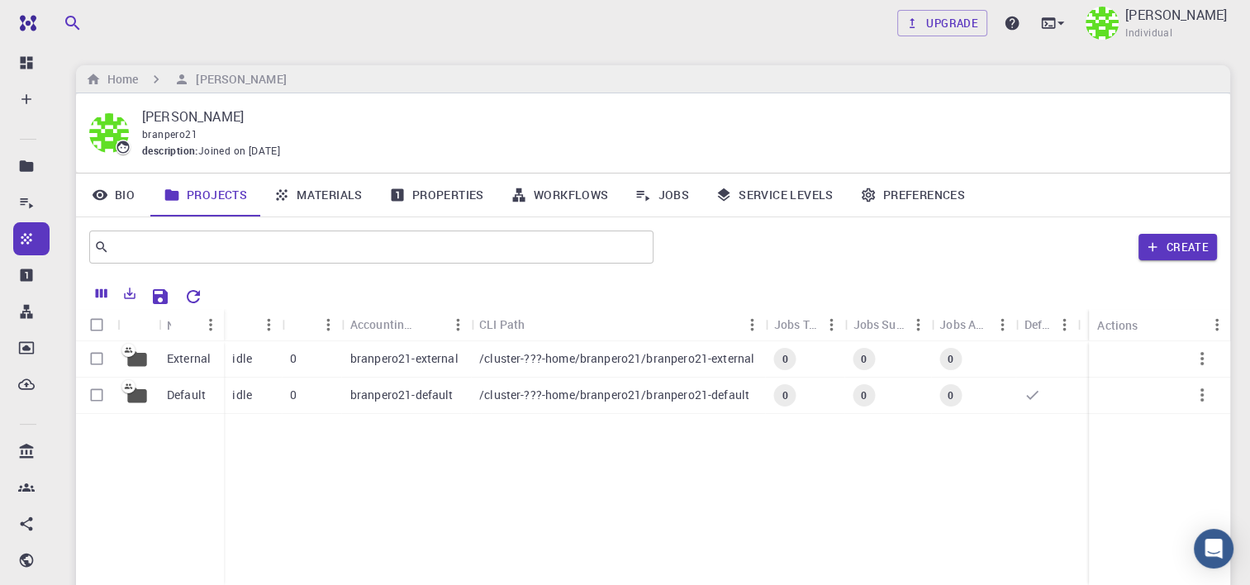
scroll to position [83, 0]
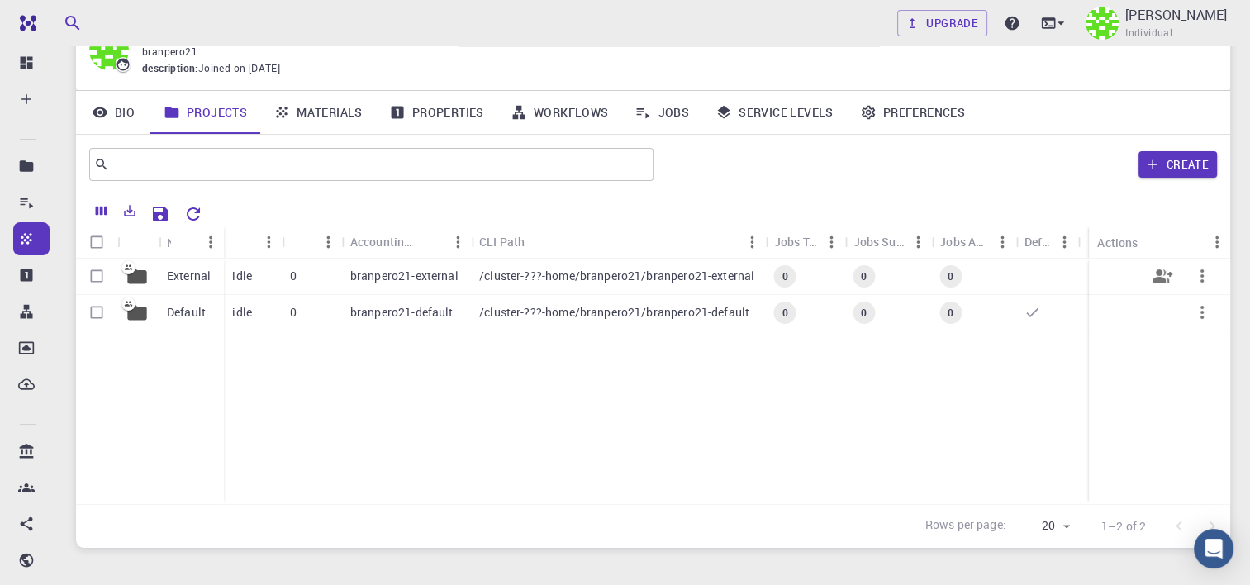
click at [380, 274] on p "branpero21-external" at bounding box center [404, 276] width 108 height 17
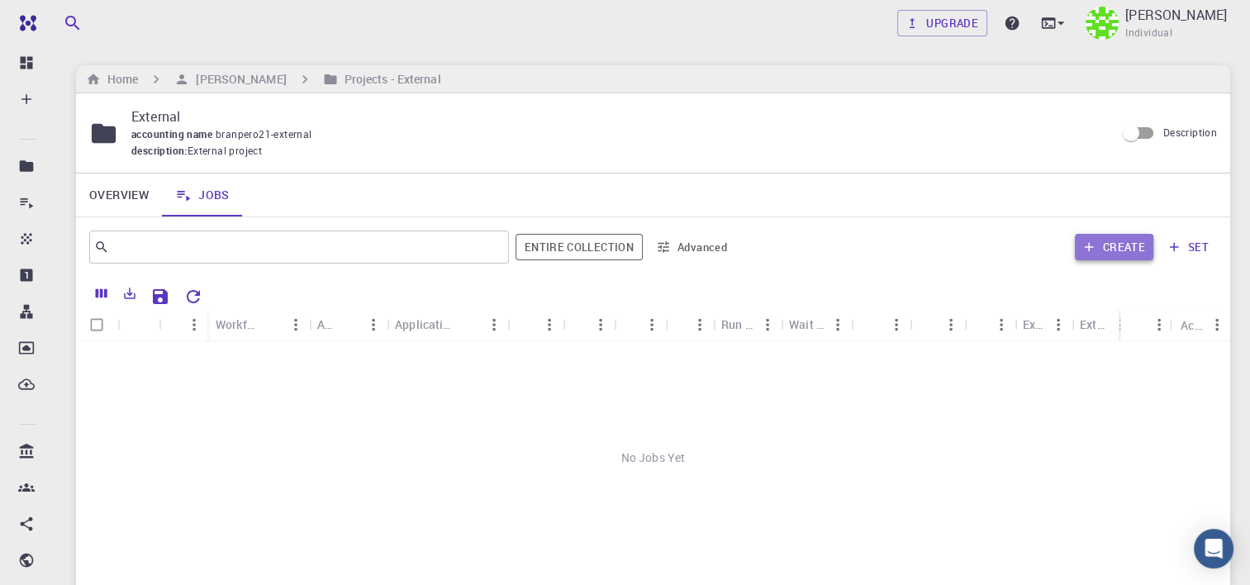
click at [1110, 249] on button "Create" at bounding box center [1114, 247] width 78 height 26
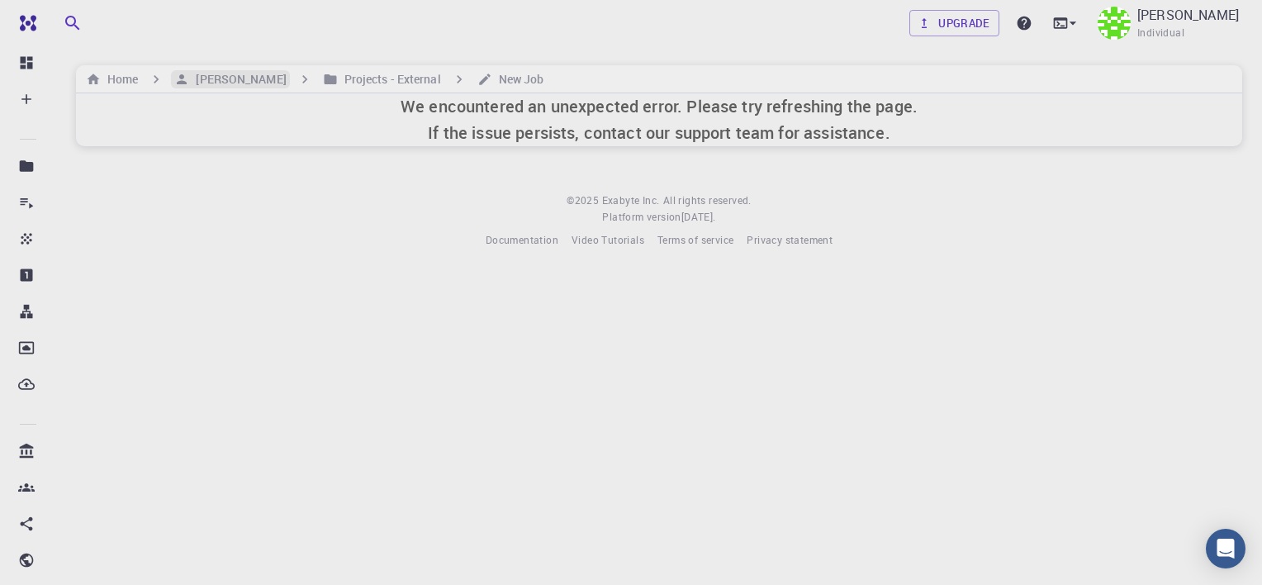
click at [264, 75] on h6 "[PERSON_NAME]" at bounding box center [237, 79] width 97 height 18
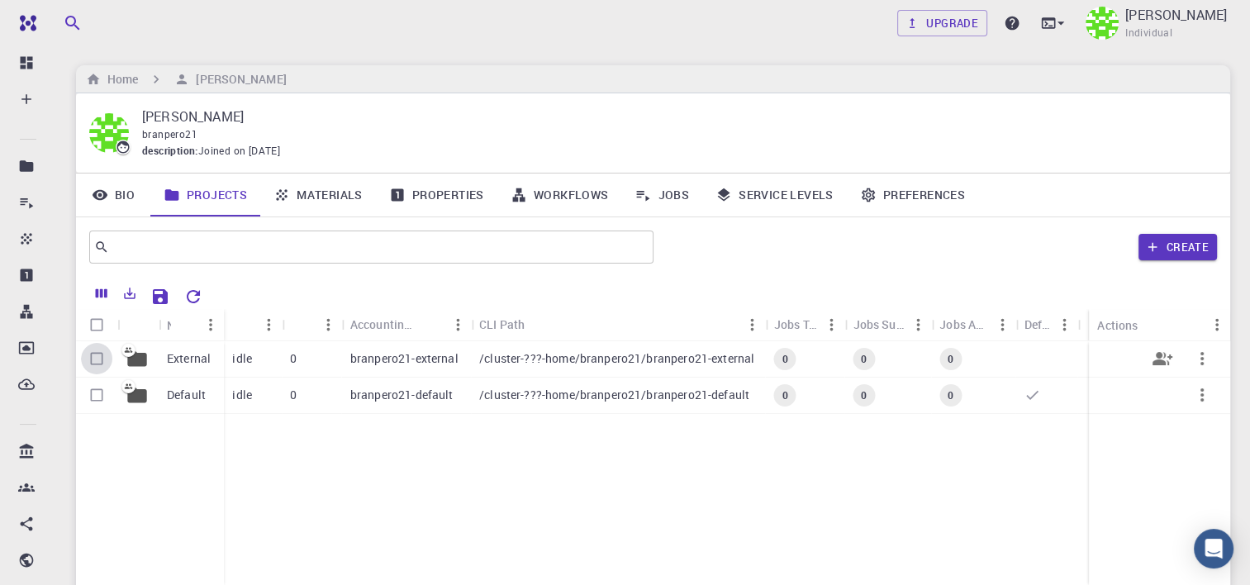
click at [97, 359] on input "Select row" at bounding box center [96, 358] width 31 height 31
checkbox input "true"
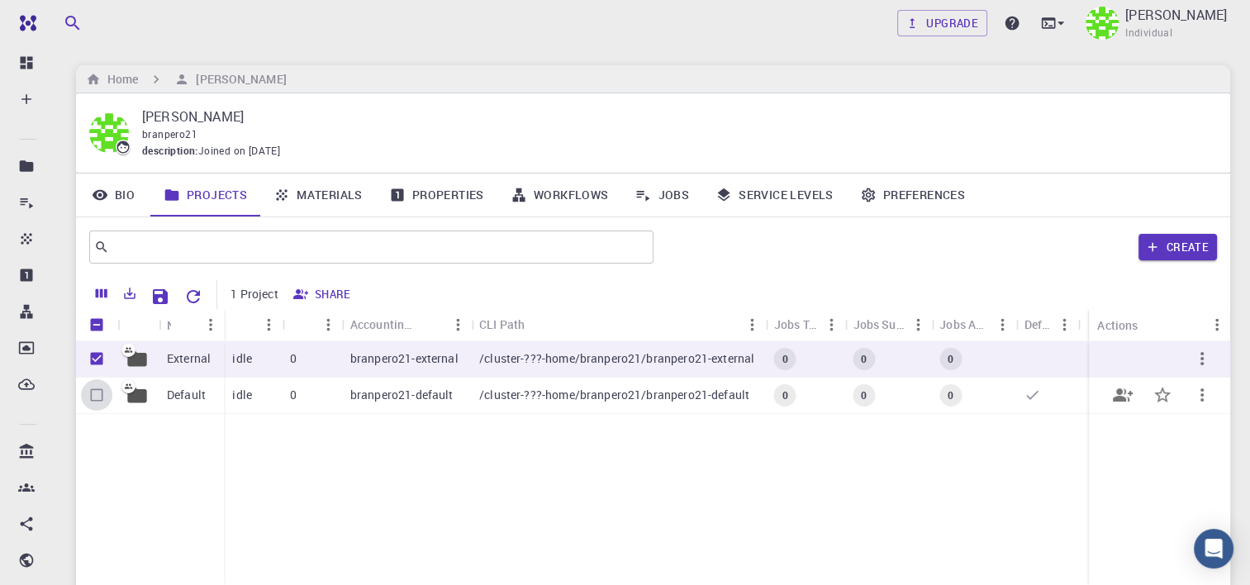
click at [100, 393] on input "Select row" at bounding box center [96, 394] width 31 height 31
checkbox input "true"
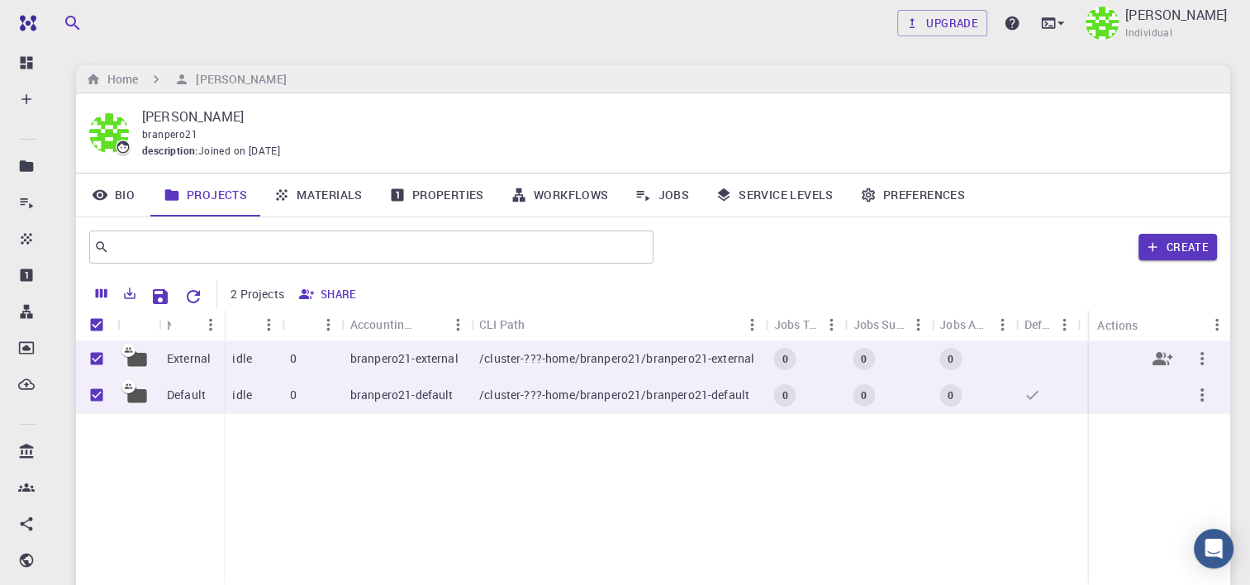
click at [1213, 359] on button "button" at bounding box center [1202, 359] width 40 height 40
click at [890, 468] on div at bounding box center [625, 292] width 1250 height 585
click at [187, 295] on icon "Reset Explorer Settings" at bounding box center [193, 297] width 20 height 20
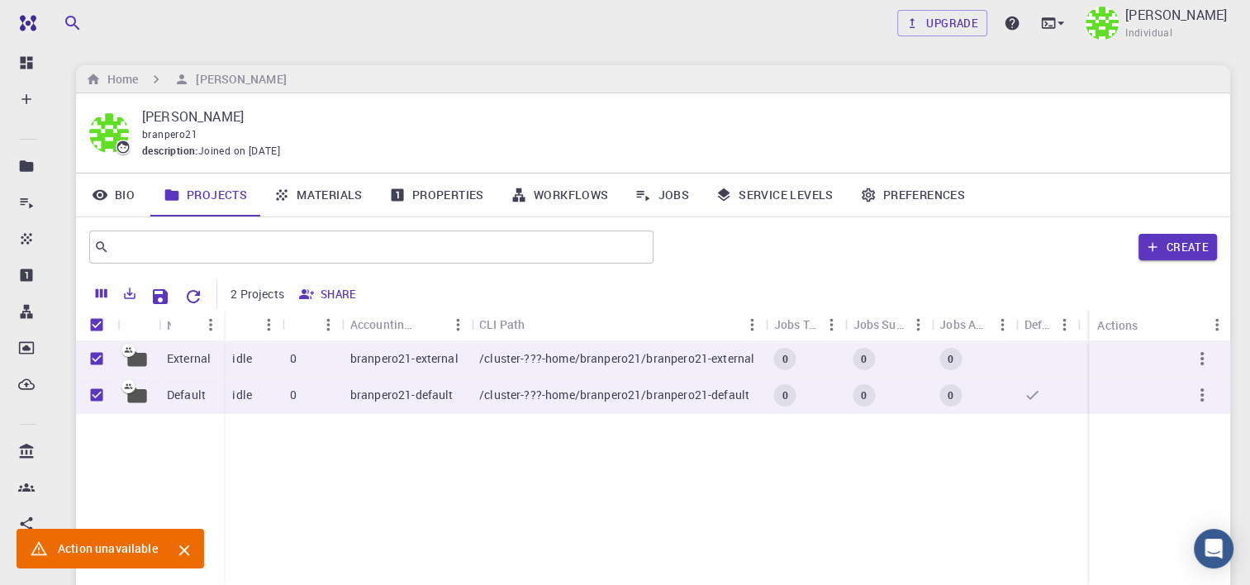
click at [182, 543] on icon "Close" at bounding box center [184, 550] width 18 height 18
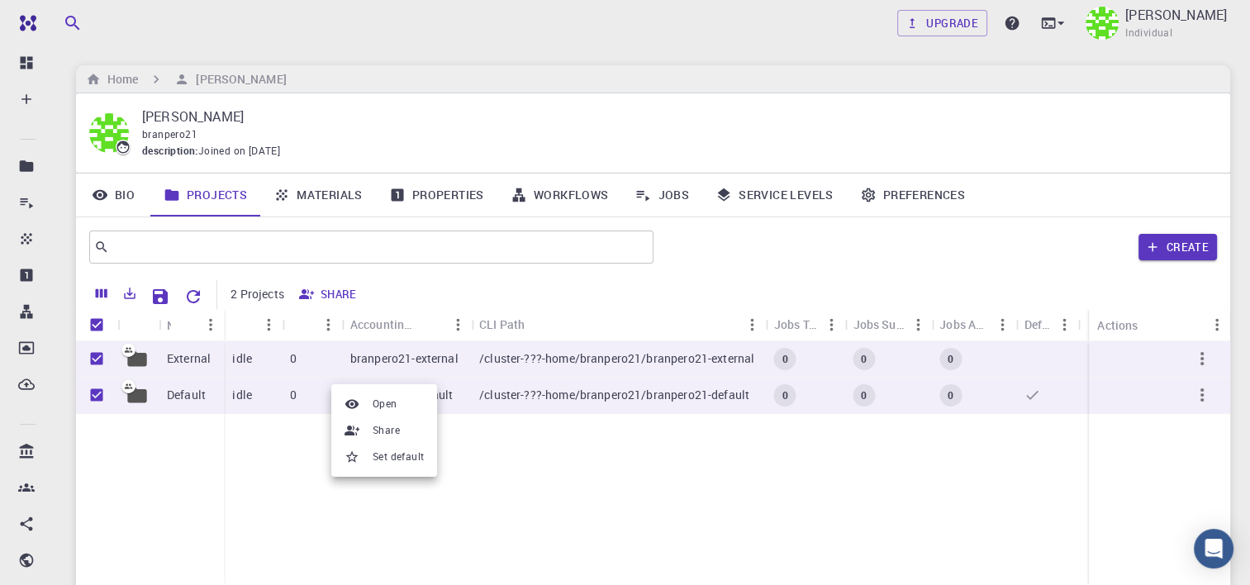
click at [509, 474] on div at bounding box center [625, 292] width 1250 height 585
click at [522, 400] on p "/cluster-???-home/branpero21/branpero21-default" at bounding box center [614, 395] width 270 height 17
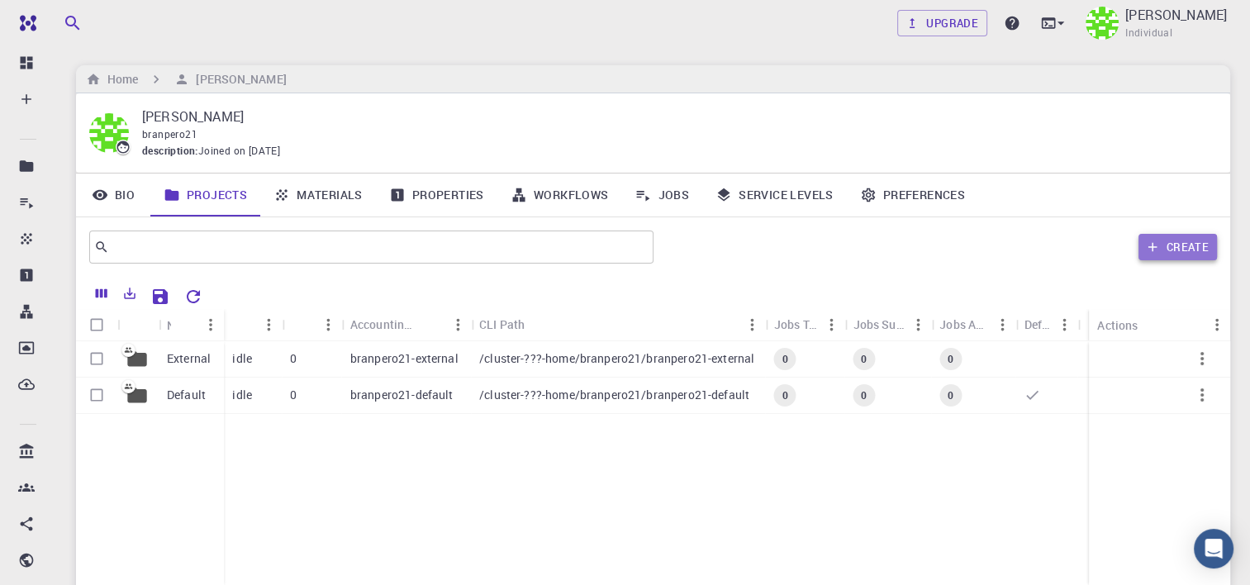
click at [1177, 245] on button "Create" at bounding box center [1177, 247] width 78 height 26
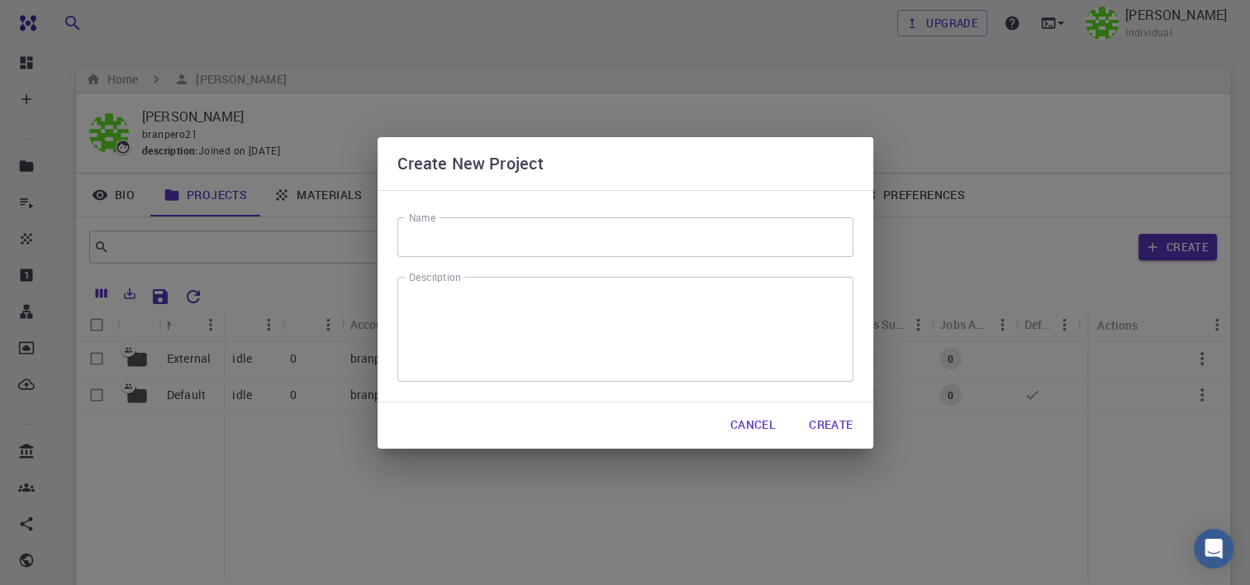
click at [496, 245] on input "Name" at bounding box center [625, 237] width 456 height 40
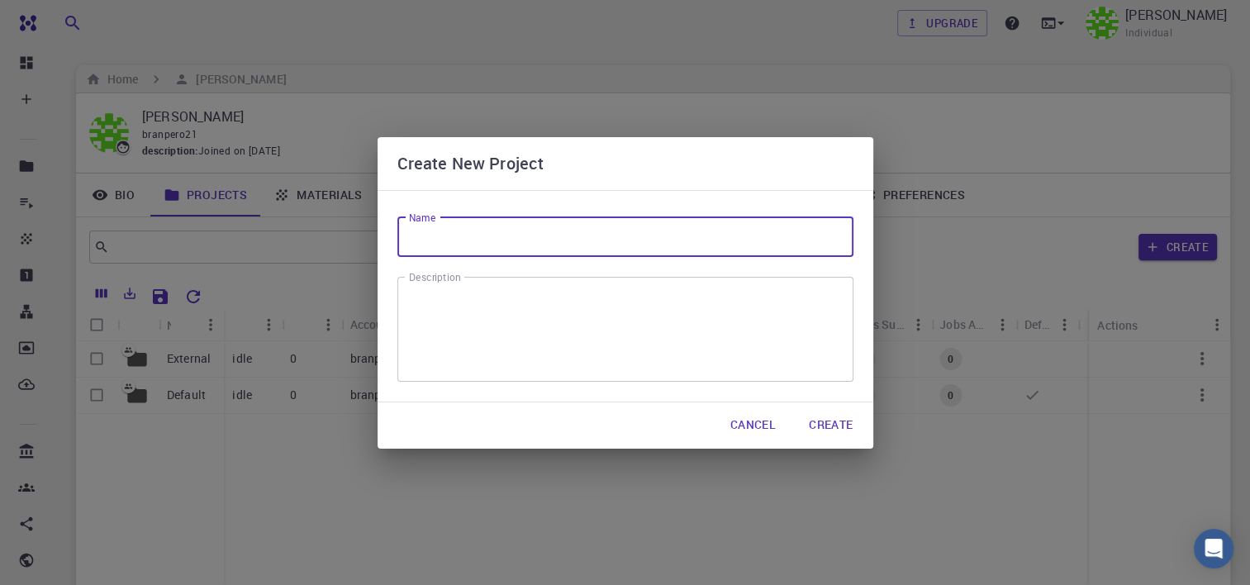
type input "M"
type input "H AND T"
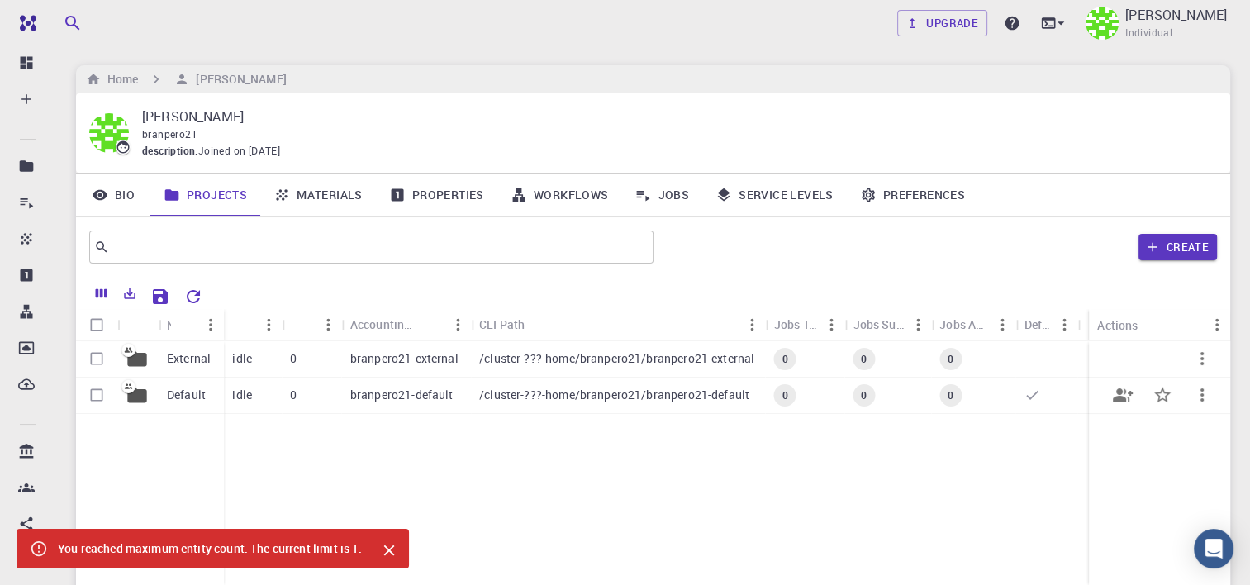
click at [608, 391] on p "/cluster-???-home/branpero21/branpero21-default" at bounding box center [614, 395] width 270 height 17
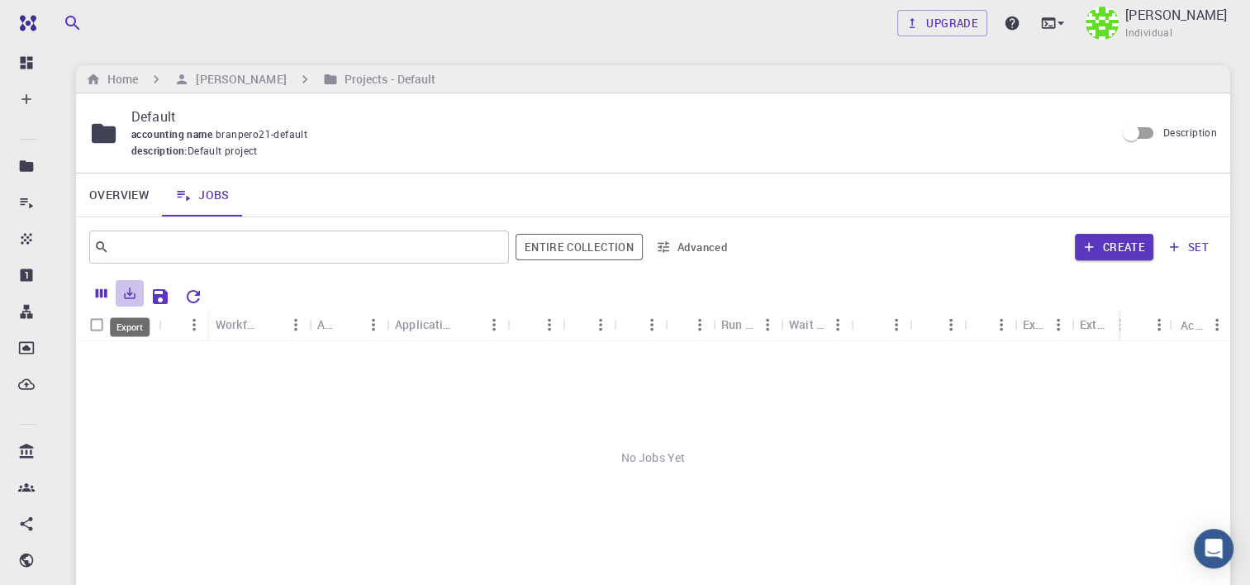
click at [119, 292] on button "Export" at bounding box center [130, 293] width 28 height 26
click at [165, 297] on icon "Save Explorer Settings" at bounding box center [160, 296] width 15 height 15
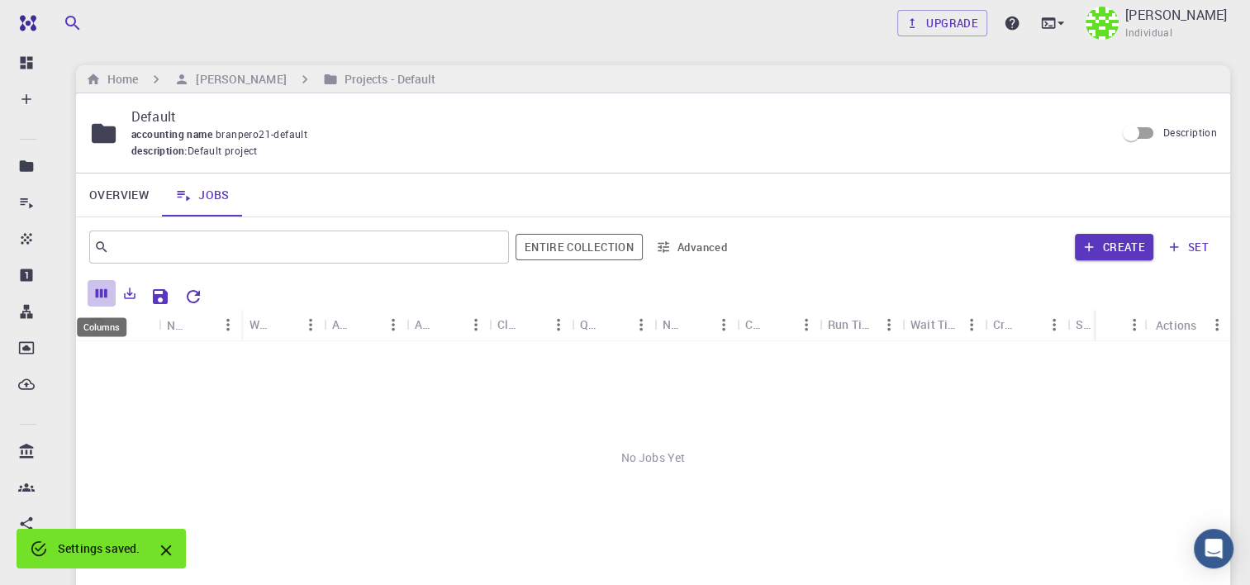
click at [98, 293] on icon "Columns" at bounding box center [102, 293] width 12 height 9
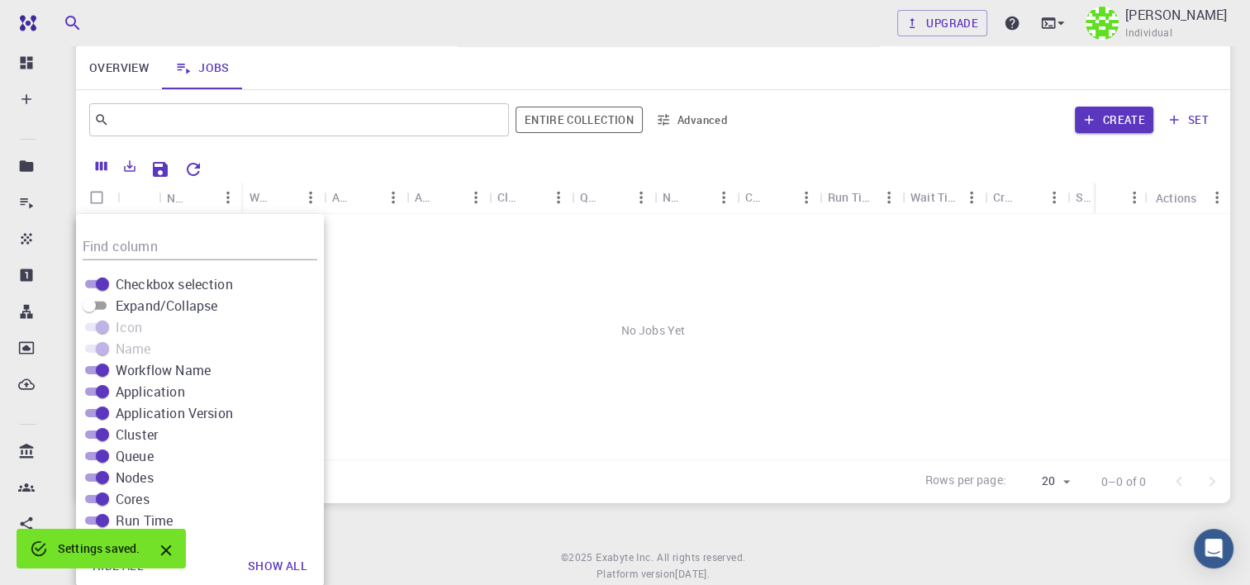
click at [476, 307] on div "No Jobs Yet" at bounding box center [653, 330] width 1154 height 233
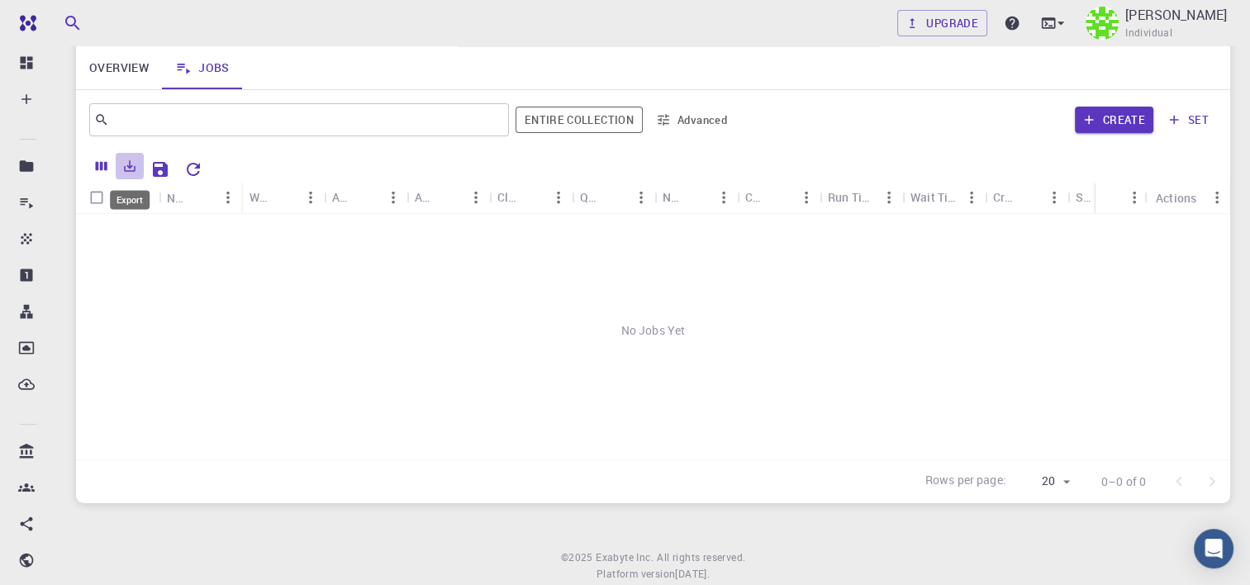
click at [127, 159] on icon "Export" at bounding box center [129, 166] width 15 height 15
click at [478, 350] on div "No Jobs Yet" at bounding box center [653, 330] width 1154 height 233
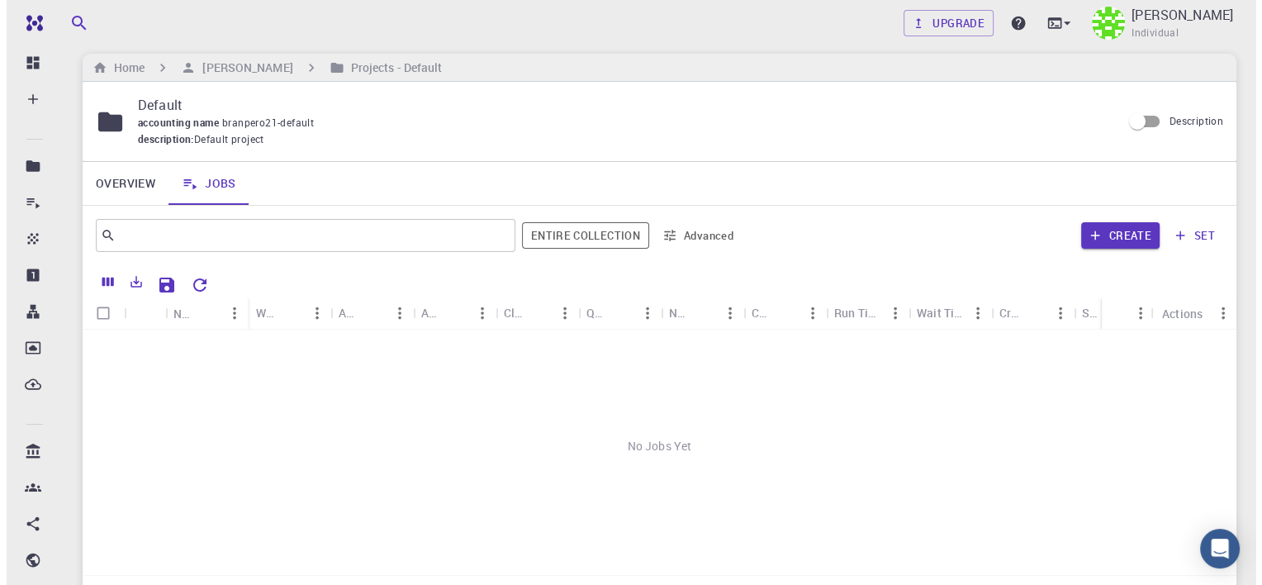
scroll to position [0, 0]
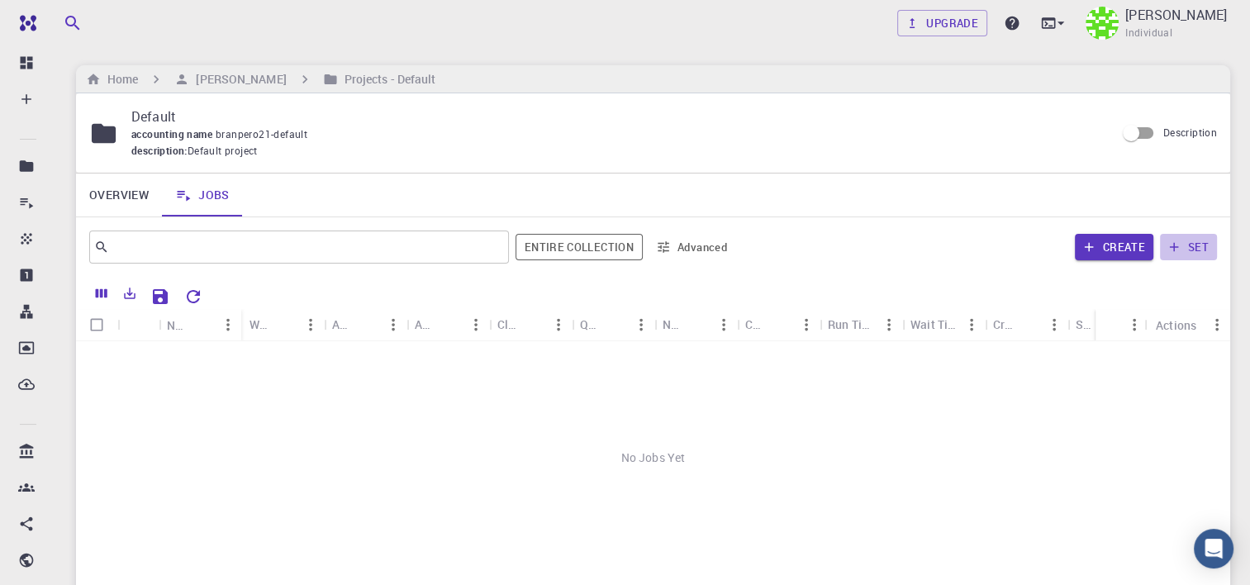
click at [1168, 241] on icon "button" at bounding box center [1174, 247] width 15 height 15
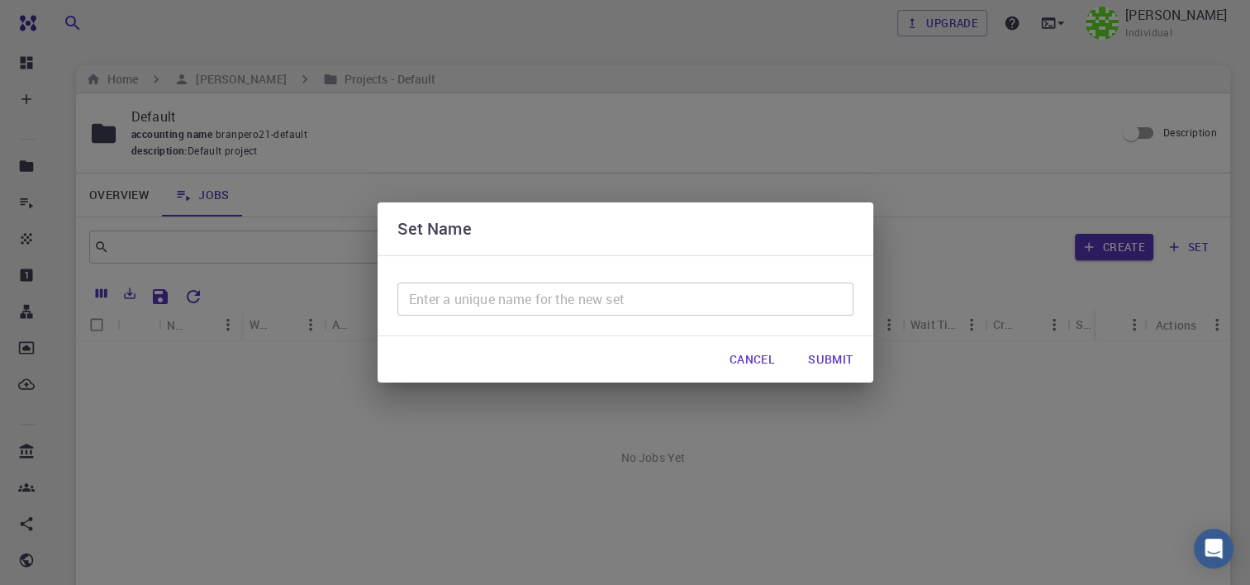
click at [758, 354] on button "Cancel" at bounding box center [752, 359] width 72 height 33
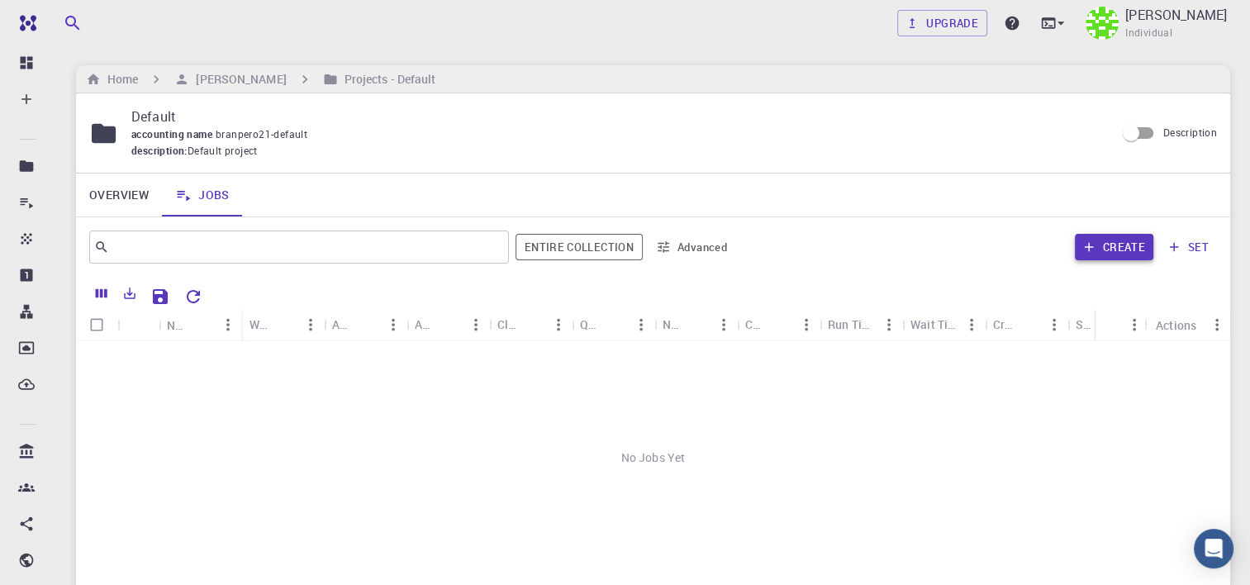
click at [1117, 253] on button "Create" at bounding box center [1114, 247] width 78 height 26
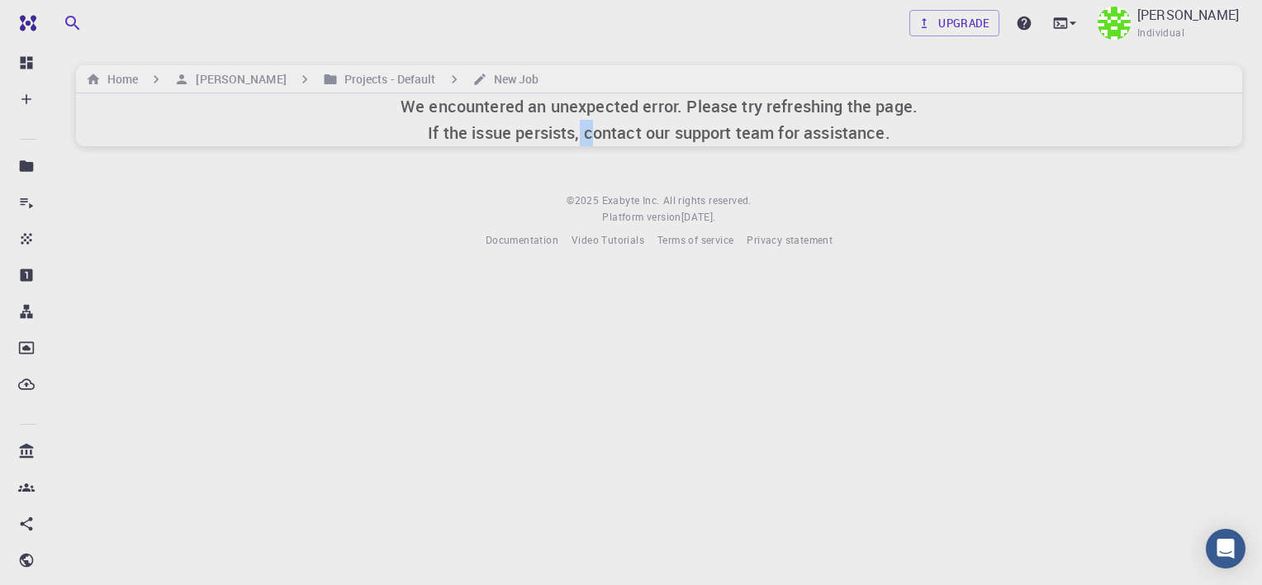
click at [578, 168] on div "Upgrade Brandon Pedroza-Rojas Individual Home Brandon Pedroza-Rojas Projects - …" at bounding box center [659, 137] width 1206 height 275
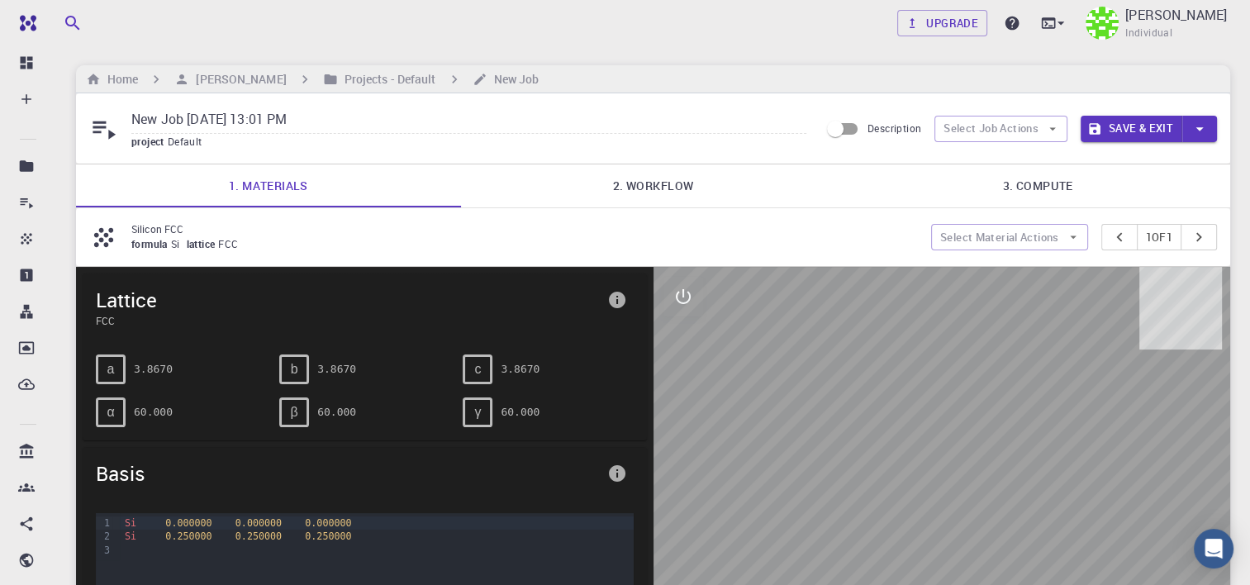
click at [1200, 121] on icon "button" at bounding box center [1200, 129] width 18 height 18
click at [534, 340] on div at bounding box center [625, 292] width 1250 height 585
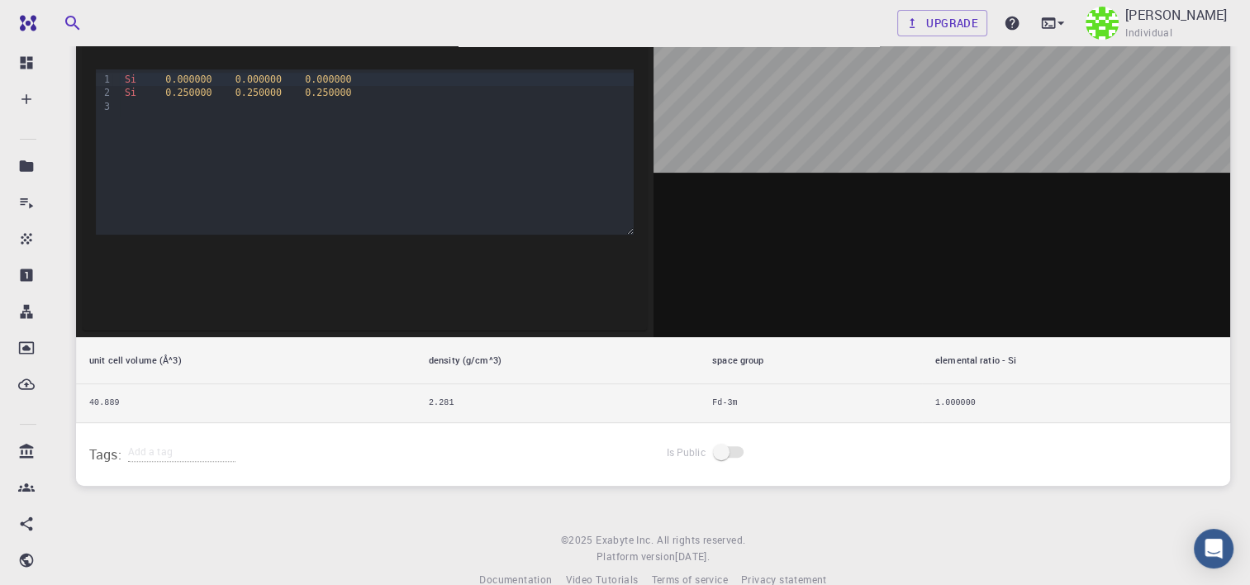
scroll to position [470, 0]
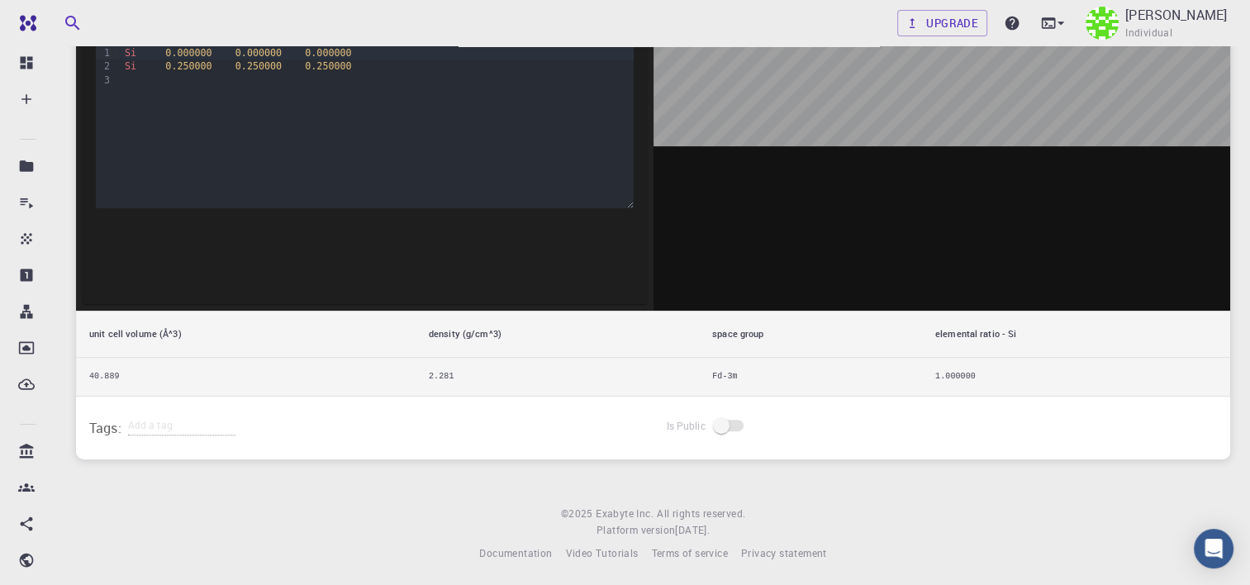
click at [444, 375] on td "2.281" at bounding box center [557, 377] width 283 height 39
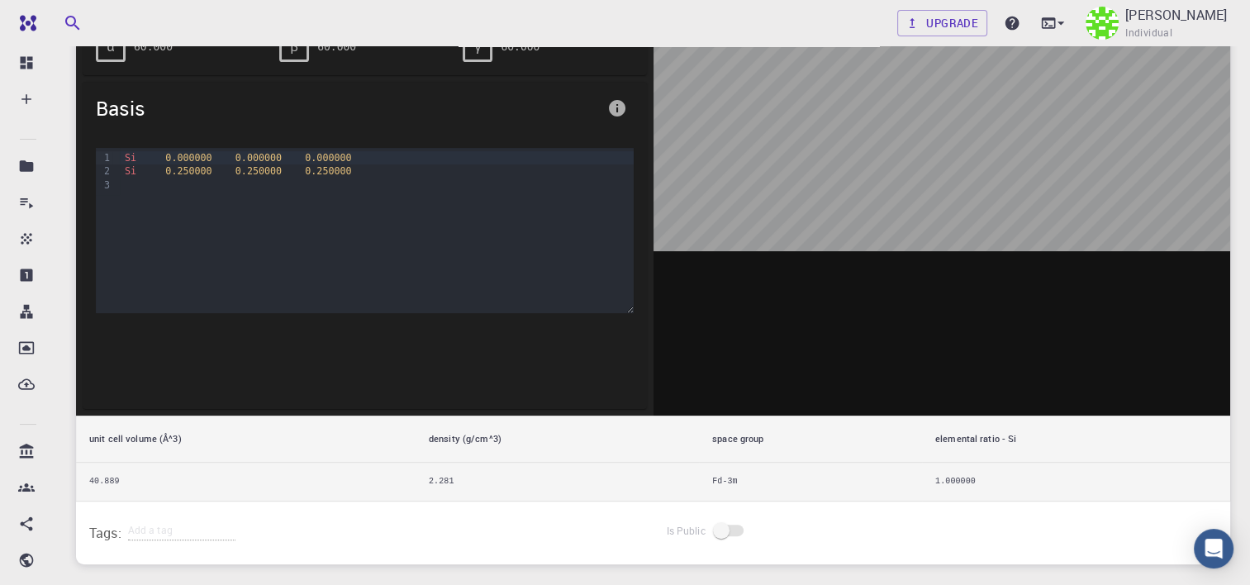
scroll to position [140, 0]
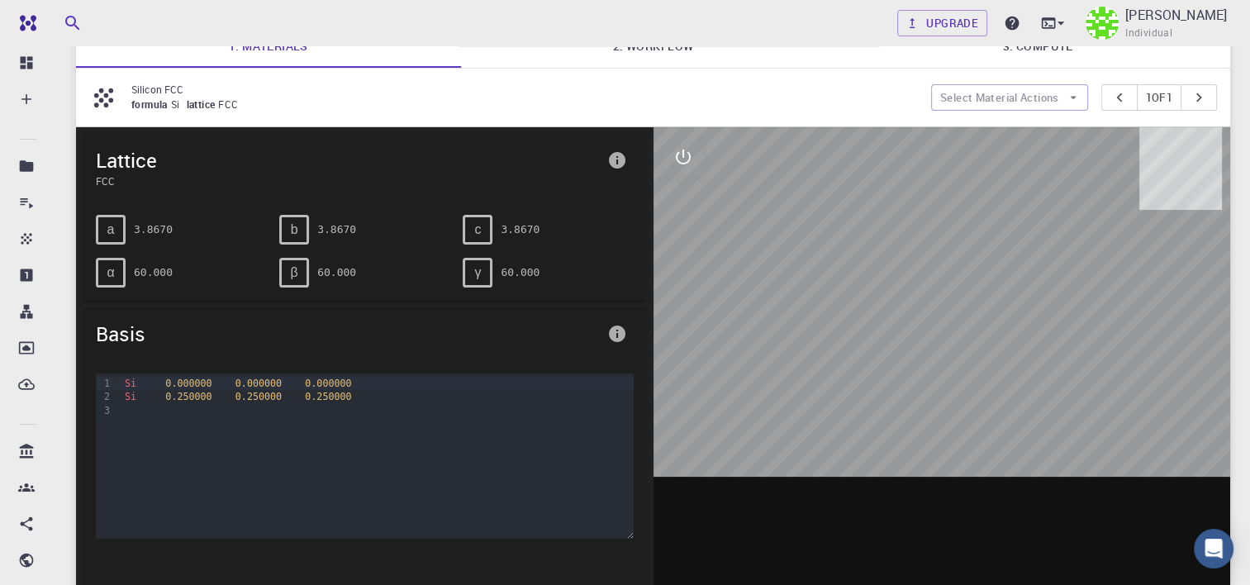
drag, startPoint x: 962, startPoint y: 297, endPoint x: 909, endPoint y: 292, distance: 53.9
click at [911, 292] on div at bounding box center [942, 384] width 577 height 514
click at [680, 149] on icon "interactive" at bounding box center [683, 157] width 20 height 20
click at [777, 90] on p "Silicon FCC" at bounding box center [524, 89] width 787 height 15
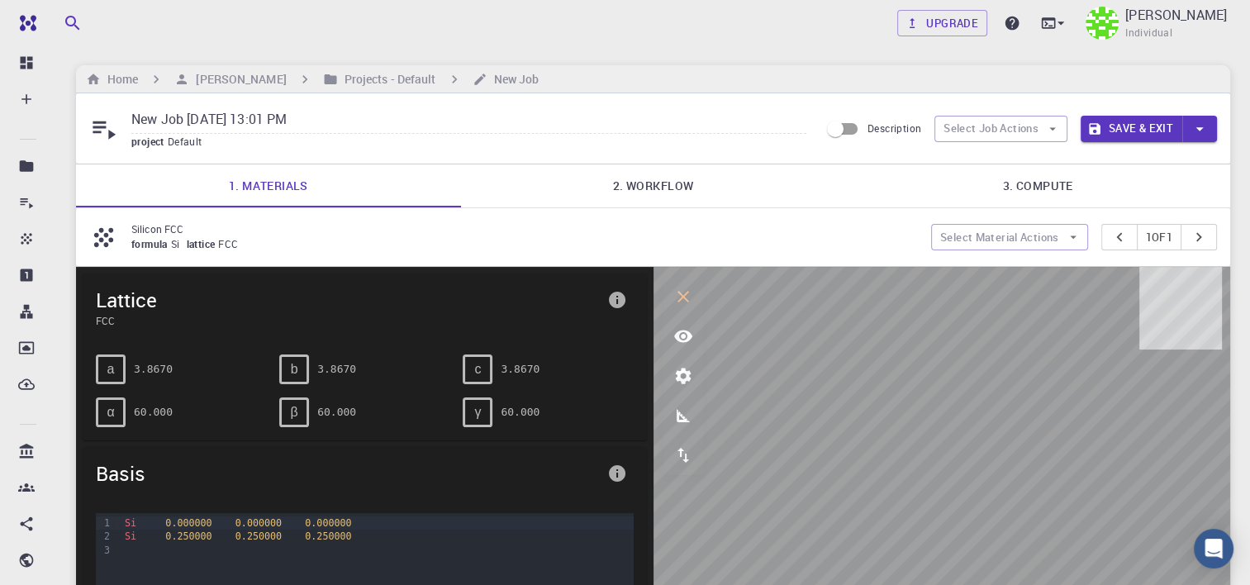
click at [1183, 126] on button "button" at bounding box center [1199, 129] width 35 height 26
click at [592, 175] on div at bounding box center [625, 292] width 1250 height 585
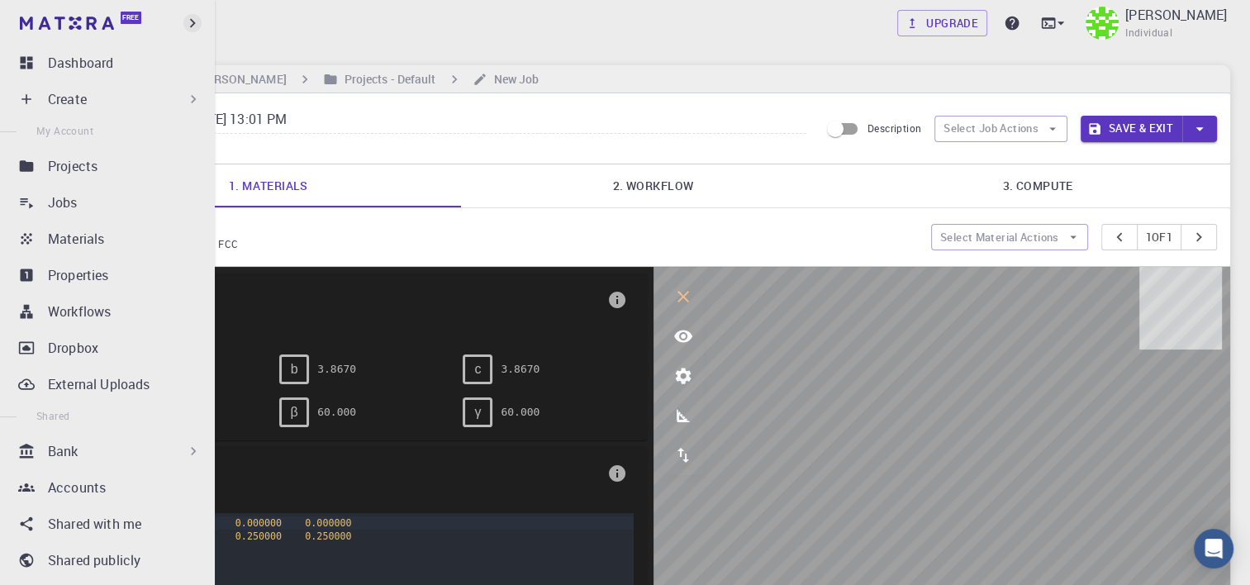
click at [190, 18] on icon "button" at bounding box center [192, 23] width 18 height 18
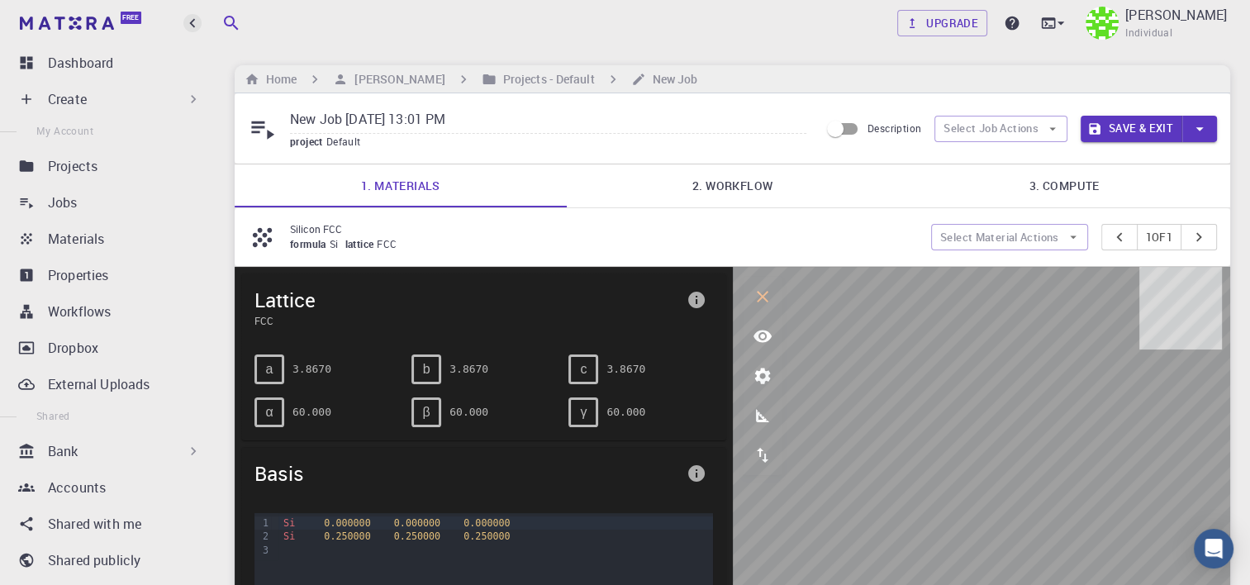
click at [188, 18] on icon "button" at bounding box center [192, 23] width 18 height 18
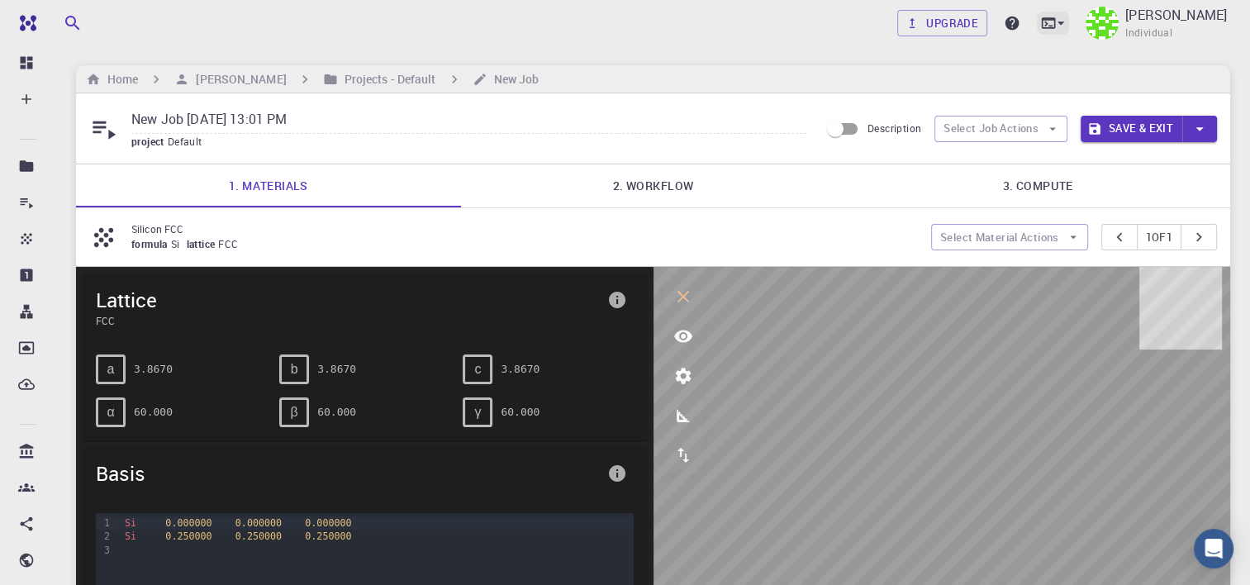
click at [1058, 23] on icon at bounding box center [1061, 22] width 7 height 3
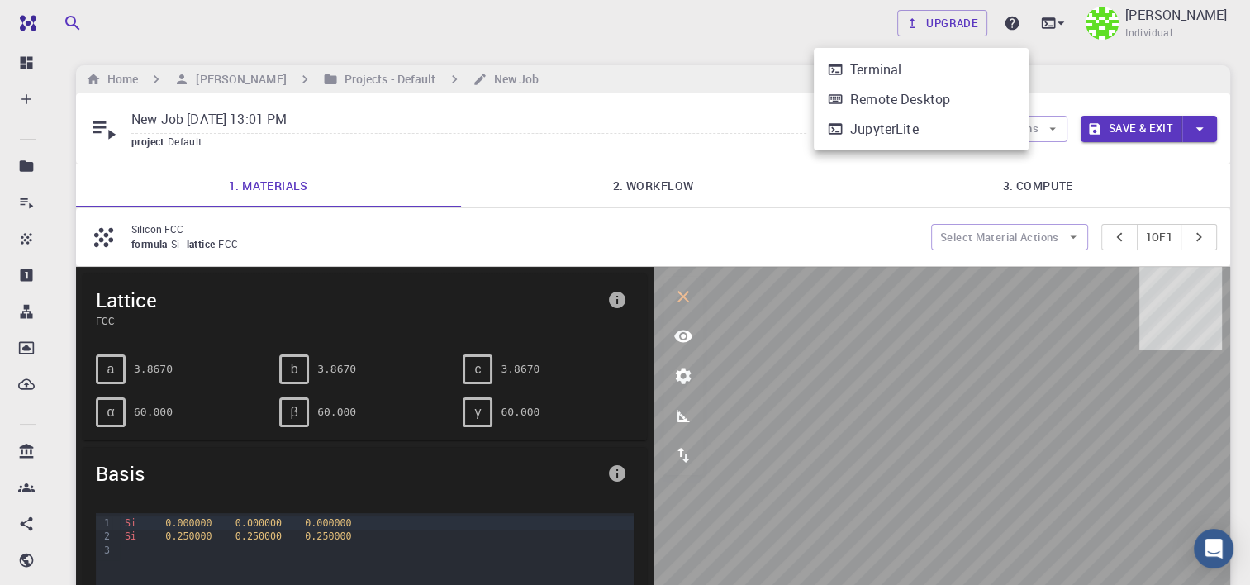
click at [1152, 126] on div at bounding box center [625, 292] width 1250 height 585
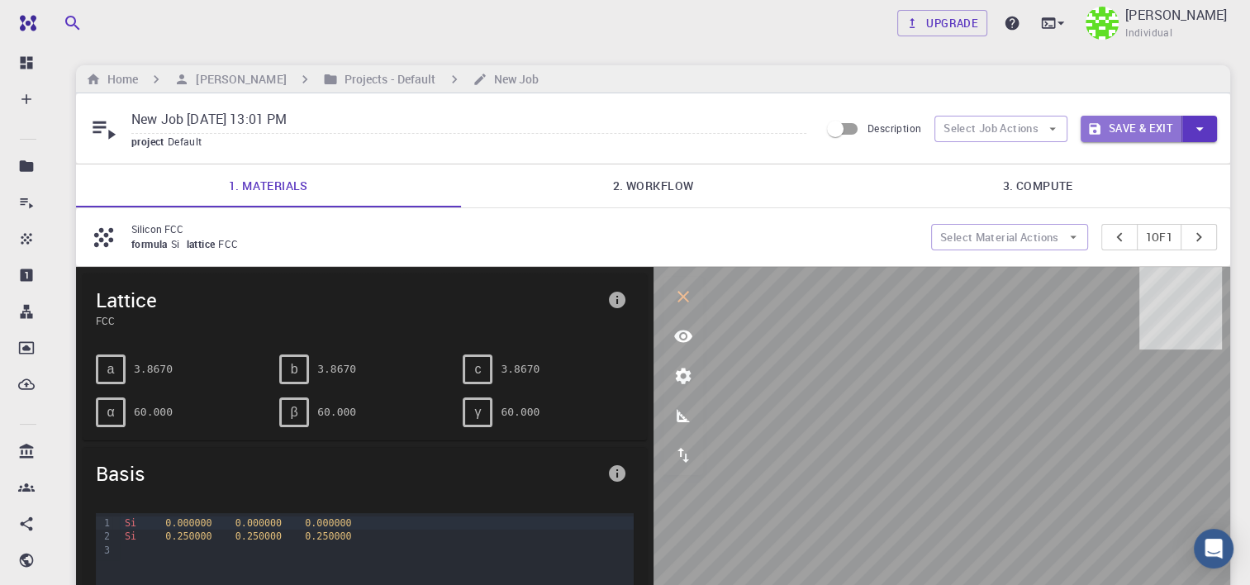
click at [1130, 138] on button "Save & Exit" at bounding box center [1132, 129] width 102 height 26
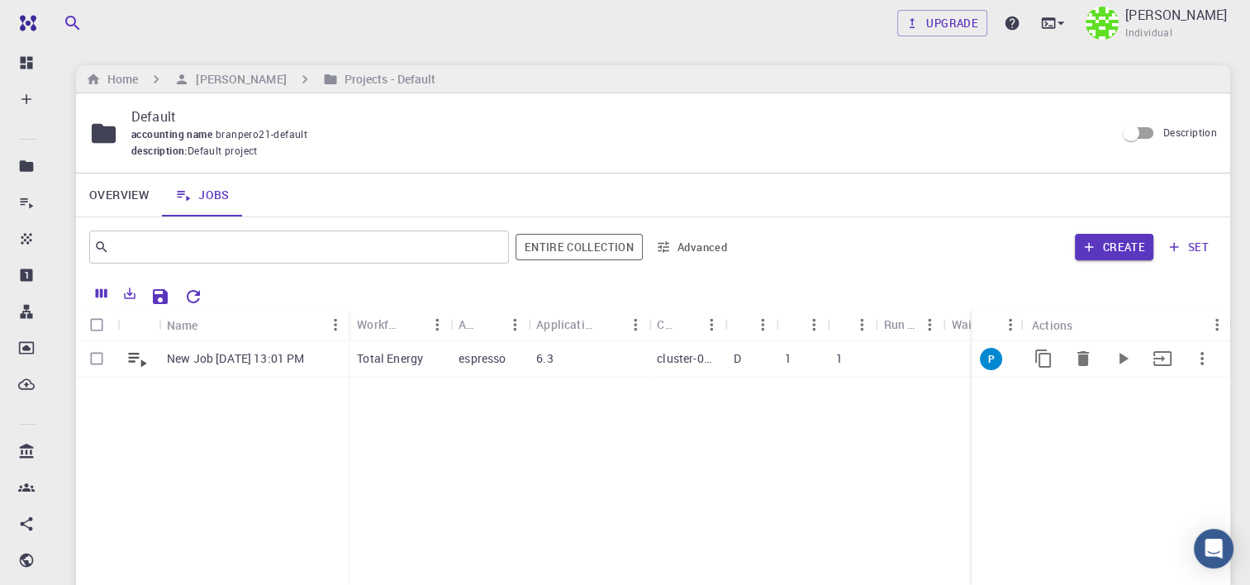
click at [262, 332] on div "Name" at bounding box center [244, 325] width 155 height 32
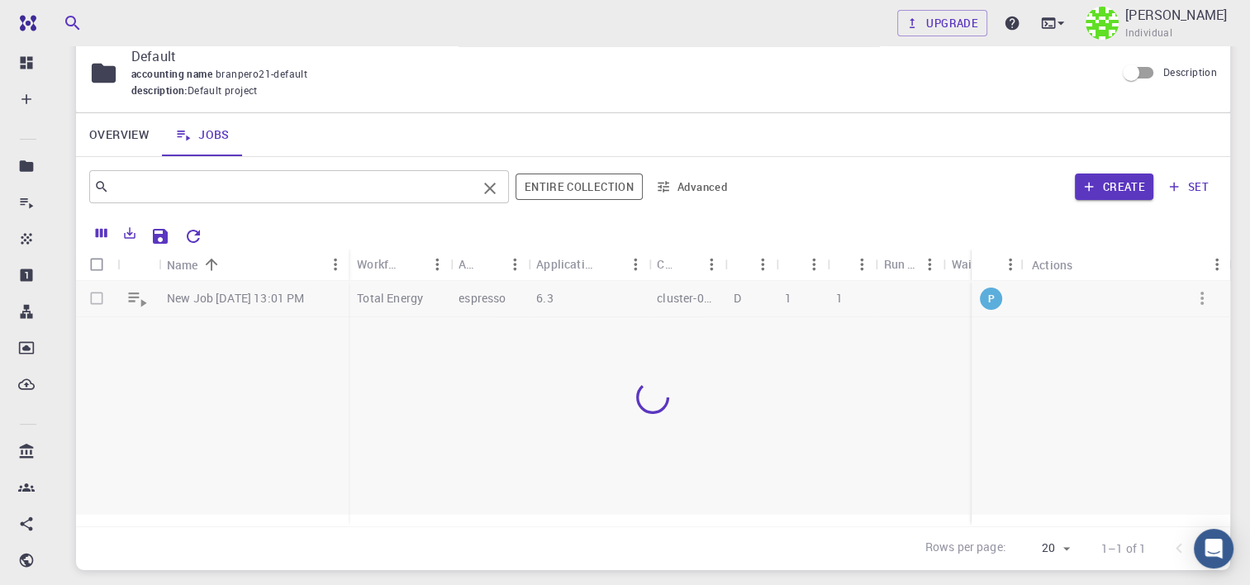
scroll to position [165, 0]
